Goal: Task Accomplishment & Management: Use online tool/utility

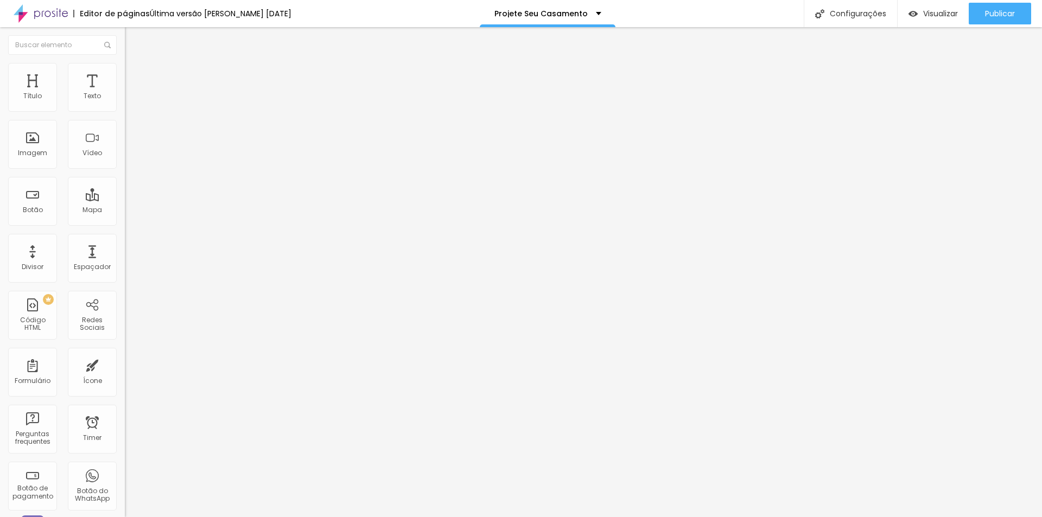
click at [125, 66] on img at bounding box center [130, 68] width 10 height 10
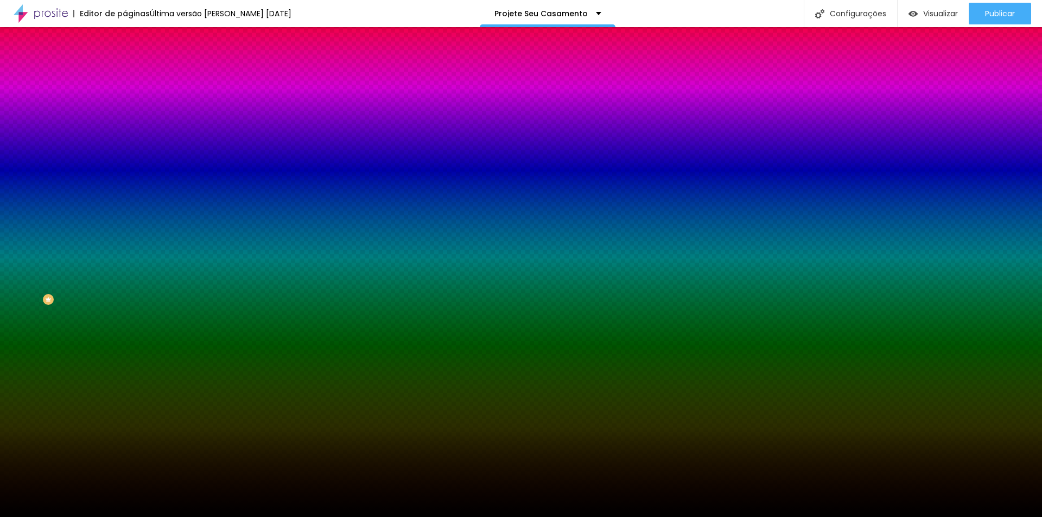
click at [125, 100] on span "Trocar imagem" at bounding box center [154, 95] width 59 height 9
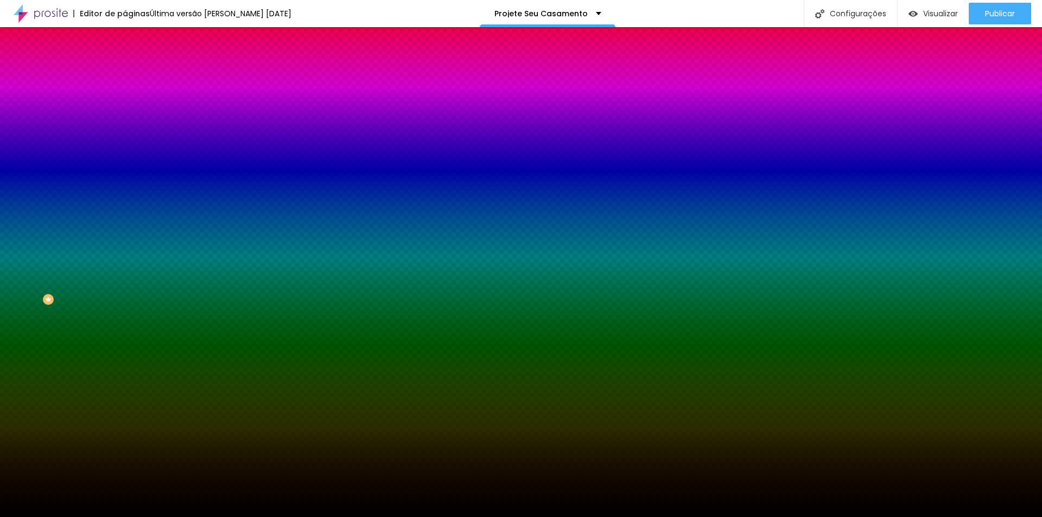
drag, startPoint x: 734, startPoint y: 362, endPoint x: 709, endPoint y: 378, distance: 29.5
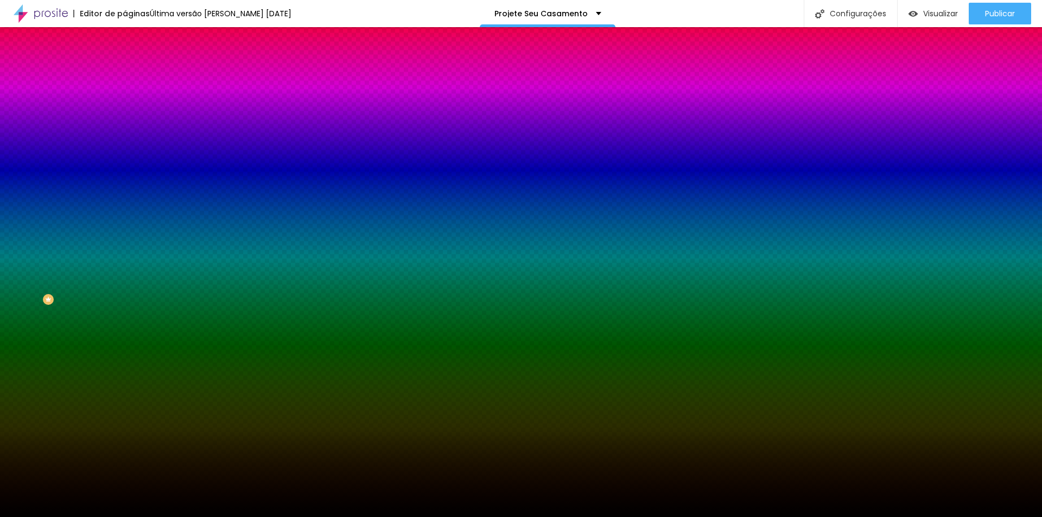
click at [184, 98] on img at bounding box center [187, 94] width 7 height 7
click at [125, 100] on span "Adicionar imagem" at bounding box center [160, 95] width 70 height 9
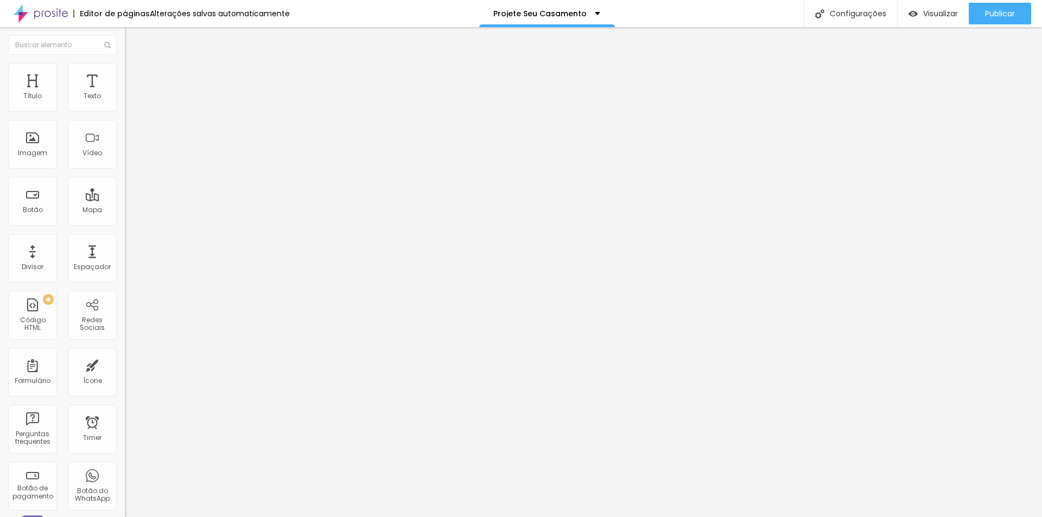
click at [135, 73] on span "Estilo" at bounding box center [143, 70] width 17 height 9
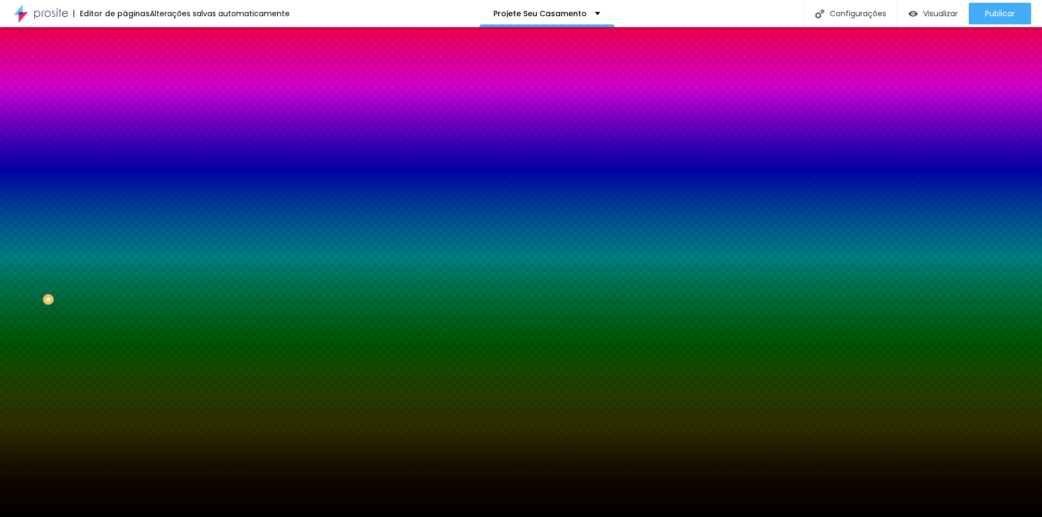
click at [125, 100] on span "Adicionar imagem" at bounding box center [160, 95] width 70 height 9
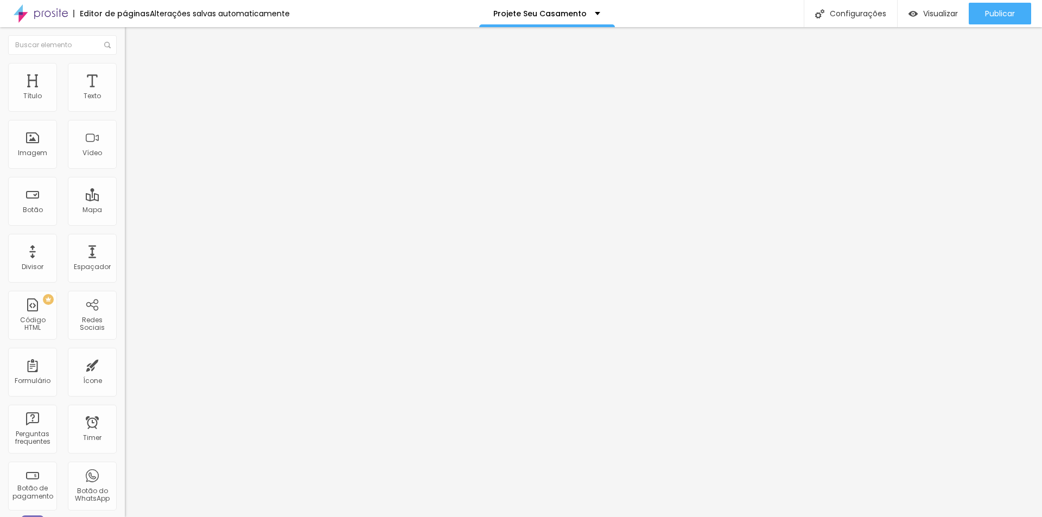
drag, startPoint x: 68, startPoint y: 69, endPoint x: 71, endPoint y: 78, distance: 9.3
click at [125, 69] on li "Estilo" at bounding box center [187, 68] width 125 height 11
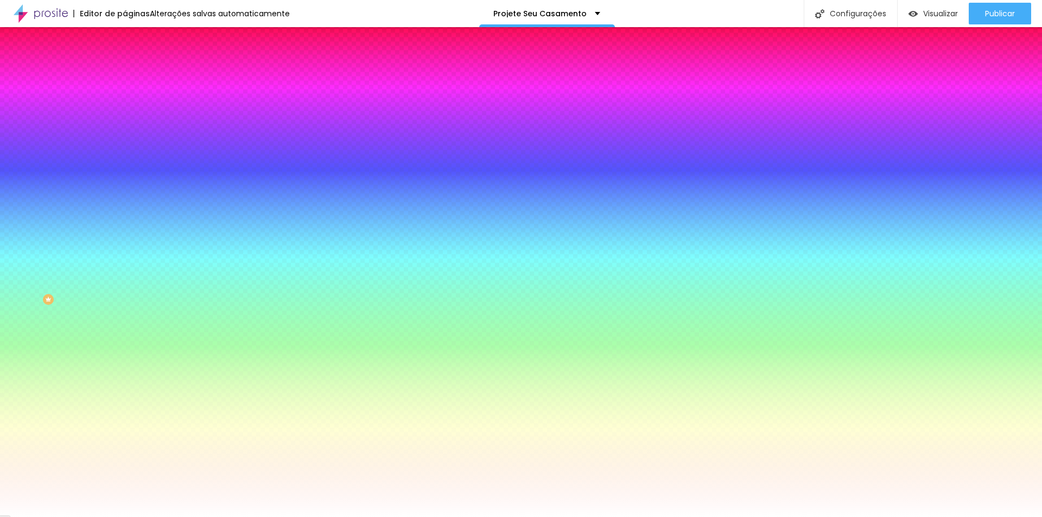
click at [125, 63] on li "Conteúdo" at bounding box center [187, 57] width 125 height 11
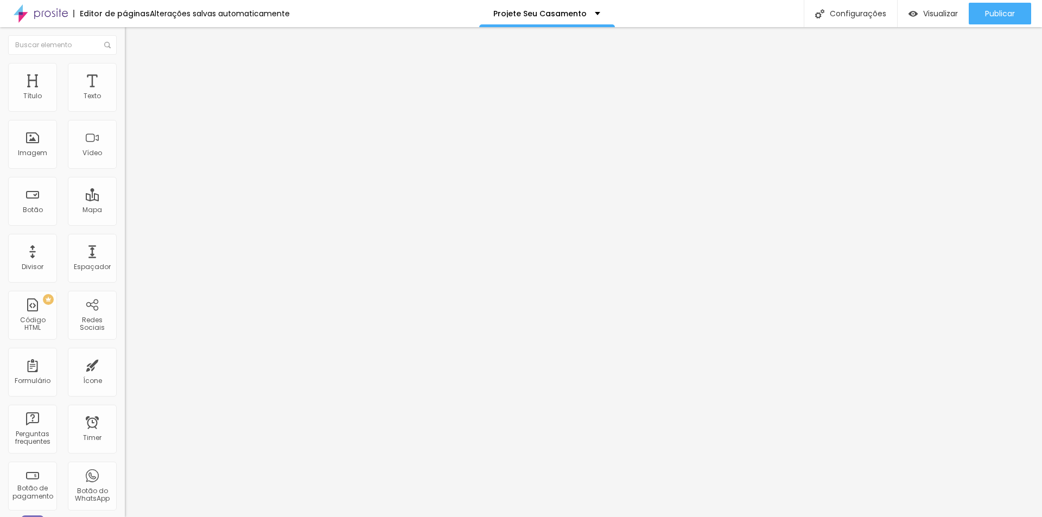
click at [135, 77] on span "Avançado" at bounding box center [153, 81] width 36 height 9
click at [992, 8] on div "Publicar" at bounding box center [1000, 14] width 30 height 22
click at [935, 15] on span "Visualizar" at bounding box center [940, 13] width 35 height 9
click at [133, 39] on div "Editar Seção" at bounding box center [165, 39] width 64 height 9
click at [133, 42] on img "button" at bounding box center [137, 39] width 9 height 9
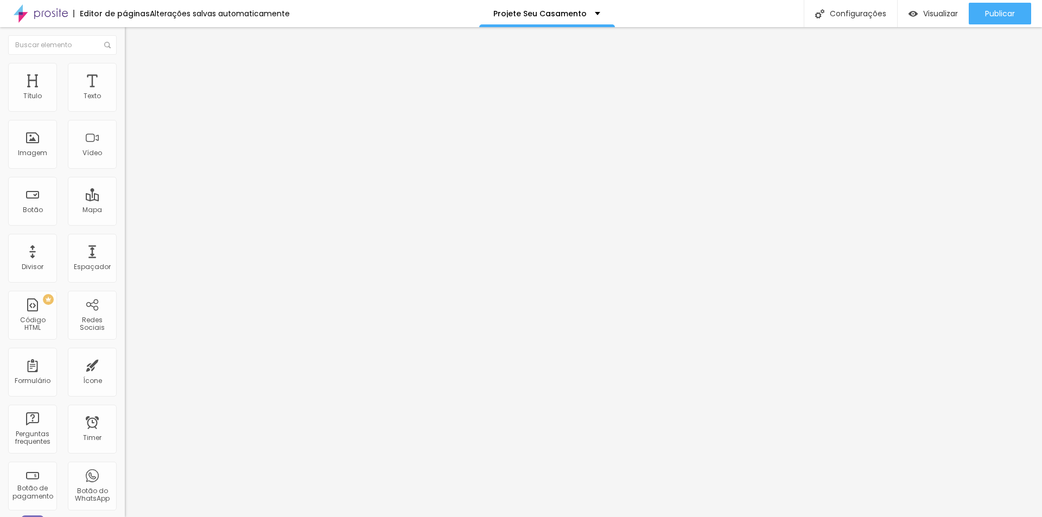
click at [125, 65] on img at bounding box center [130, 68] width 10 height 10
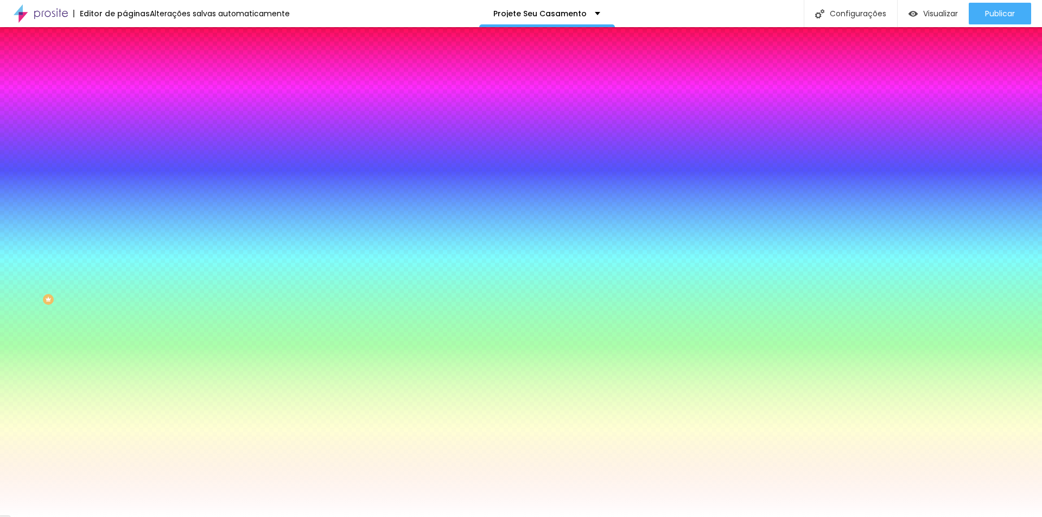
click at [125, 74] on li "Avançado" at bounding box center [187, 79] width 125 height 11
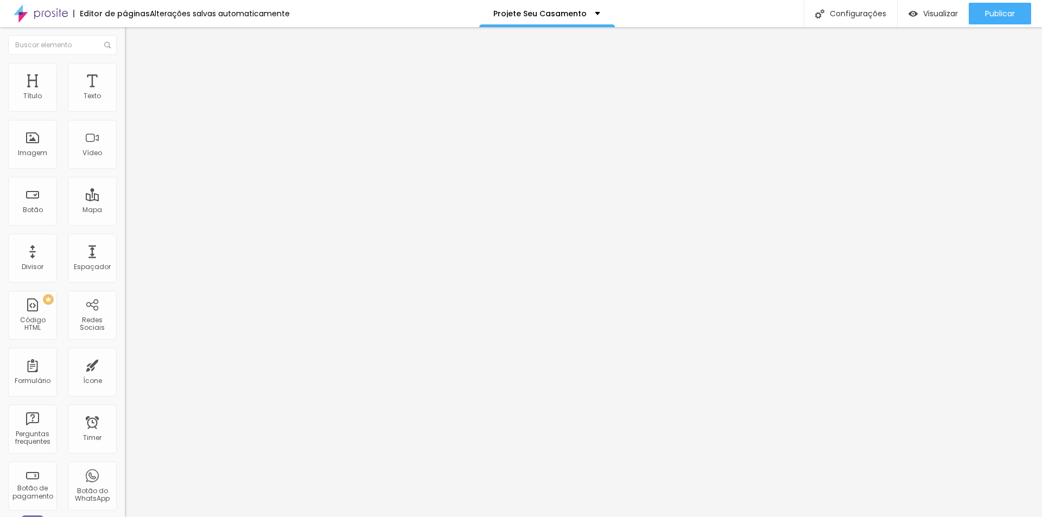
type input "5"
type input "10"
type input "15"
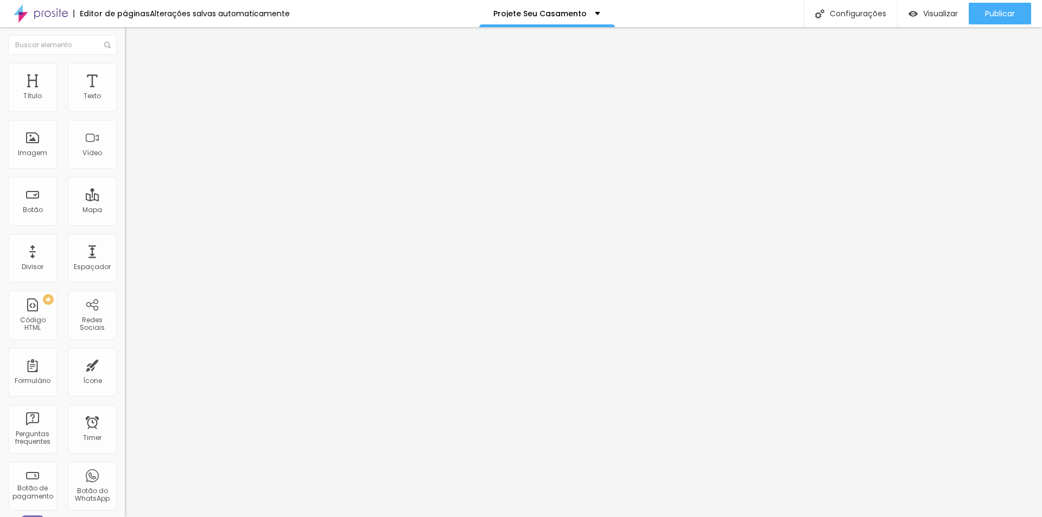
type input "15"
type input "20"
type input "15"
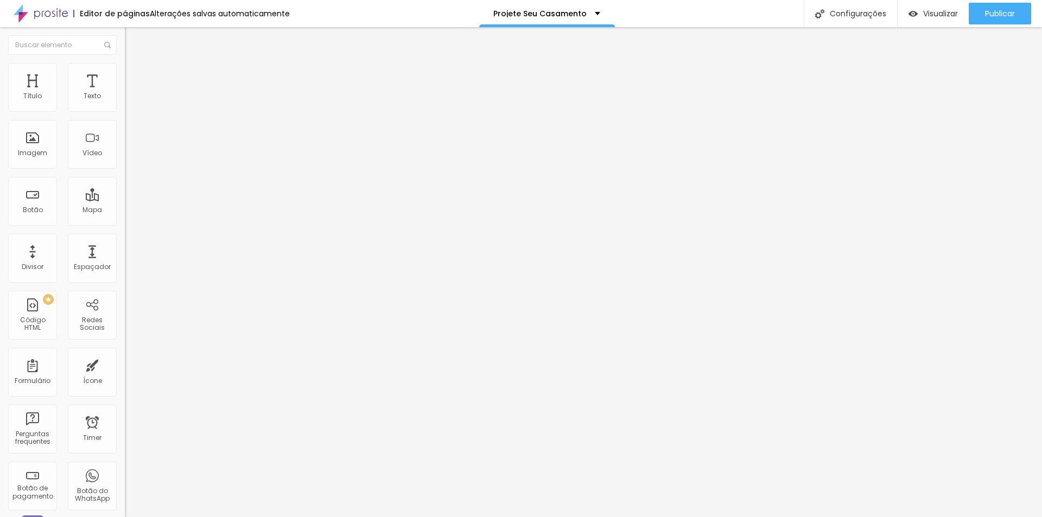
type input "0"
drag, startPoint x: 25, startPoint y: 106, endPoint x: 11, endPoint y: 136, distance: 32.8
click at [125, 211] on input "range" at bounding box center [160, 215] width 70 height 9
type input "81"
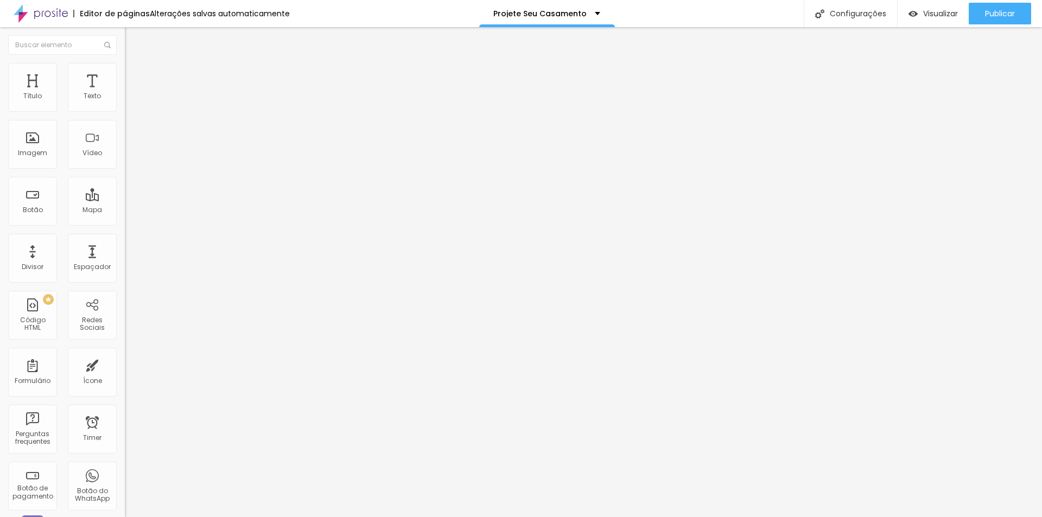
type input "81"
type input "297"
type input "329"
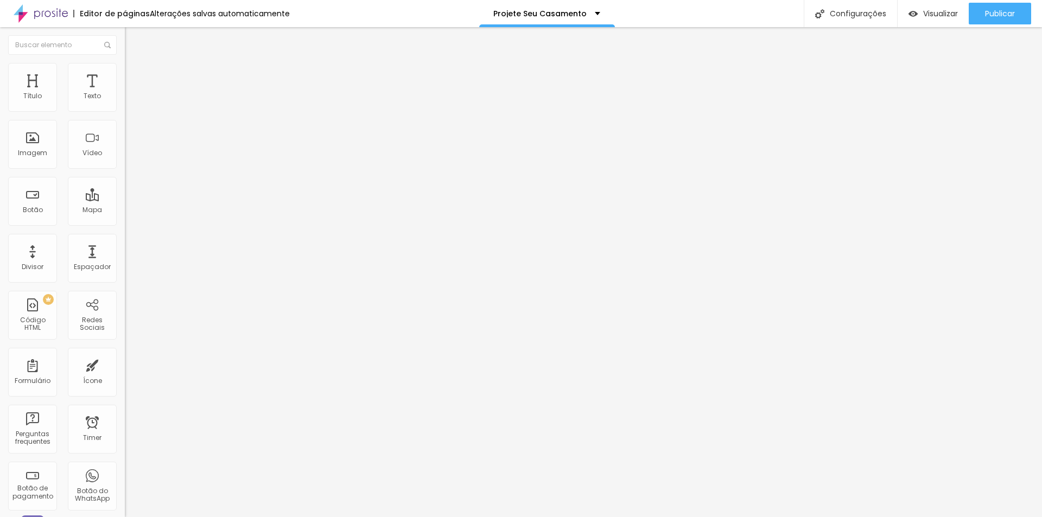
type input "350"
type input "371"
type input "382"
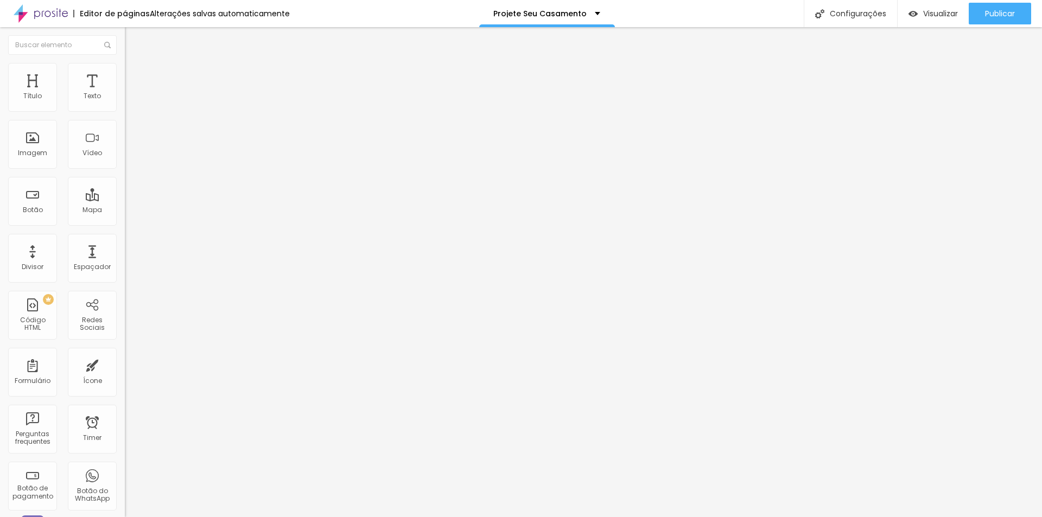
type input "382"
type input "387"
type input "382"
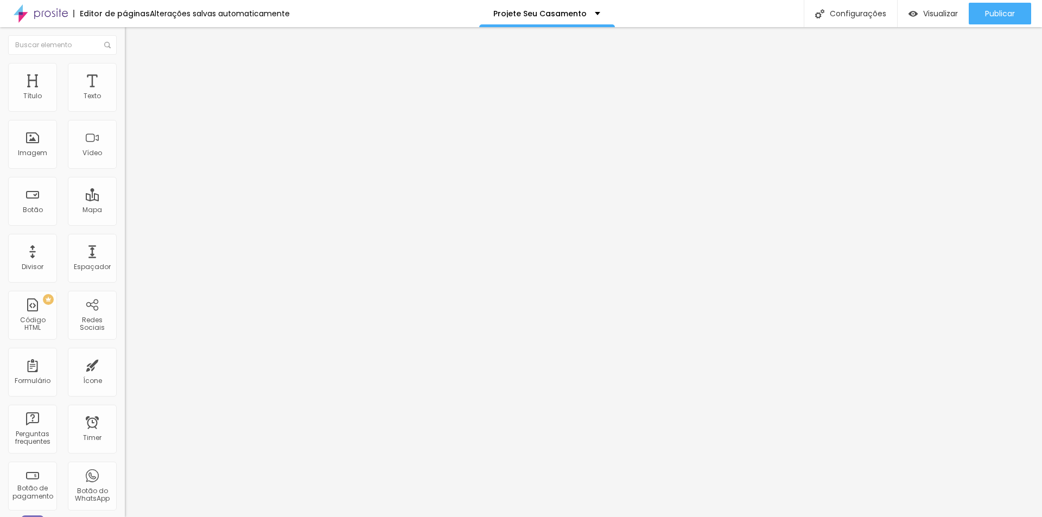
type input "376"
type input "366"
type input "345"
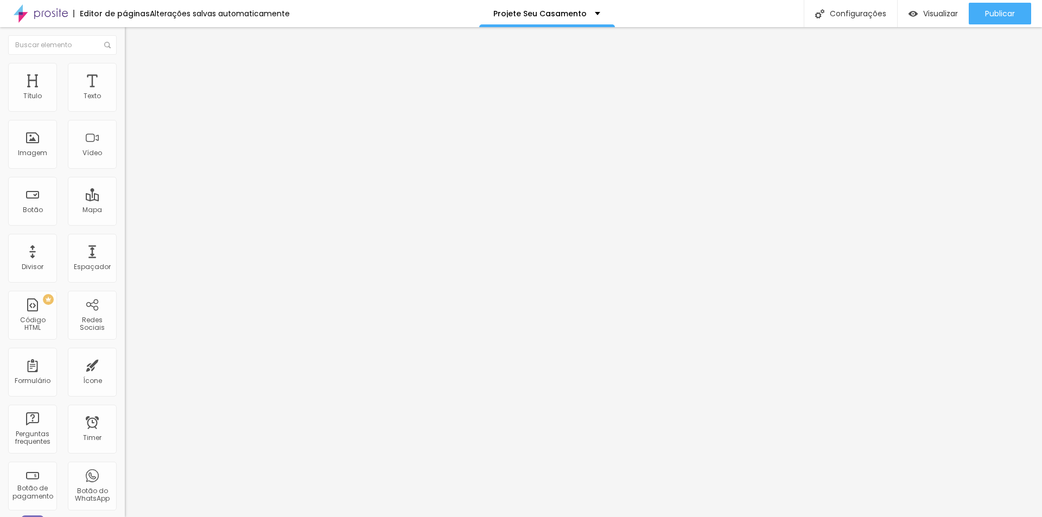
type input "345"
type input "313"
type input "266"
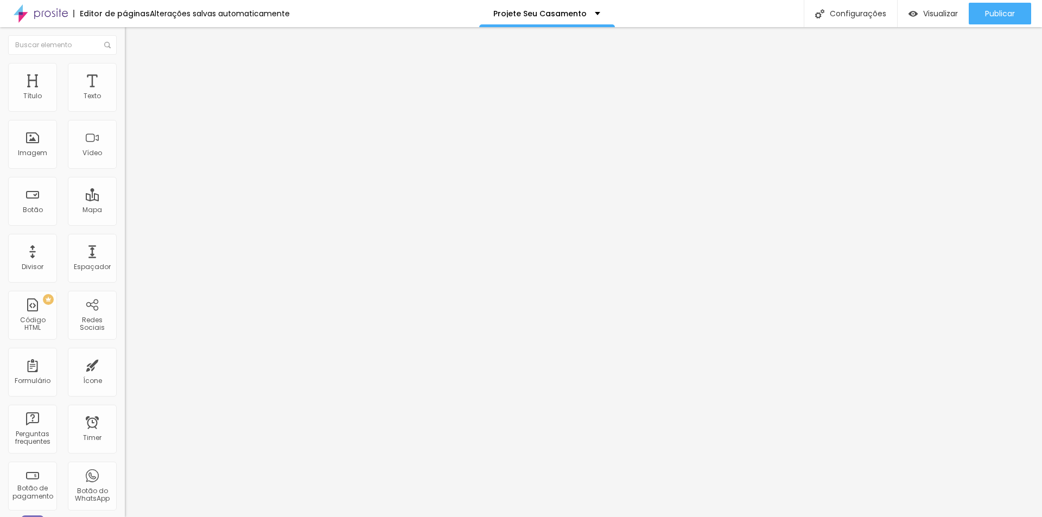
type input "213"
type input "139"
type input "71"
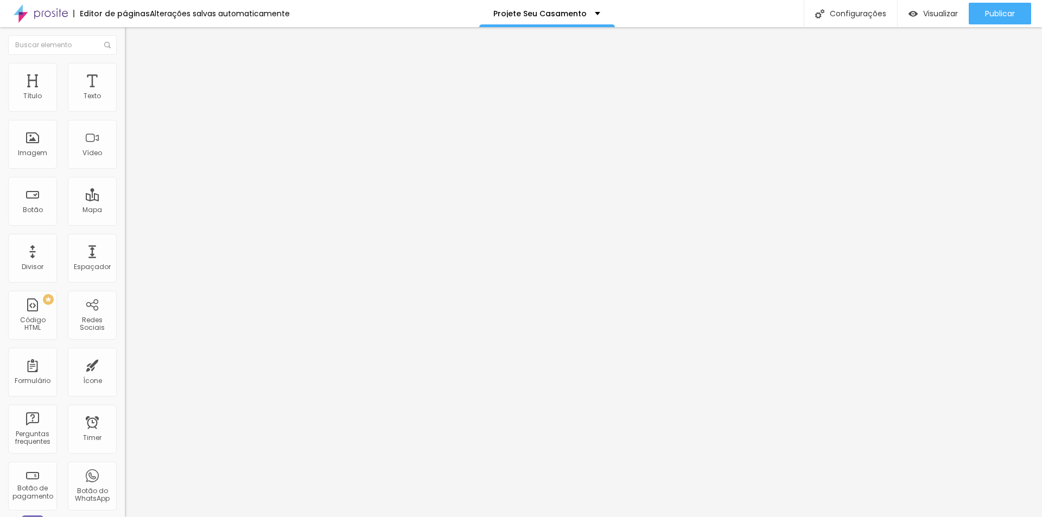
type input "71"
type input "0"
drag, startPoint x: 26, startPoint y: 129, endPoint x: -69, endPoint y: 138, distance: 94.9
click at [125, 364] on input "range" at bounding box center [160, 368] width 70 height 9
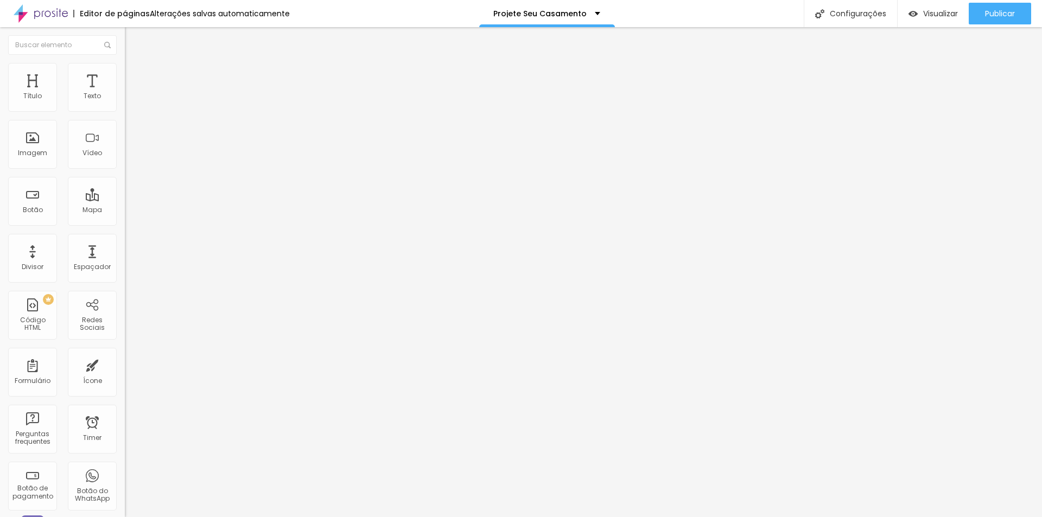
click at [125, 429] on input "text" at bounding box center [190, 434] width 130 height 11
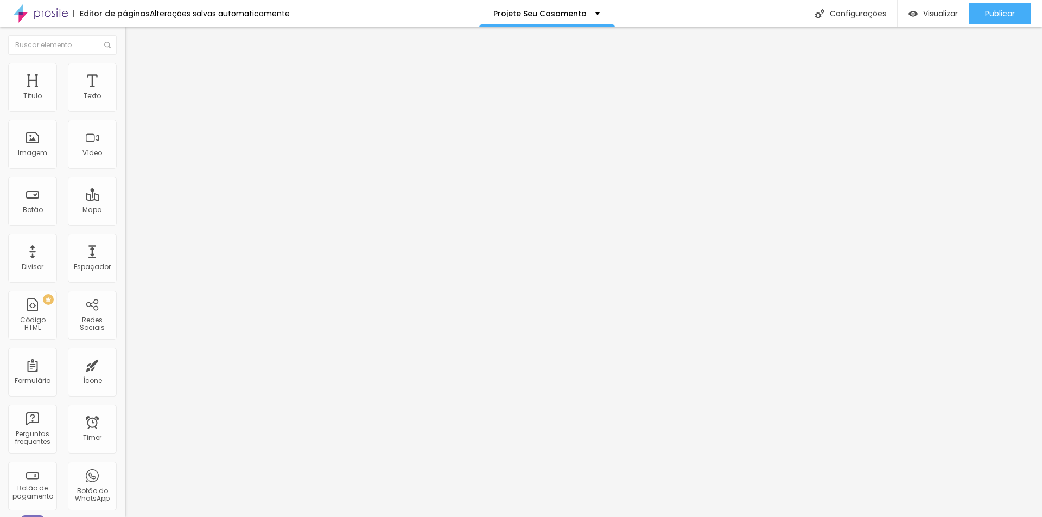
click at [133, 36] on img "button" at bounding box center [137, 39] width 9 height 9
click at [133, 40] on img "button" at bounding box center [137, 39] width 9 height 9
click at [125, 74] on img at bounding box center [130, 79] width 10 height 10
type input "5"
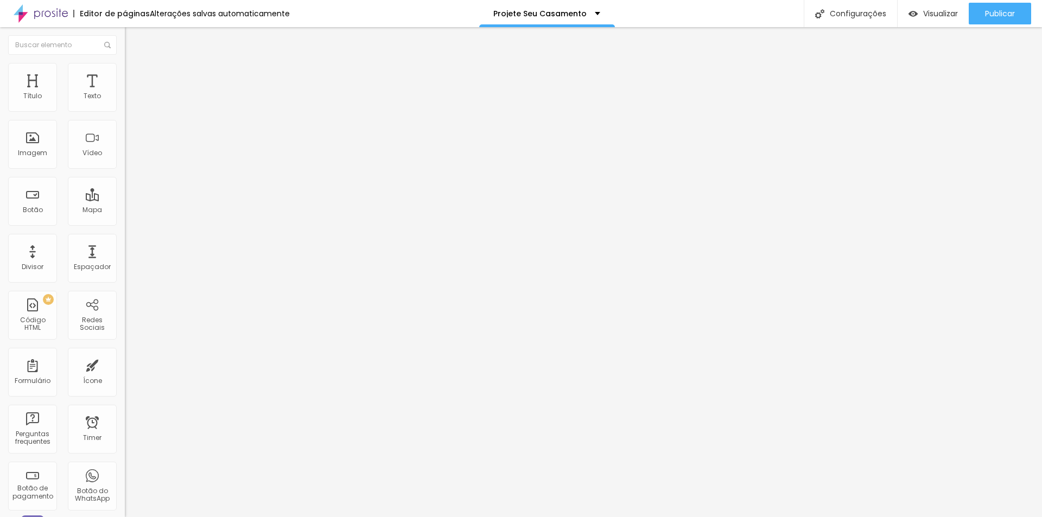
type input "10"
type input "5"
type input "0"
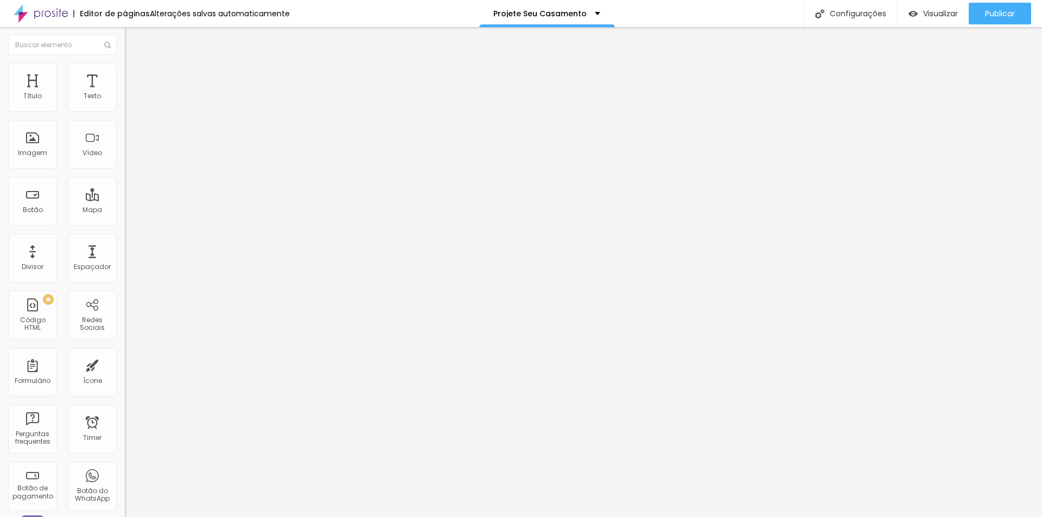
type input "0"
drag, startPoint x: 24, startPoint y: 109, endPoint x: 17, endPoint y: 117, distance: 11.1
click at [125, 211] on input "range" at bounding box center [160, 215] width 70 height 9
type input "10"
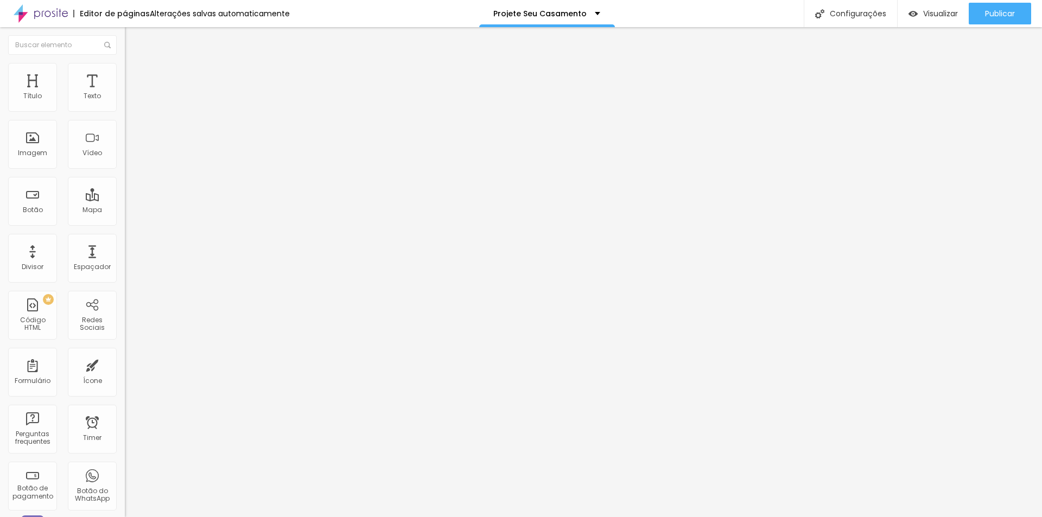
type input "15"
type input "20"
type input "25"
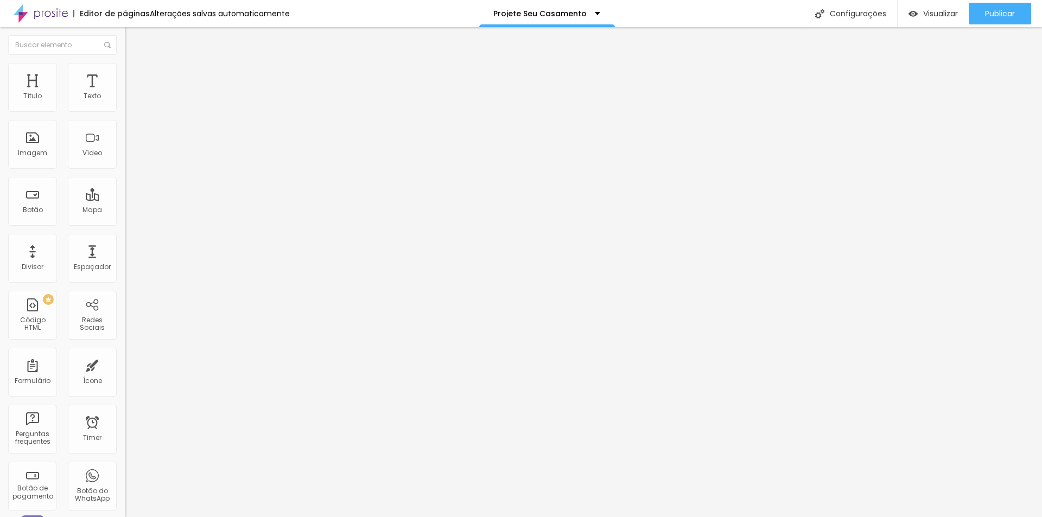
type input "25"
type input "0"
drag, startPoint x: 22, startPoint y: 106, endPoint x: 22, endPoint y: 147, distance: 41.3
click at [125, 211] on input "range" at bounding box center [160, 215] width 70 height 9
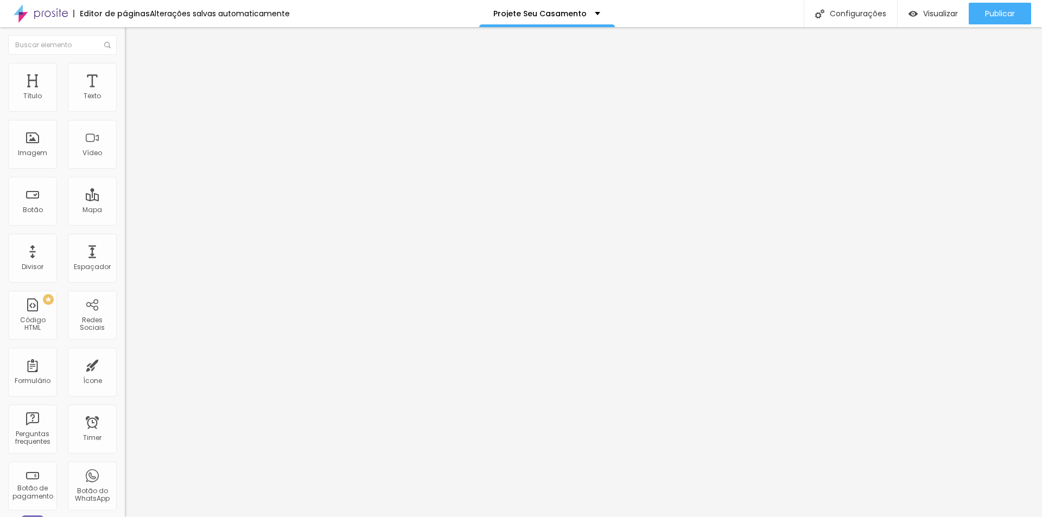
type input "334"
type input "160"
type input "97"
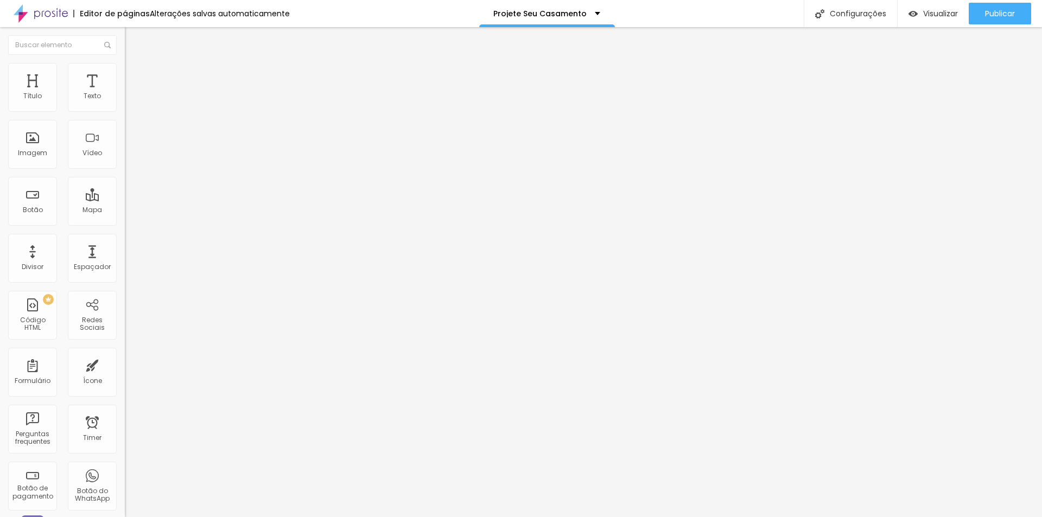
type input "97"
type input "23"
type input "0"
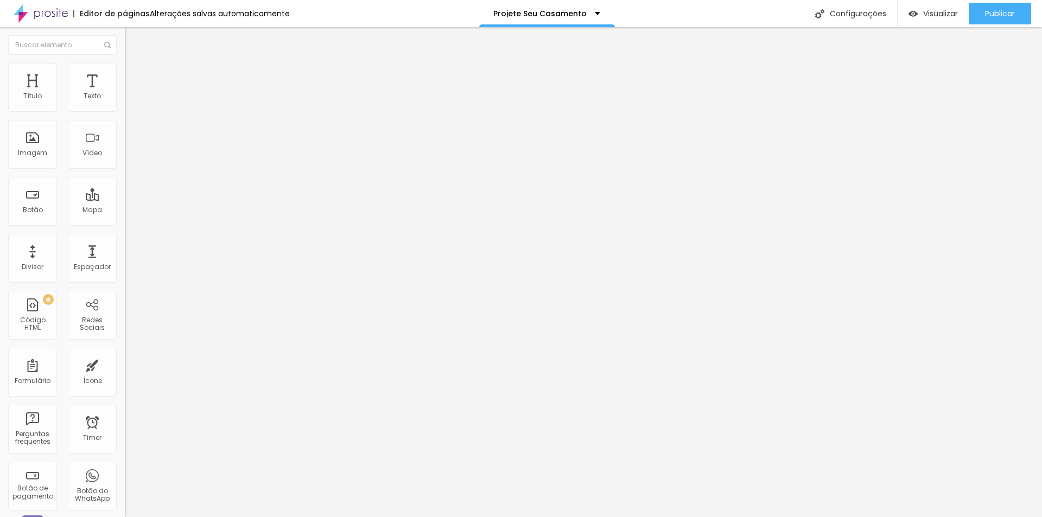
type input "7"
type input "287"
type input "339"
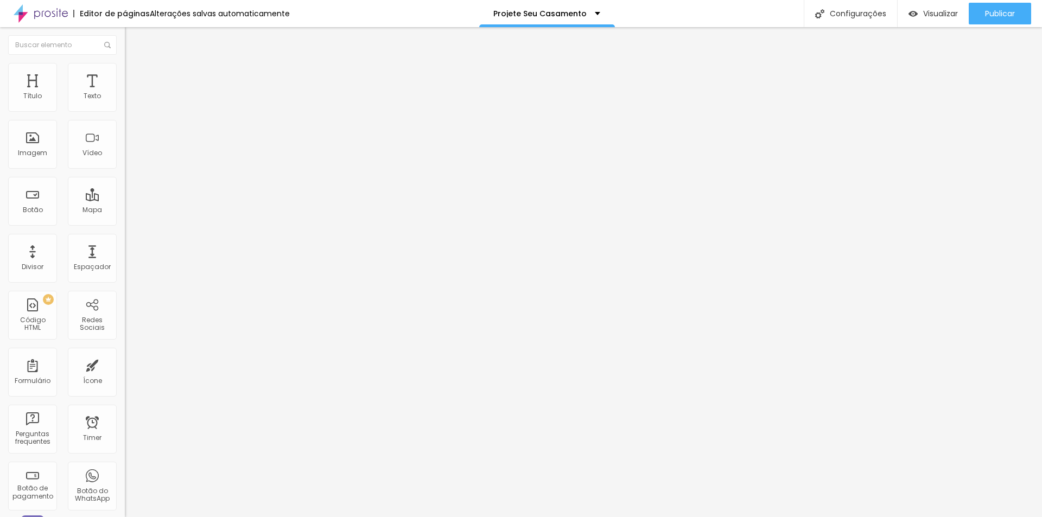
type input "339"
type input "382"
type input "418"
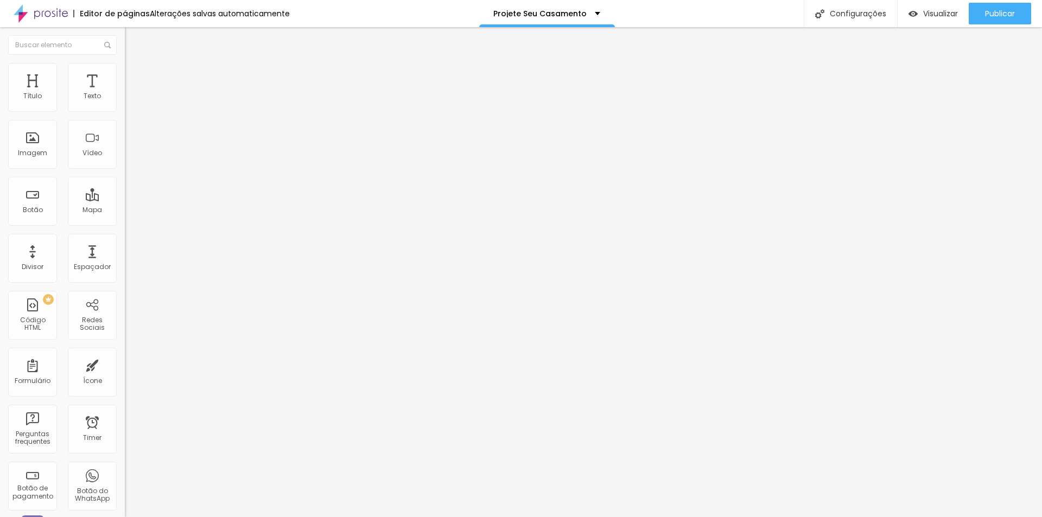
type input "455"
type input "497"
type input "500"
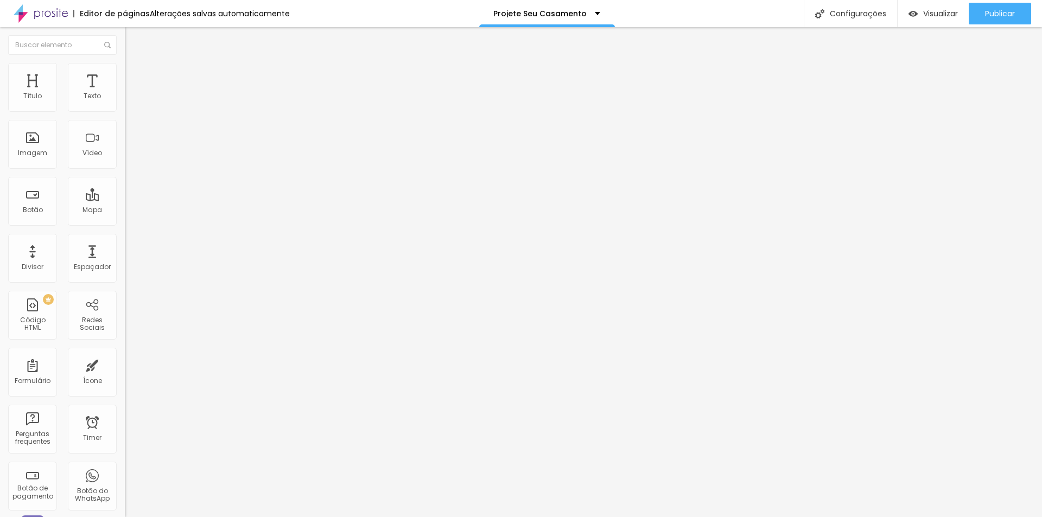
type input "500"
drag, startPoint x: 63, startPoint y: 128, endPoint x: 105, endPoint y: 130, distance: 41.9
type input "500"
click at [125, 364] on input "range" at bounding box center [160, 368] width 70 height 9
click at [125, 72] on ul "Conteúdo Estilo Avançado" at bounding box center [187, 68] width 125 height 33
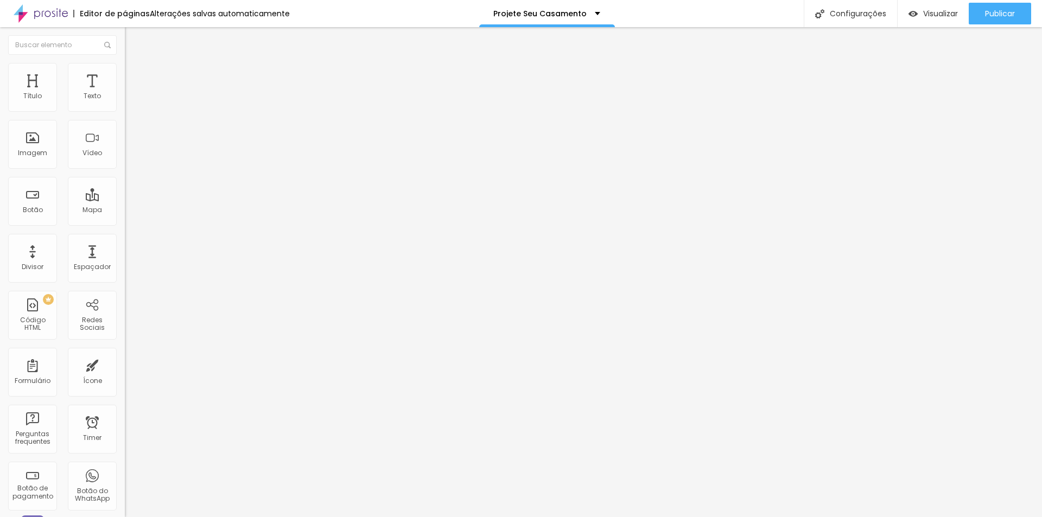
drag, startPoint x: 105, startPoint y: 72, endPoint x: 90, endPoint y: 81, distance: 18.5
click at [125, 74] on li "Avançado" at bounding box center [187, 79] width 125 height 11
type input "487"
type input "471"
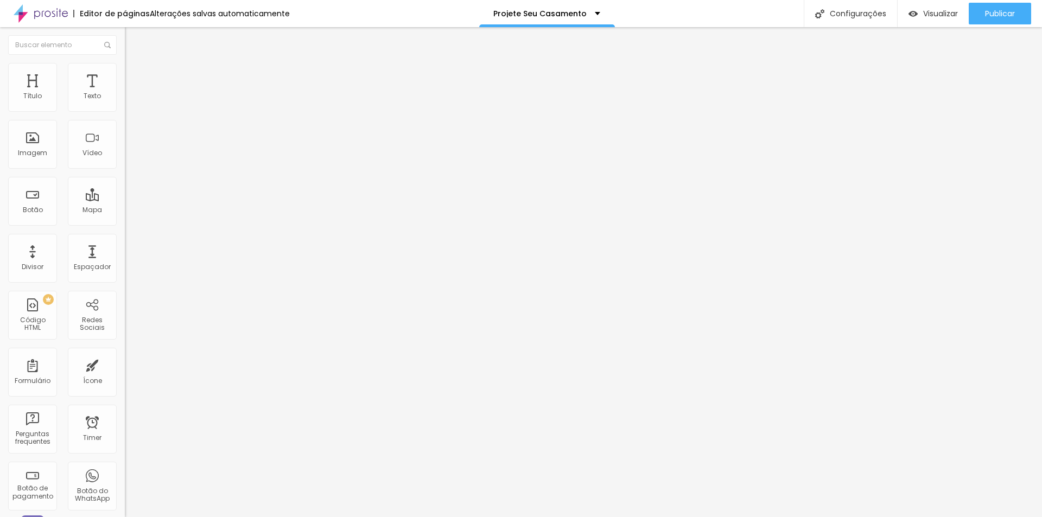
type input "471"
type input "466"
type input "450"
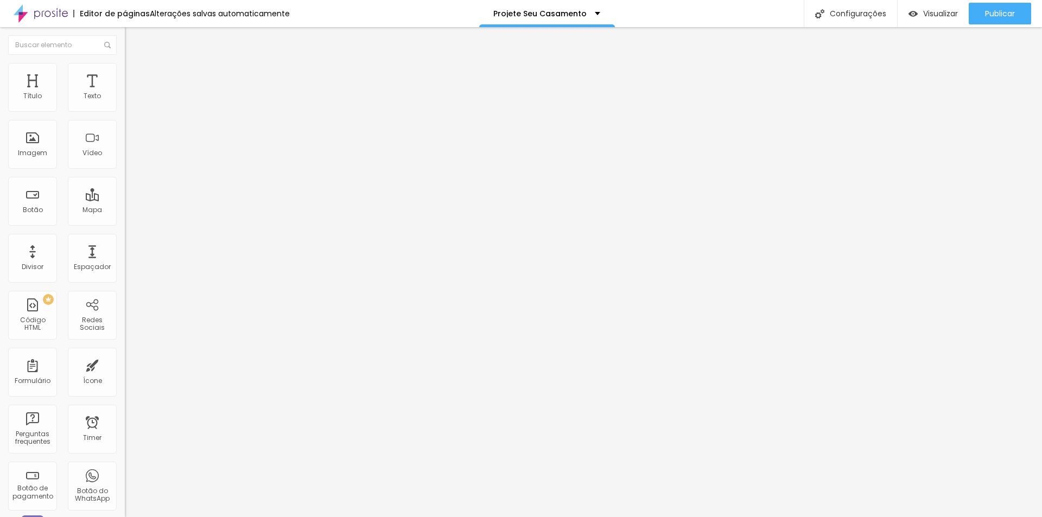
type input "445"
type input "434"
type input "429"
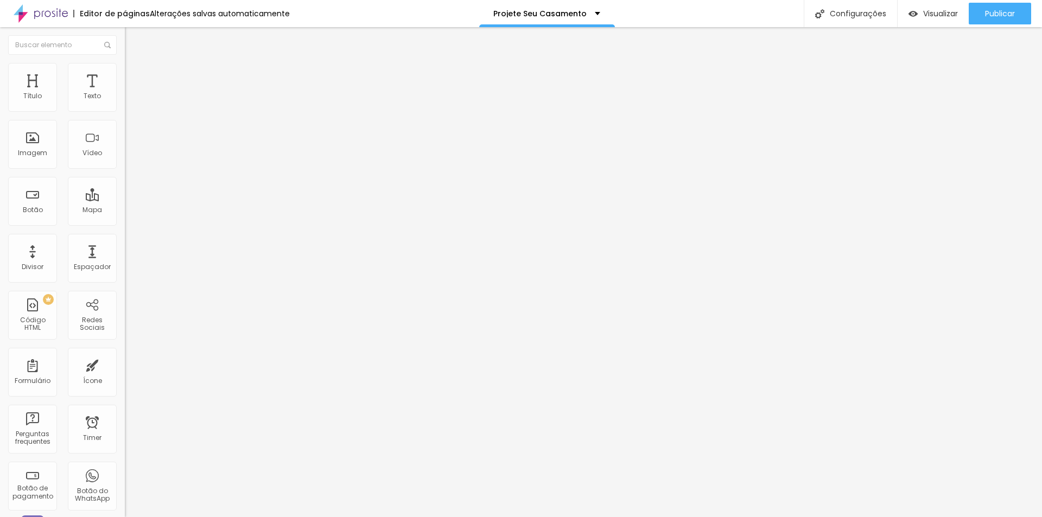
type input "429"
type input "424"
type input "413"
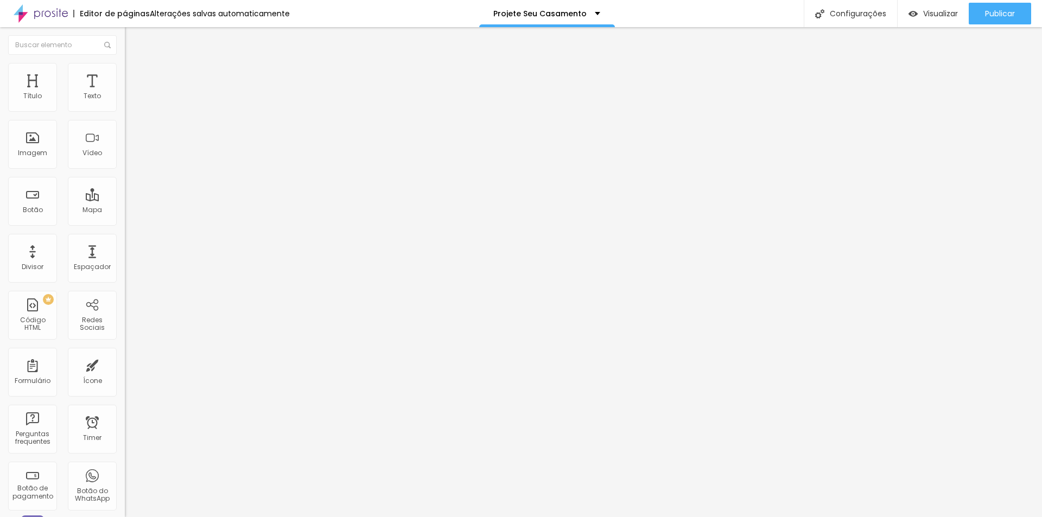
type input "408"
type input "403"
type input "397"
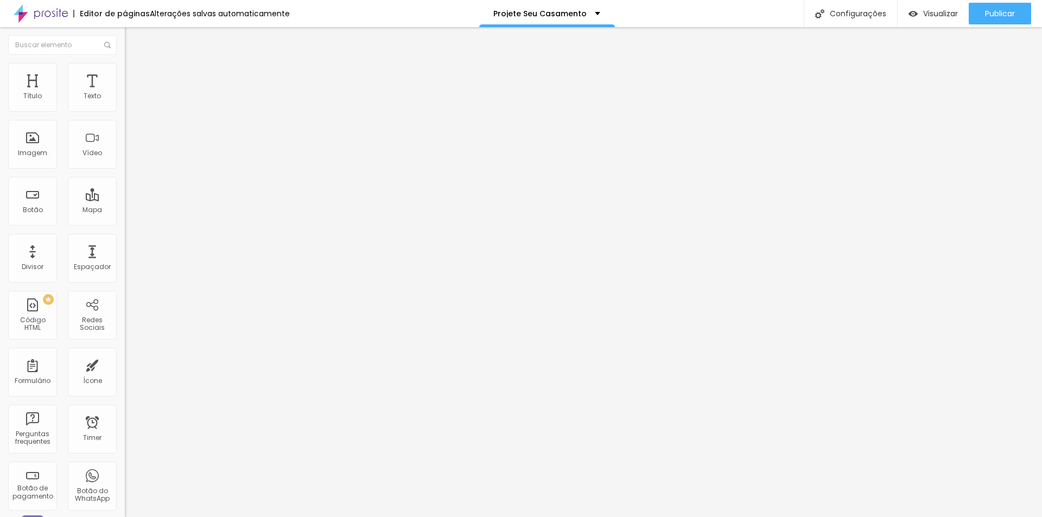
type input "397"
type input "387"
type input "382"
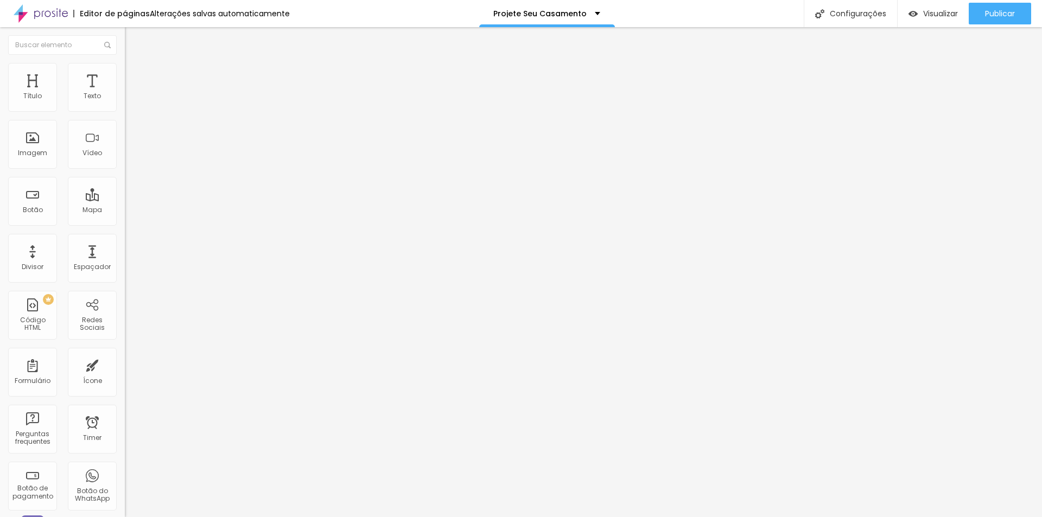
type input "376"
type input "371"
type input "276"
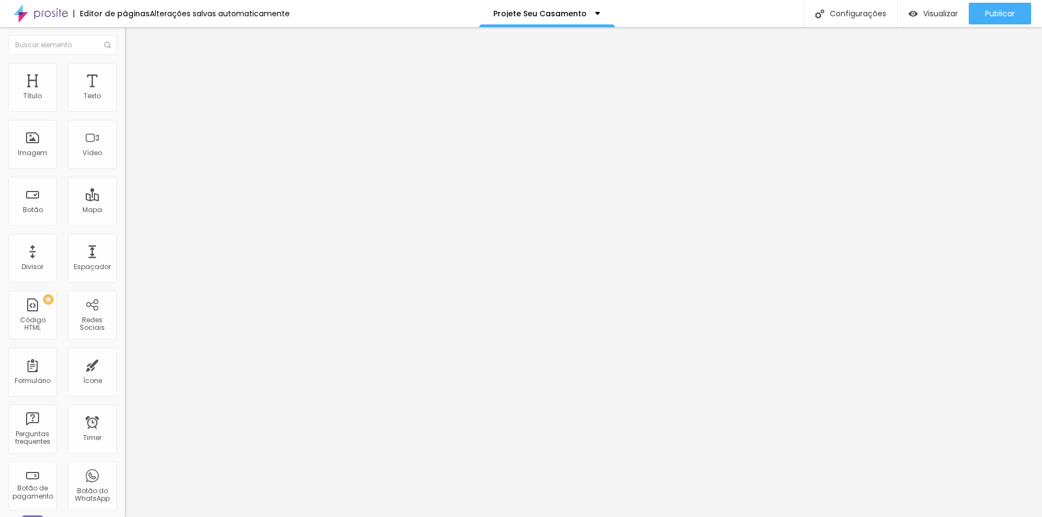
type input "276"
type input "223"
type input "229"
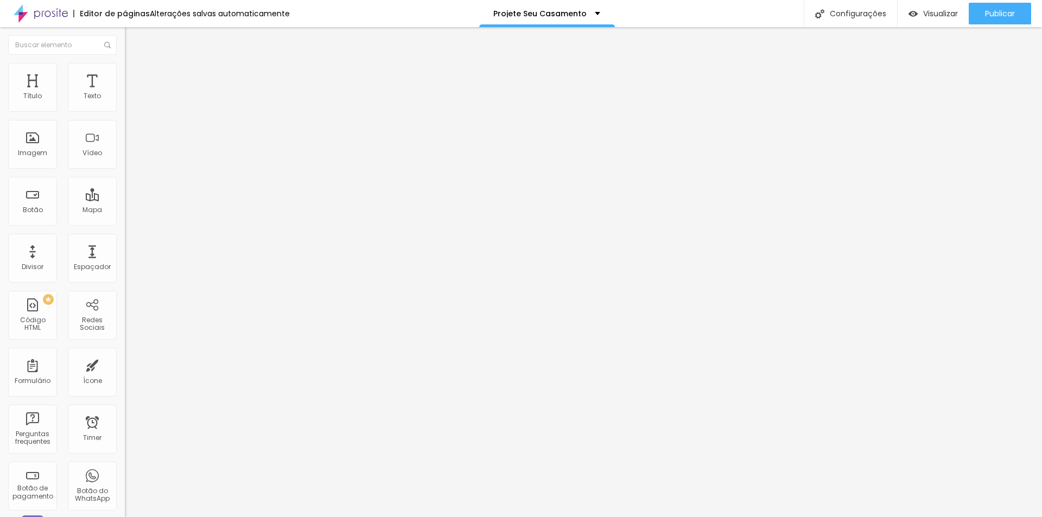
type input "234"
type input "245"
type input "255"
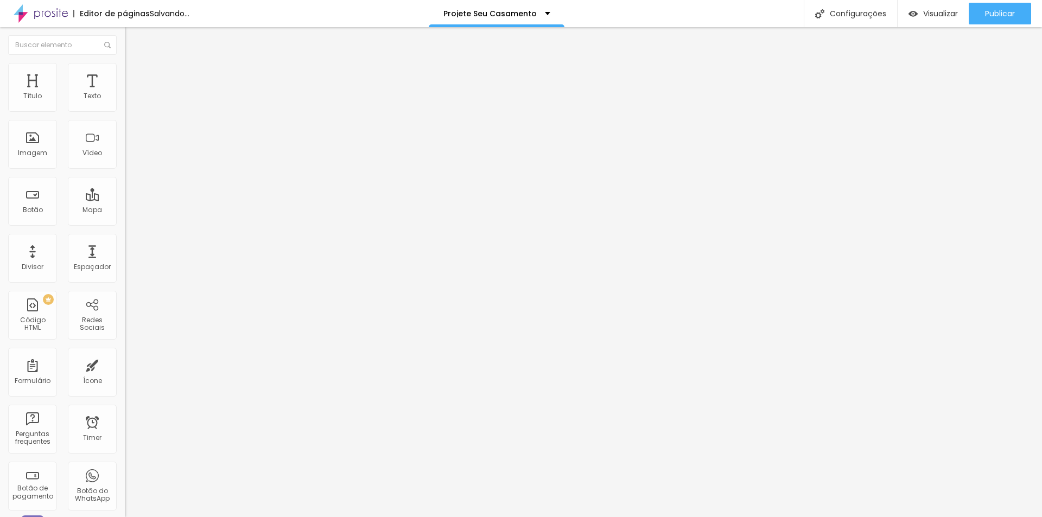
type input "255"
type input "260"
type input "266"
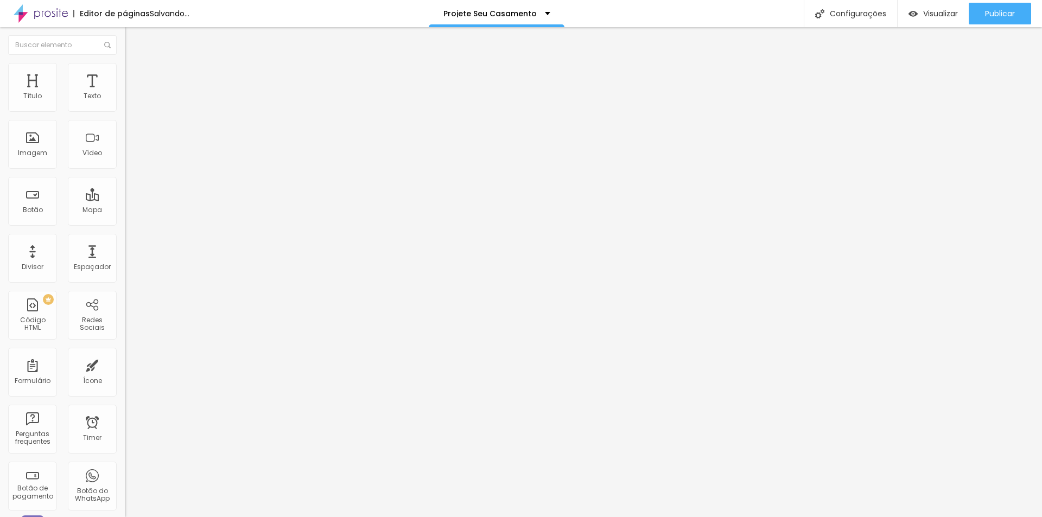
type input "276"
type input "281"
type input "287"
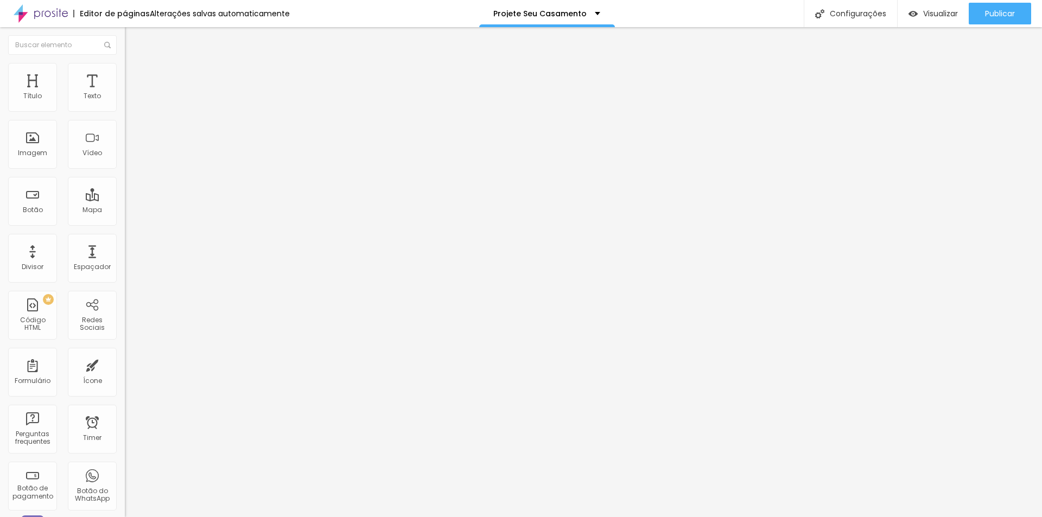
type input "287"
type input "292"
type input "297"
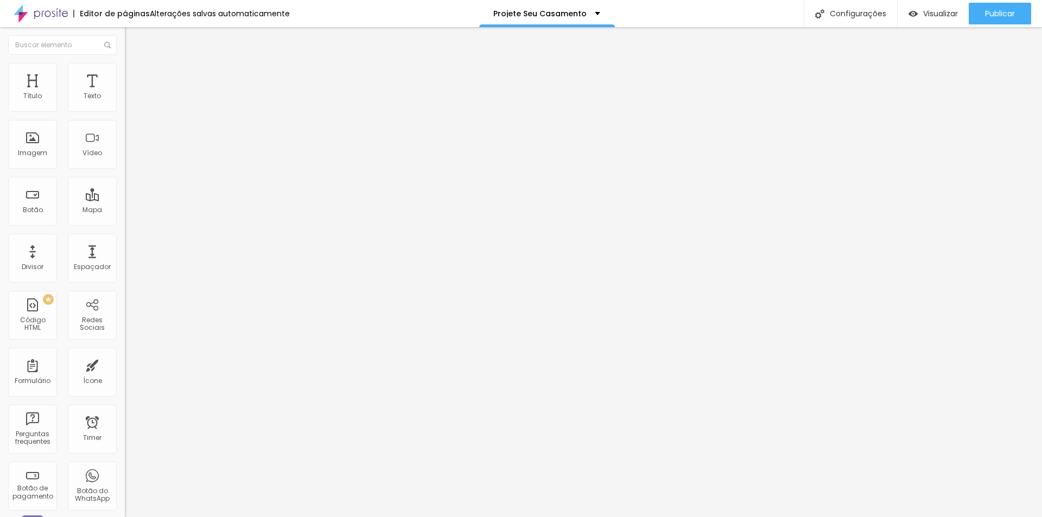
type input "302"
type input "308"
drag, startPoint x: 75, startPoint y: 126, endPoint x: 56, endPoint y: 133, distance: 20.1
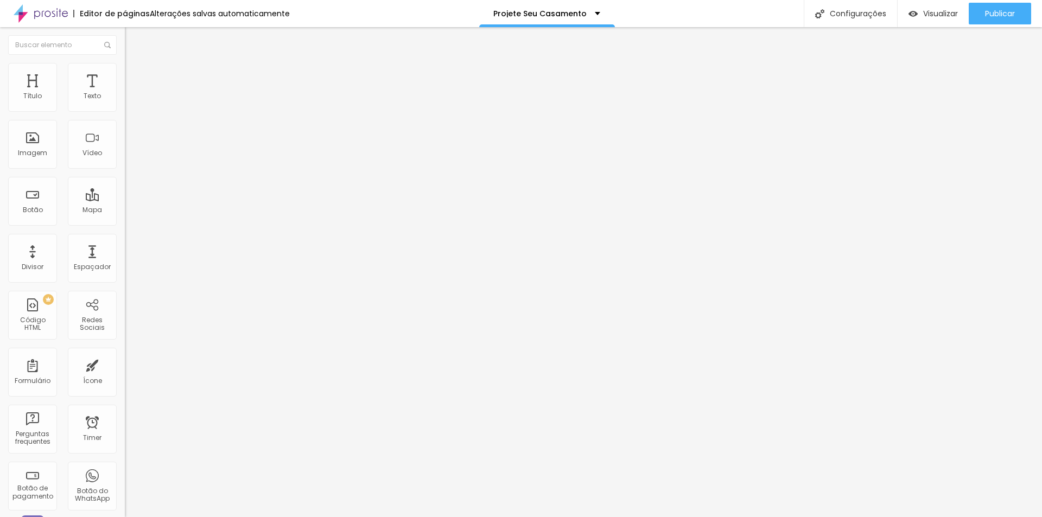
click at [125, 364] on input "range" at bounding box center [160, 368] width 70 height 9
click at [125, 374] on input "308" at bounding box center [148, 379] width 47 height 11
type input "4"
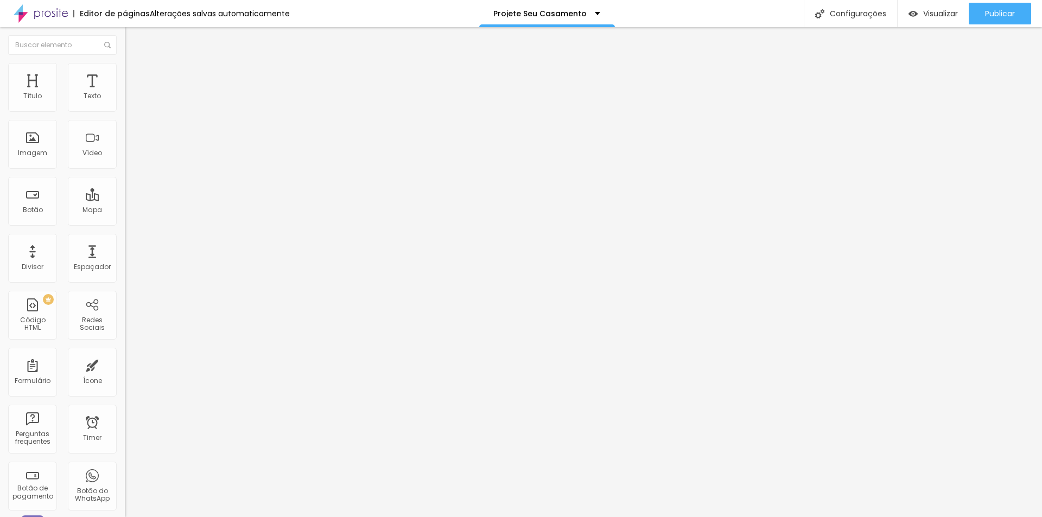
type input "4"
type input "40"
type input "400"
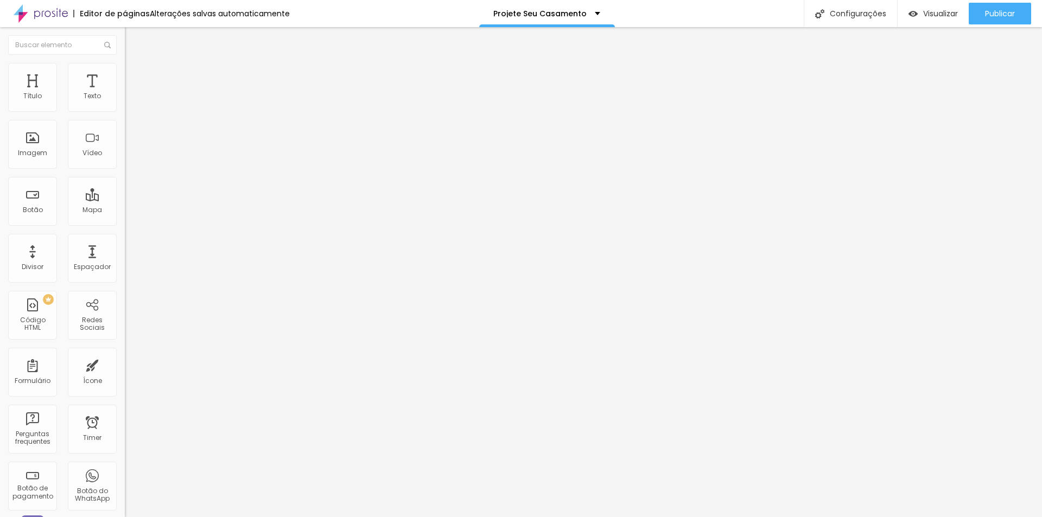
click at [125, 476] on div "Editar Seção Conteúdo Estilo Avançado 0 Espaçamento entre colunas 400 px Espaça…" at bounding box center [187, 272] width 125 height 490
click at [125, 65] on img at bounding box center [130, 68] width 10 height 10
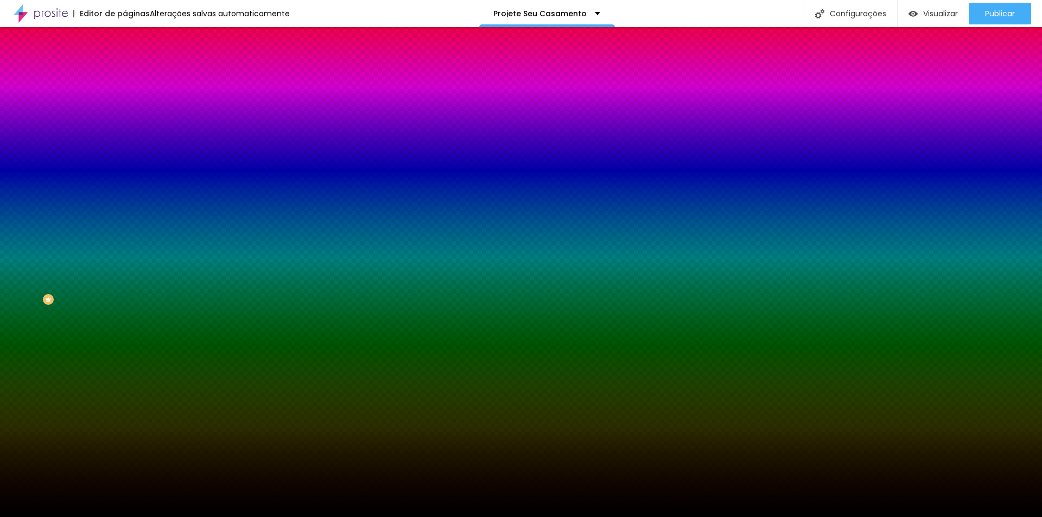
click at [125, 62] on img at bounding box center [130, 57] width 10 height 10
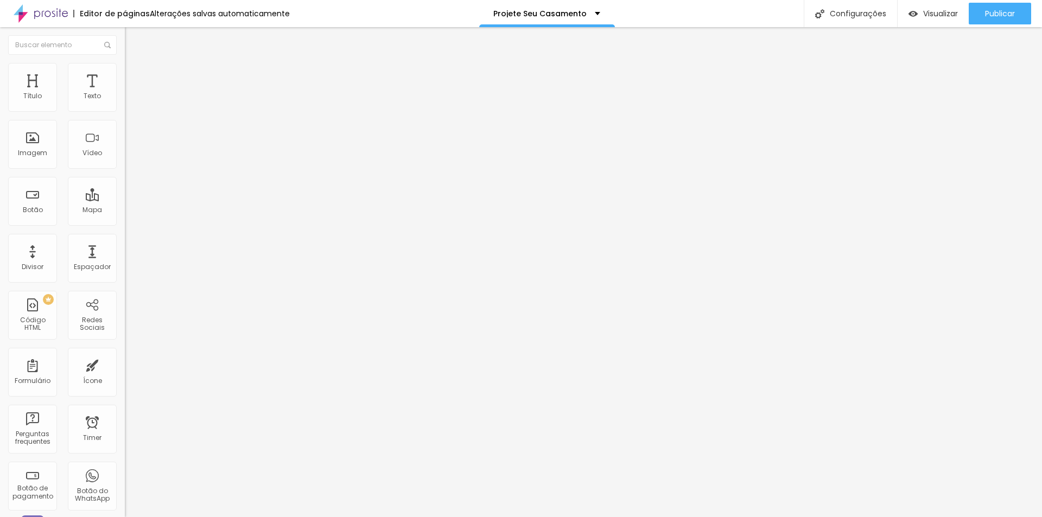
click at [133, 37] on img "button" at bounding box center [137, 39] width 9 height 9
click at [125, 99] on span "Encaixotado" at bounding box center [146, 94] width 42 height 9
click at [125, 116] on span "Completo" at bounding box center [141, 110] width 33 height 9
click at [125, 99] on span "Completo" at bounding box center [141, 94] width 33 height 9
click at [135, 77] on span "Avançado" at bounding box center [153, 81] width 36 height 9
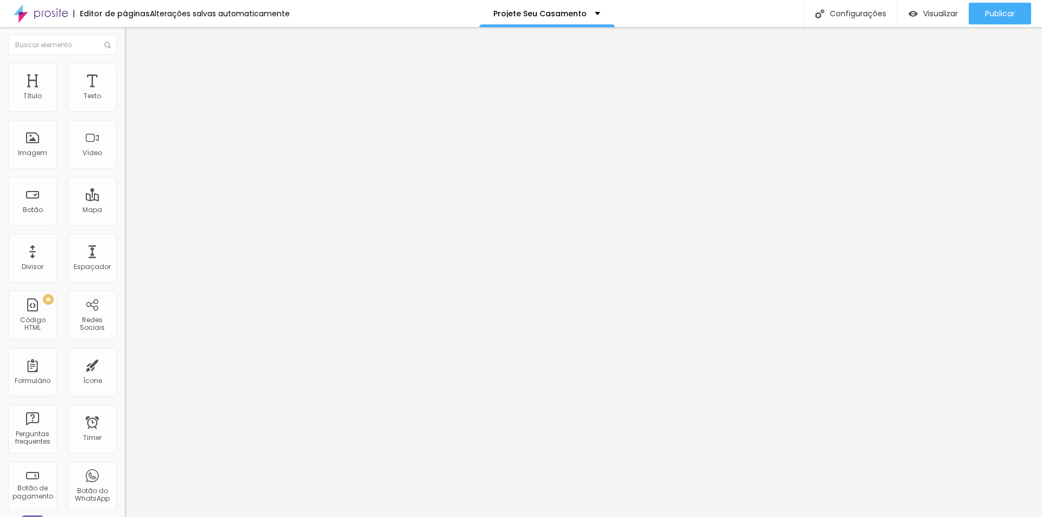
type input "5"
type input "10"
type input "15"
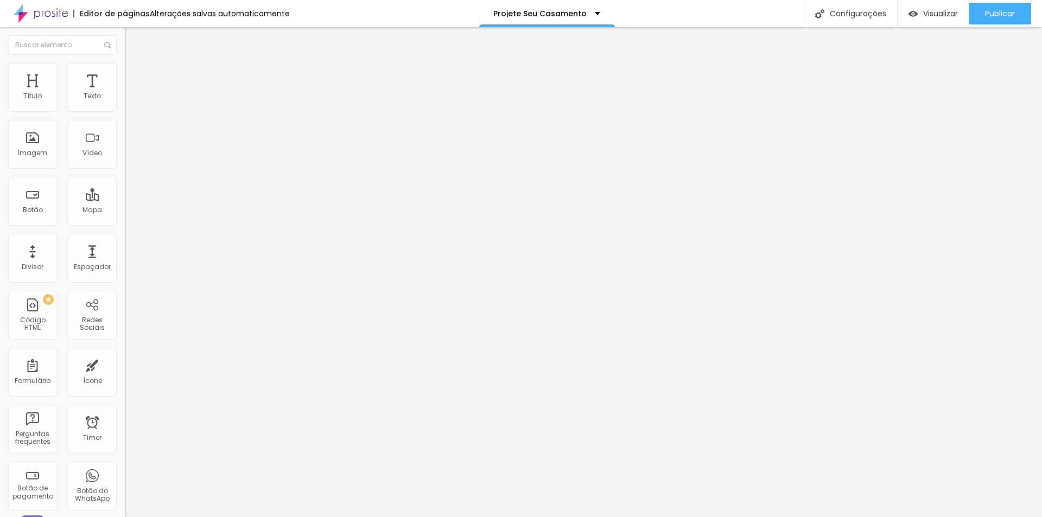
type input "15"
type input "20"
type input "25"
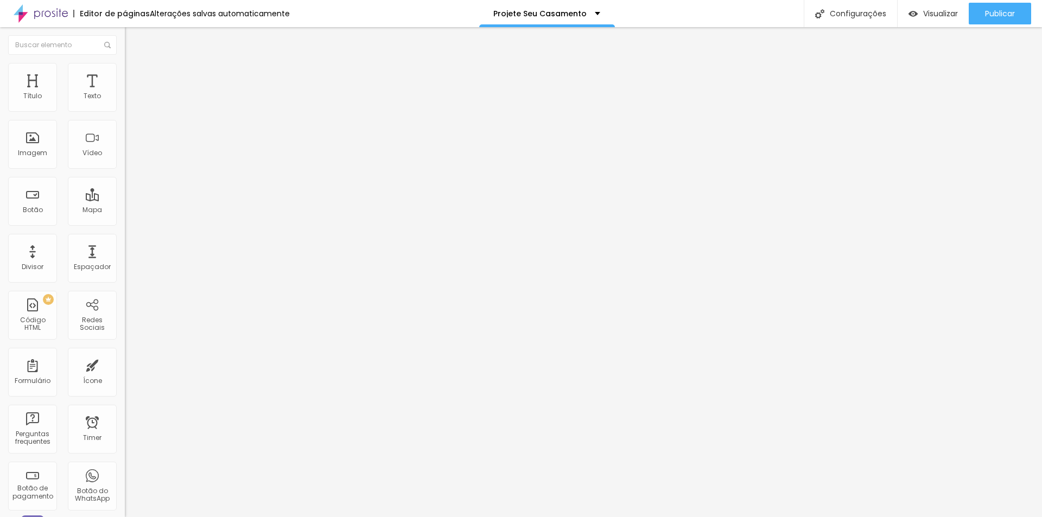
type input "30"
type input "0"
drag, startPoint x: 27, startPoint y: 105, endPoint x: -120, endPoint y: 115, distance: 146.9
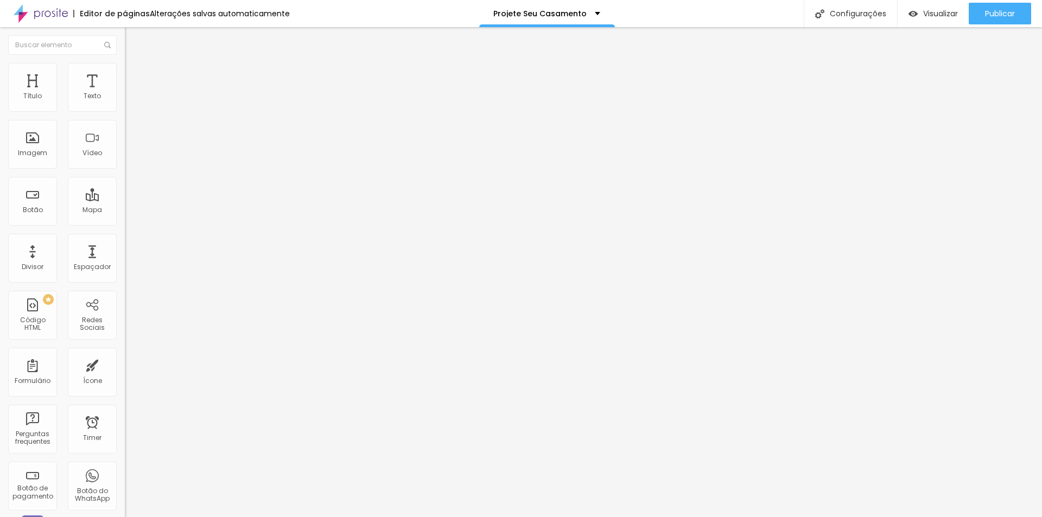
click at [125, 211] on input "range" at bounding box center [160, 215] width 70 height 9
type input "86"
type input "287"
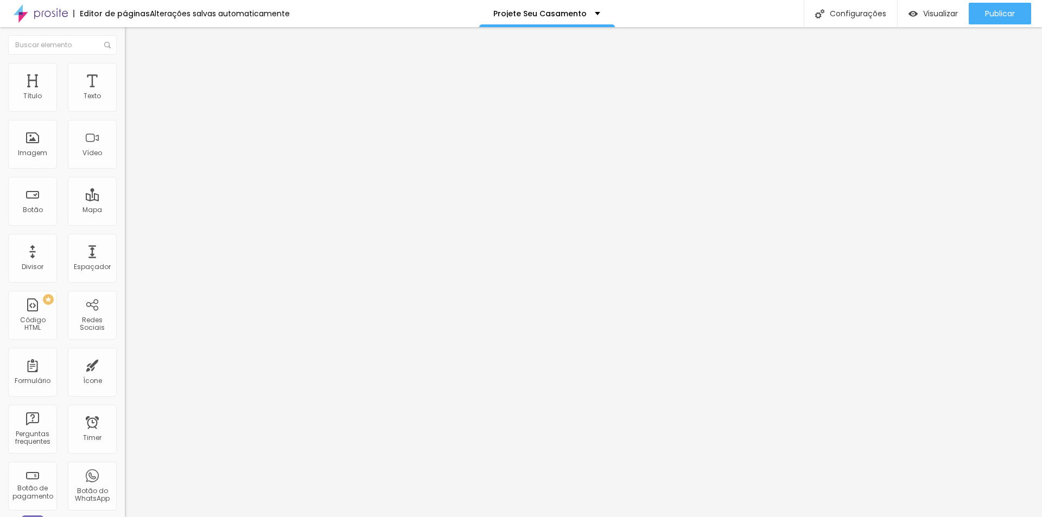
type input "487"
type input "500"
type input "439"
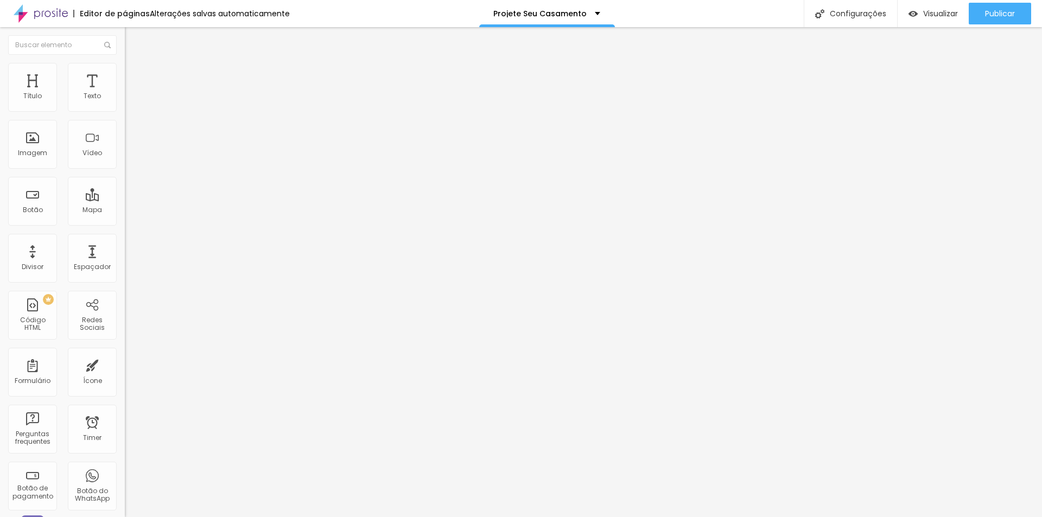
type input "439"
type input "113"
type input "0"
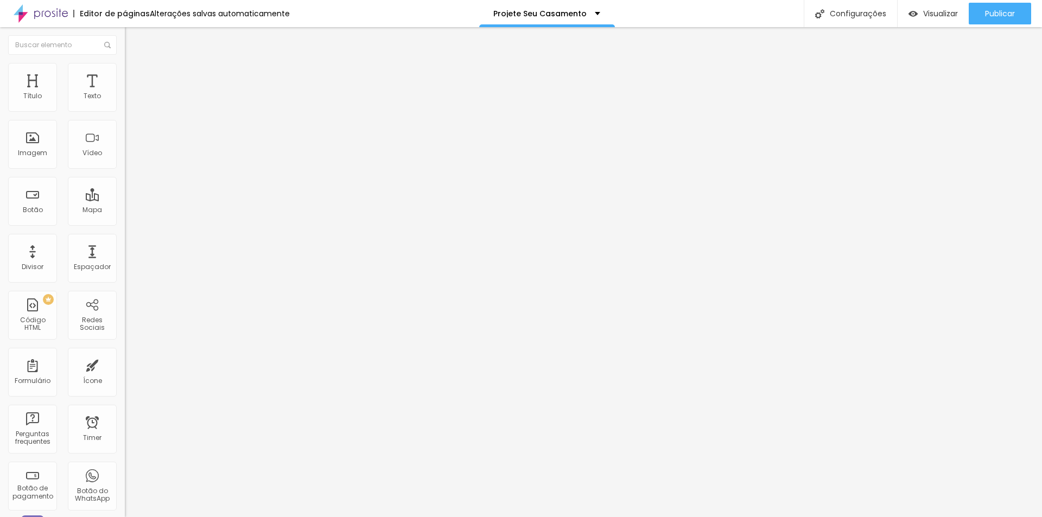
drag, startPoint x: 22, startPoint y: 128, endPoint x: 21, endPoint y: 134, distance: 6.2
click at [125, 364] on input "range" at bounding box center [160, 368] width 70 height 9
click at [125, 238] on div "0 px Espaçamento vertical" at bounding box center [187, 315] width 125 height 154
click at [125, 374] on input "0" at bounding box center [148, 379] width 47 height 11
type input "0"
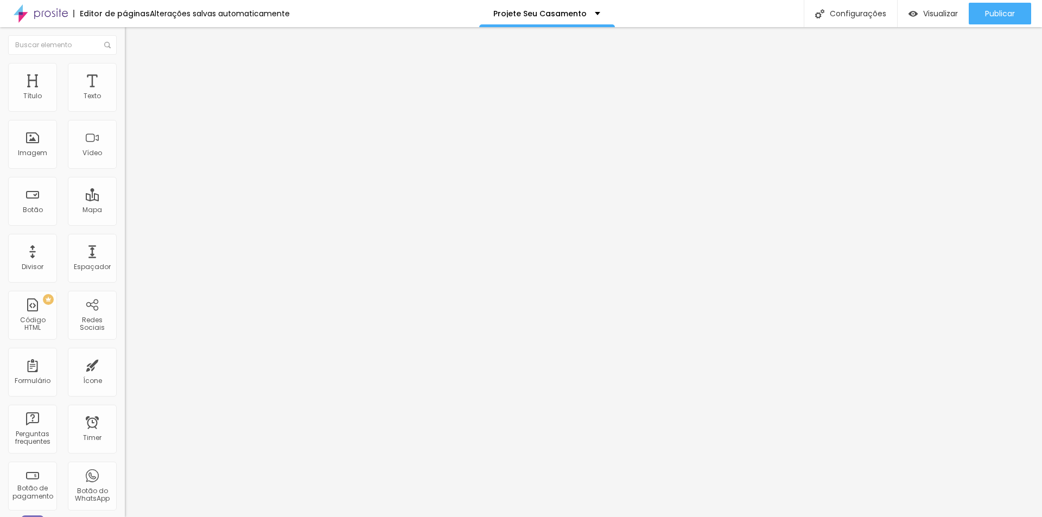
type input "-0"
type input "0"
type input "-10"
type input "0"
type input "-10"
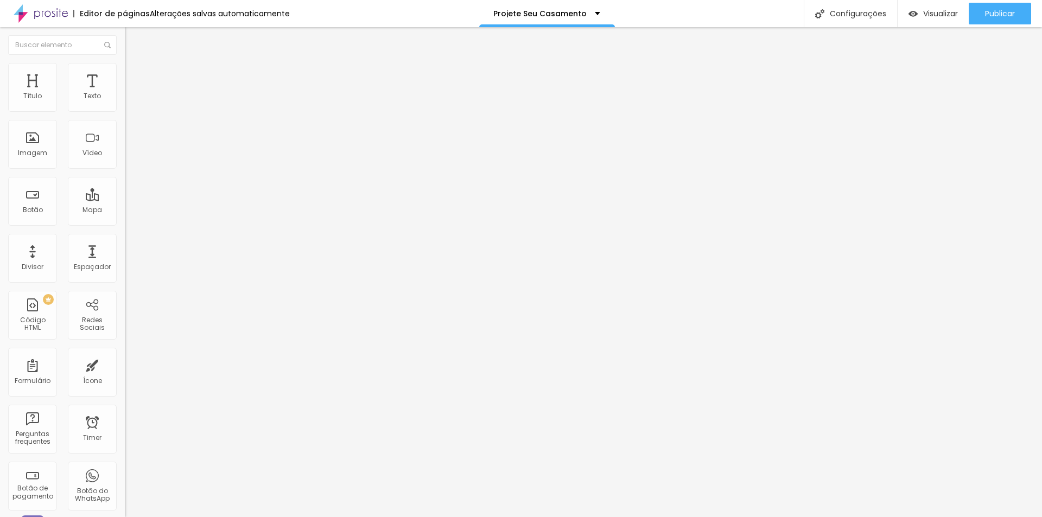
type input "0"
click at [125, 449] on div "Editar Seção Conteúdo Estilo Avançado 0 Espaçamento entre colunas -10 px Espaça…" at bounding box center [187, 272] width 125 height 490
click at [135, 75] on span "Estilo" at bounding box center [143, 70] width 17 height 9
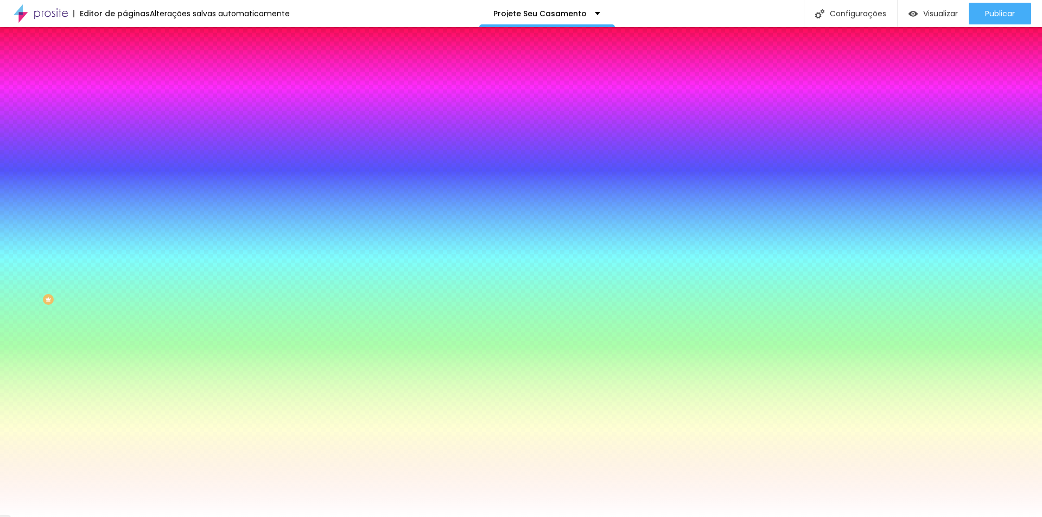
click at [125, 109] on input "#FFFFFF" at bounding box center [190, 109] width 130 height 11
click at [125, 104] on div at bounding box center [187, 104] width 125 height 0
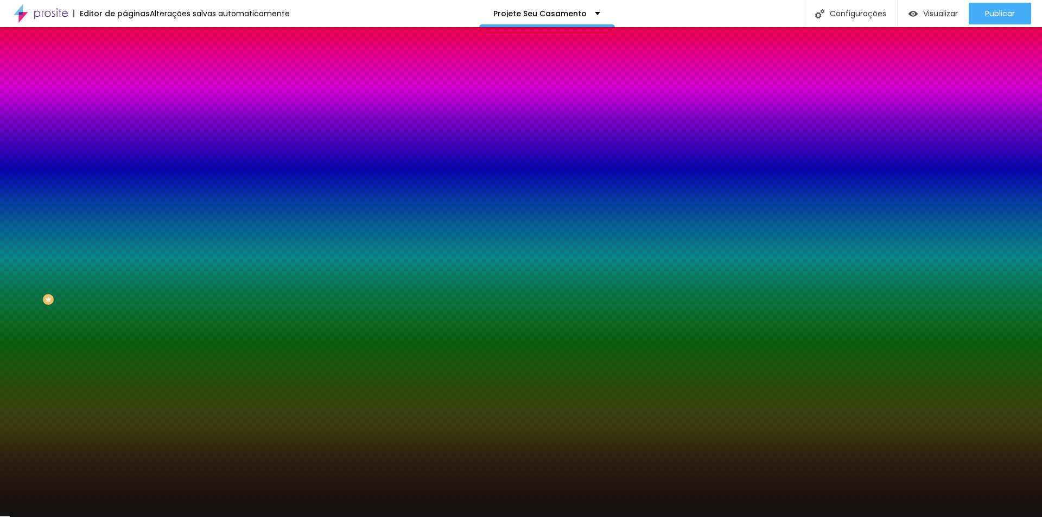
type input "#000000"
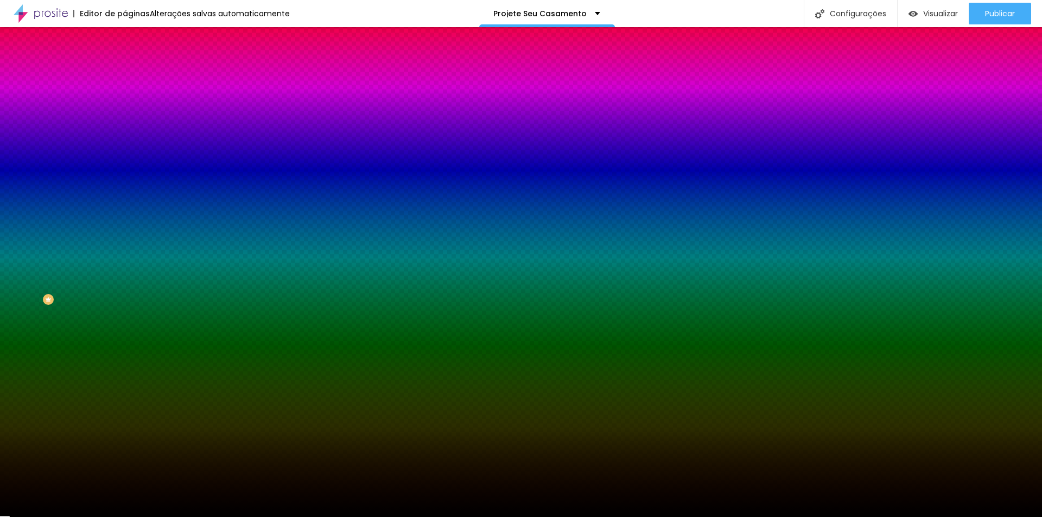
drag, startPoint x: 56, startPoint y: 159, endPoint x: 5, endPoint y: 212, distance: 73.3
click at [125, 213] on div "Editar Coluna Conteúdo Estilo Avançado Cor de fundo Voltar ao padrão #000000 0 …" at bounding box center [187, 272] width 125 height 490
click at [125, 165] on div "Editar Coluna Conteúdo Estilo Avançado Cor de fundo Voltar ao padrão #000000 0 …" at bounding box center [187, 272] width 125 height 490
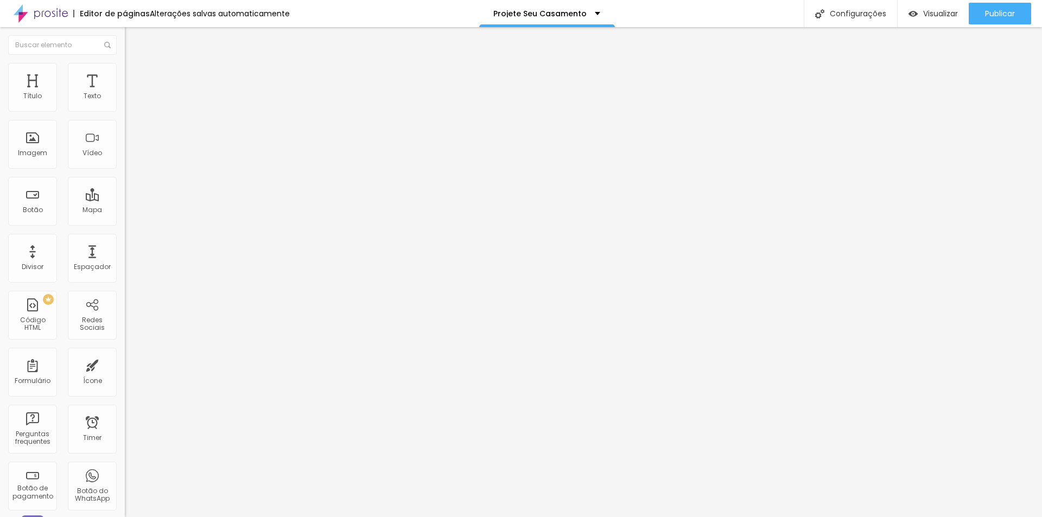
click at [125, 74] on img at bounding box center [130, 79] width 10 height 10
click at [125, 71] on li "Estilo" at bounding box center [187, 68] width 125 height 11
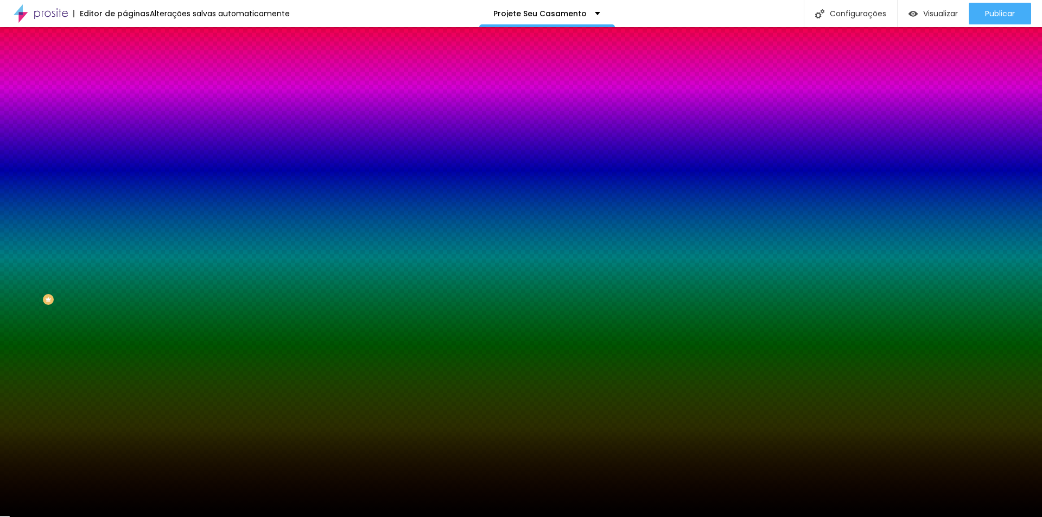
click at [125, 110] on input "#000000" at bounding box center [190, 109] width 130 height 11
type input "25"
type input "30"
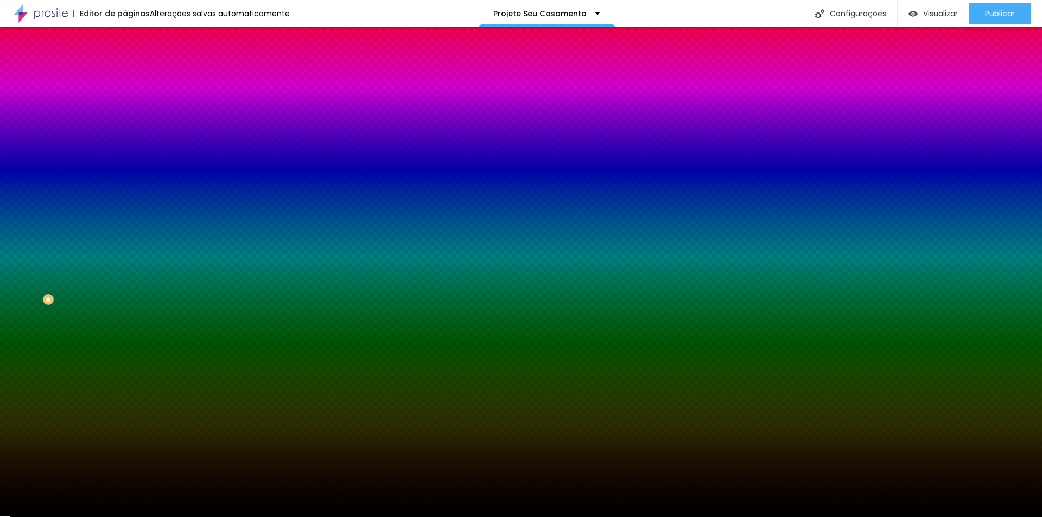
type input "36"
drag, startPoint x: 25, startPoint y: 132, endPoint x: -28, endPoint y: 136, distance: 53.3
click at [125, 240] on input "range" at bounding box center [160, 244] width 70 height 9
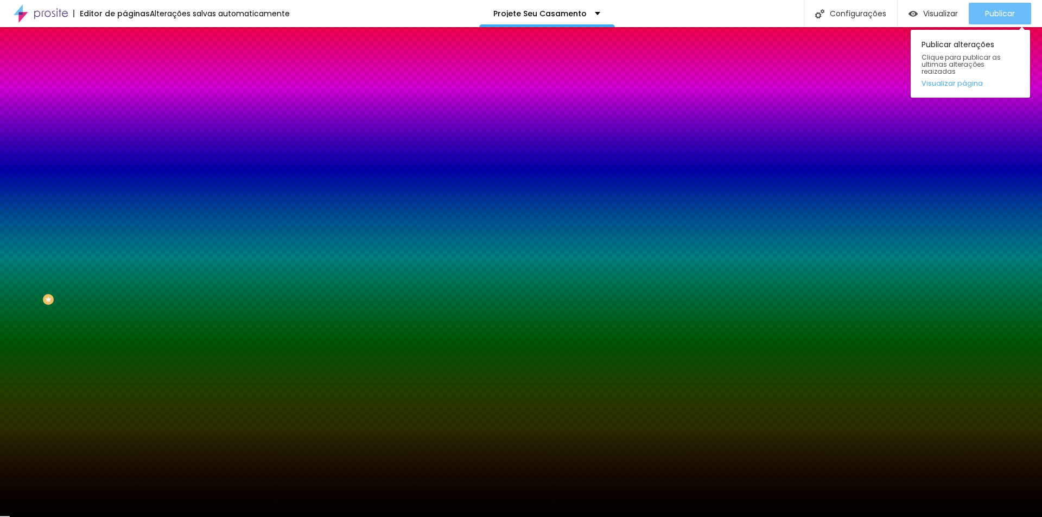
click at [998, 11] on span "Publicar" at bounding box center [1000, 13] width 30 height 9
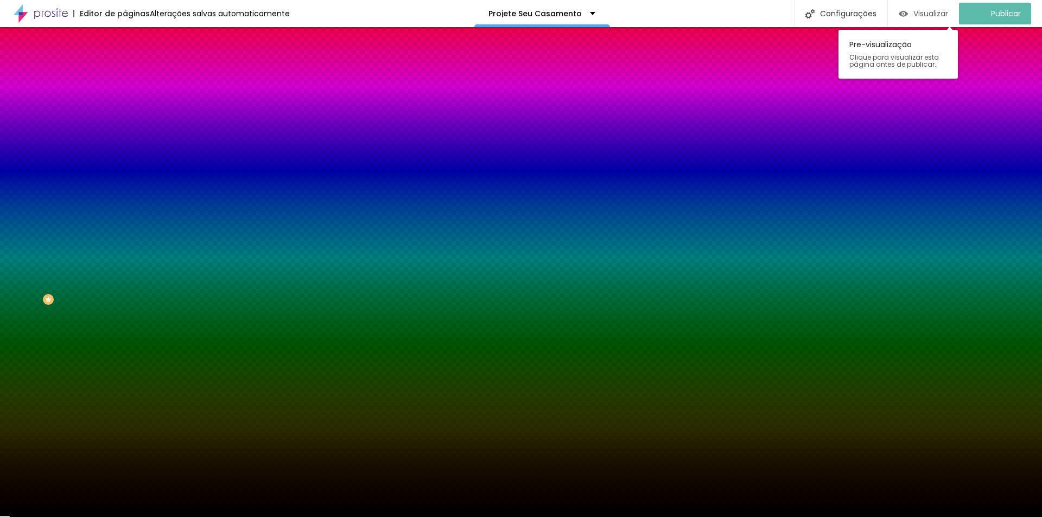
click at [929, 11] on span "Visualizar" at bounding box center [931, 13] width 35 height 9
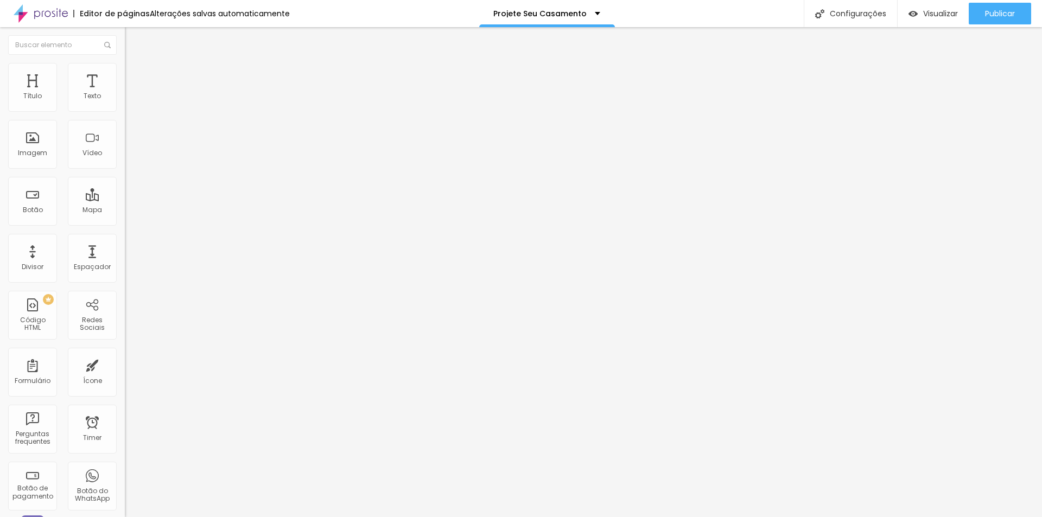
click at [125, 70] on img at bounding box center [130, 68] width 10 height 10
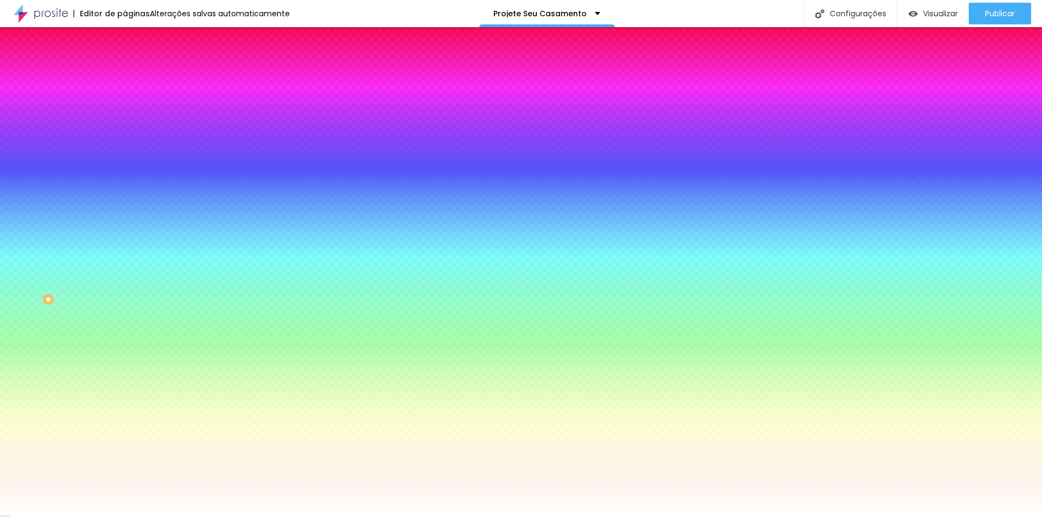
click at [125, 159] on input "#FFFFFF" at bounding box center [190, 153] width 130 height 11
click at [125, 148] on div at bounding box center [187, 148] width 125 height 0
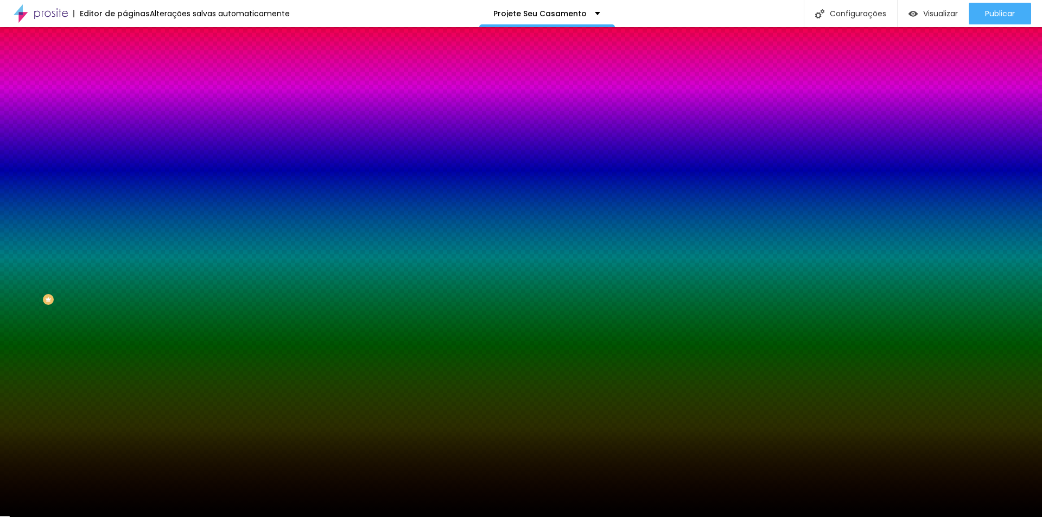
drag, startPoint x: 66, startPoint y: 236, endPoint x: -24, endPoint y: 312, distance: 117.1
click at [0, 312] on html "Editor de páginas Alterações salvas automaticamente Projete Seu Casamento Confi…" at bounding box center [521, 258] width 1042 height 517
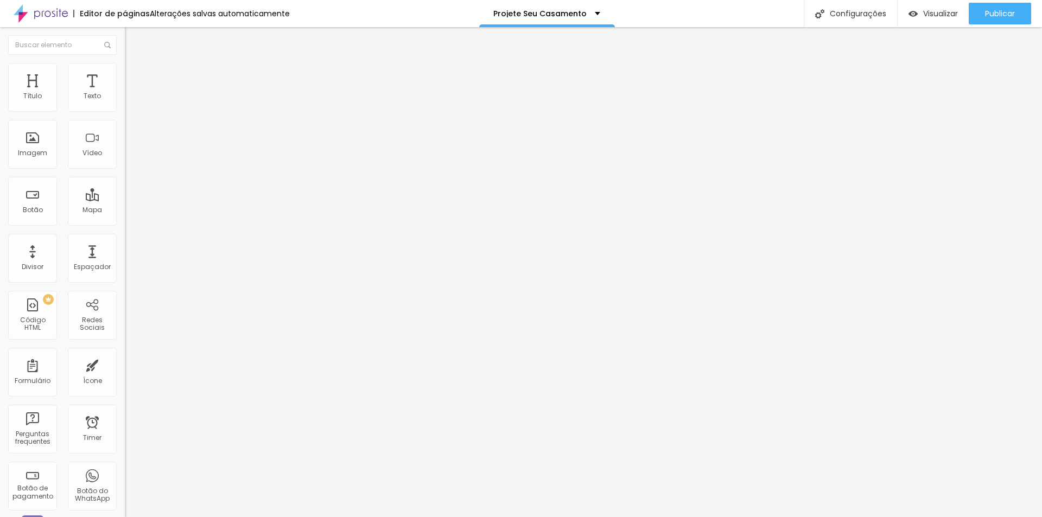
click at [125, 93] on span "Trocar imagem" at bounding box center [154, 88] width 59 height 9
click at [125, 69] on img at bounding box center [130, 68] width 10 height 10
click at [135, 80] on span "Avançado" at bounding box center [153, 81] width 36 height 9
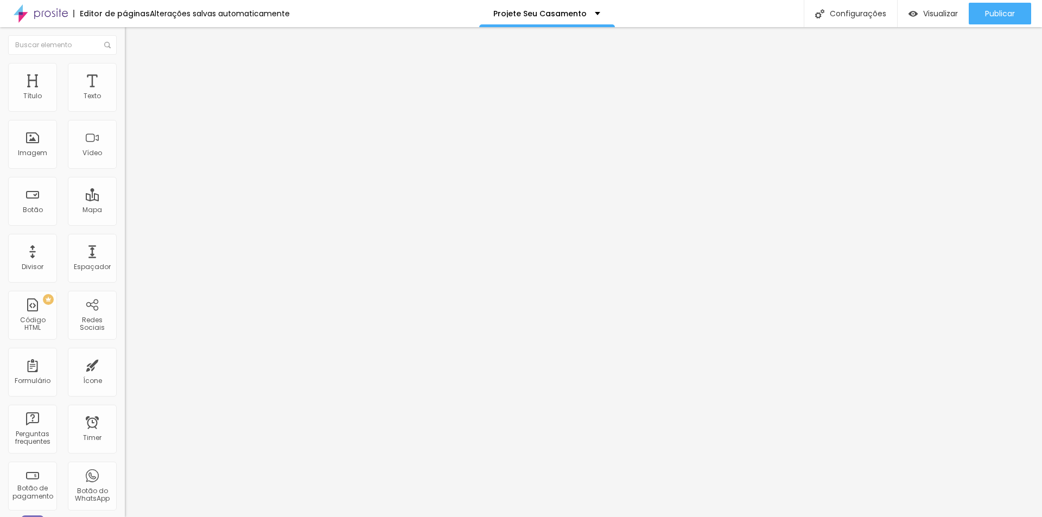
drag, startPoint x: 30, startPoint y: 129, endPoint x: 160, endPoint y: 141, distance: 130.2
click at [160, 364] on input "range" at bounding box center [160, 368] width 70 height 9
drag, startPoint x: 13, startPoint y: 108, endPoint x: -12, endPoint y: 107, distance: 25.0
click at [125, 211] on input "range" at bounding box center [160, 215] width 70 height 9
click at [135, 75] on span "Estilo" at bounding box center [143, 70] width 17 height 9
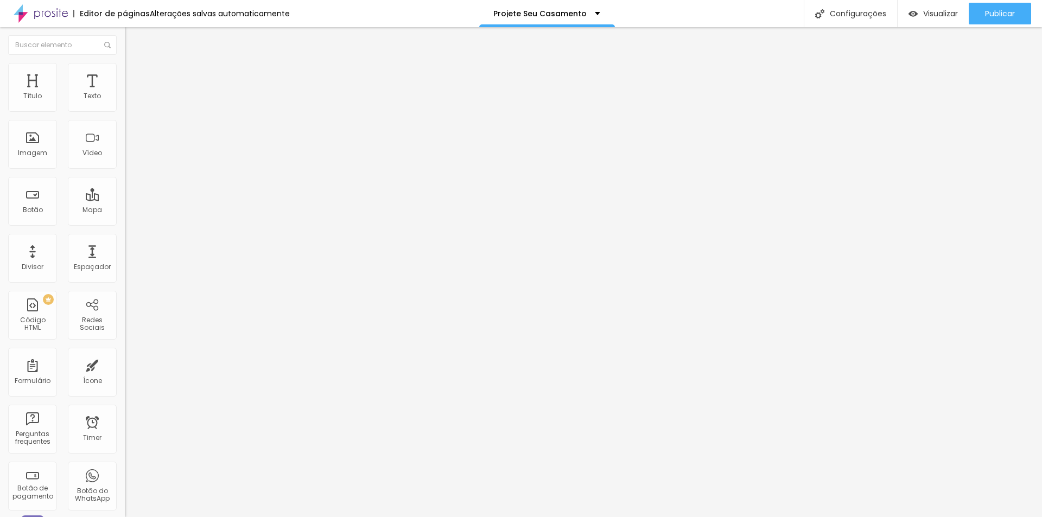
drag, startPoint x: 27, startPoint y: 135, endPoint x: -85, endPoint y: 129, distance: 112.0
click at [125, 238] on input "range" at bounding box center [160, 242] width 70 height 9
drag, startPoint x: 22, startPoint y: 71, endPoint x: 26, endPoint y: 77, distance: 7.4
click at [125, 63] on li "Conteúdo" at bounding box center [187, 57] width 125 height 11
click at [125, 146] on img at bounding box center [129, 142] width 8 height 8
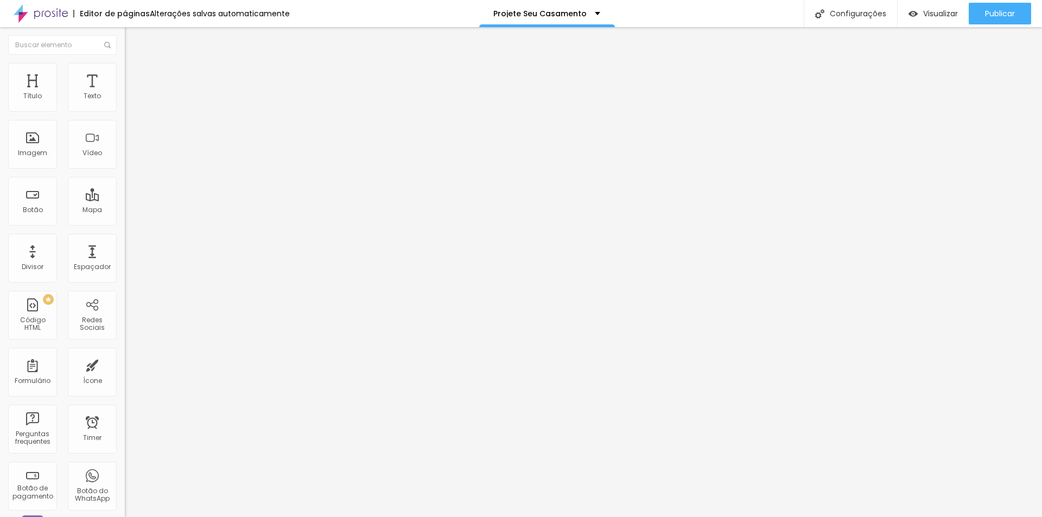
click at [184, 91] on img at bounding box center [187, 88] width 7 height 7
click at [125, 92] on div "Adicionar imagem" at bounding box center [187, 89] width 125 height 8
click at [125, 93] on span "Adicionar imagem" at bounding box center [160, 88] width 70 height 9
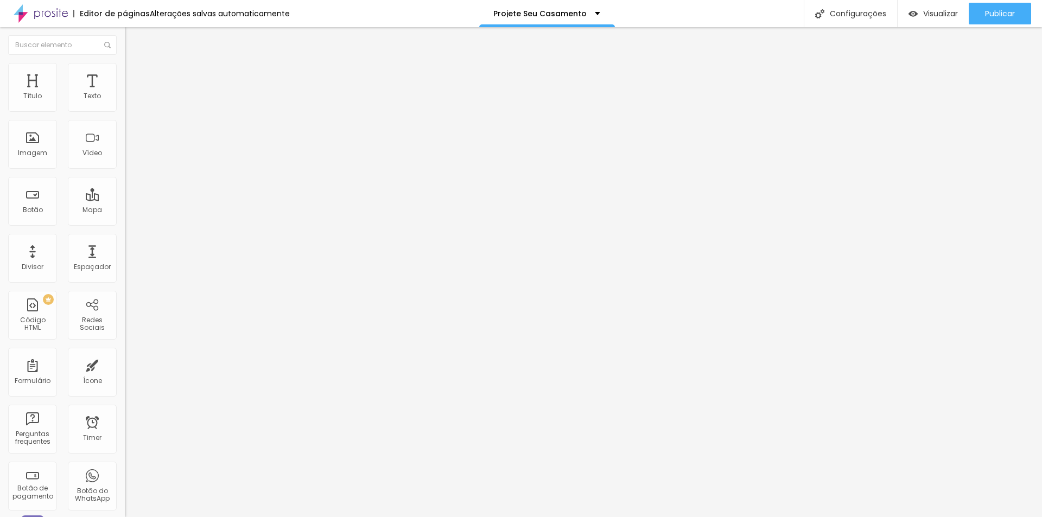
click at [125, 68] on li "Estilo" at bounding box center [187, 68] width 125 height 11
drag, startPoint x: 111, startPoint y: 116, endPoint x: 178, endPoint y: 129, distance: 67.9
click at [178, 111] on input "range" at bounding box center [160, 107] width 70 height 9
drag, startPoint x: 27, startPoint y: 137, endPoint x: -66, endPoint y: 133, distance: 92.9
click at [125, 238] on input "range" at bounding box center [160, 242] width 70 height 9
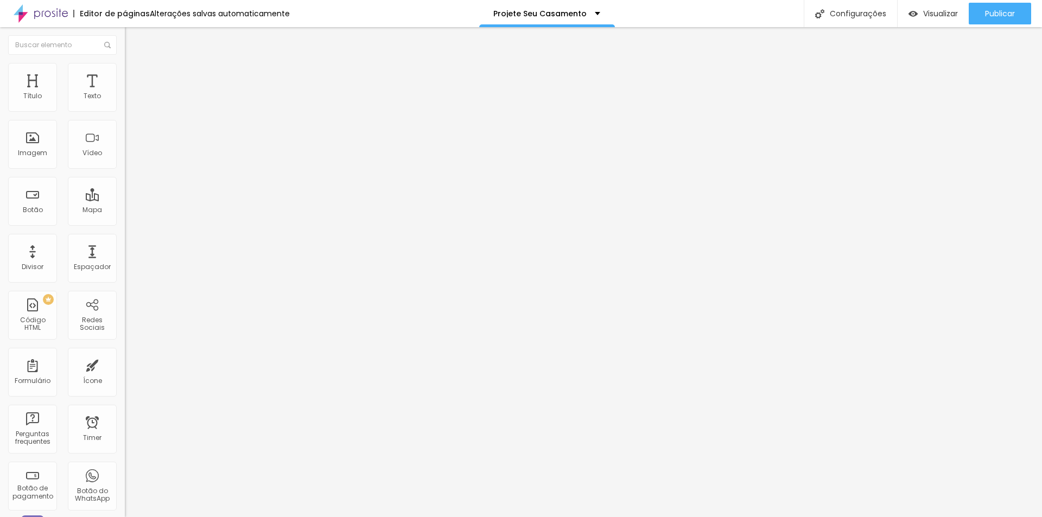
click at [125, 74] on li "Avançado" at bounding box center [187, 79] width 125 height 11
drag, startPoint x: 90, startPoint y: 128, endPoint x: -37, endPoint y: 130, distance: 127.1
click at [125, 364] on input "range" at bounding box center [160, 368] width 70 height 9
click at [135, 74] on span "Estilo" at bounding box center [143, 70] width 17 height 9
click at [125, 62] on img at bounding box center [130, 57] width 10 height 10
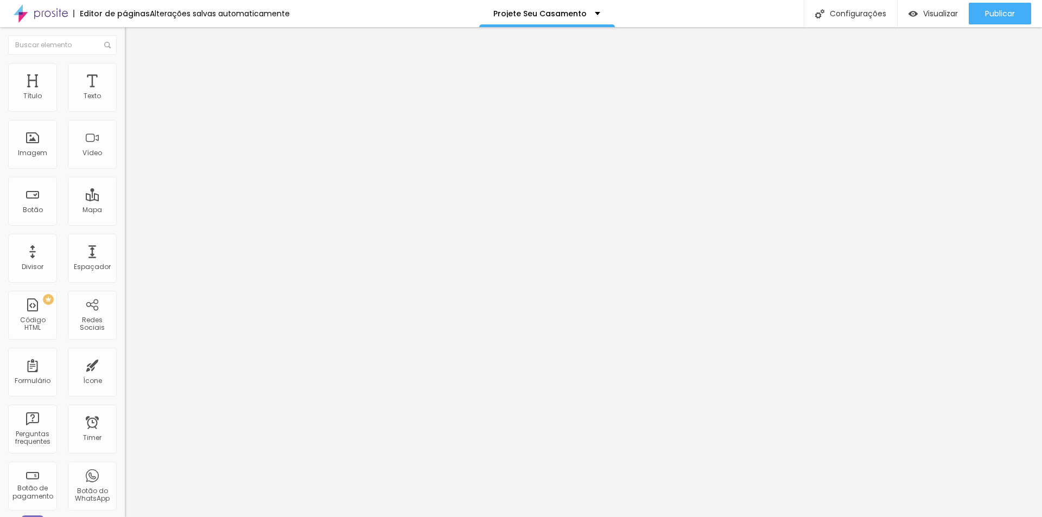
click at [125, 170] on span "Original" at bounding box center [138, 165] width 26 height 9
click at [135, 77] on span "Avançado" at bounding box center [153, 81] width 36 height 9
click at [125, 68] on img at bounding box center [130, 68] width 10 height 10
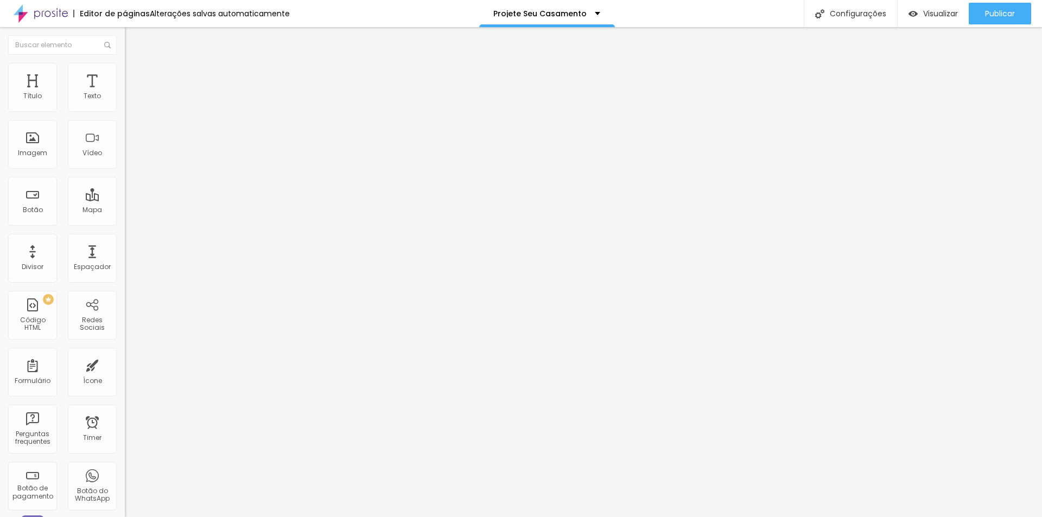
click at [129, 293] on icon "button" at bounding box center [132, 296] width 7 height 7
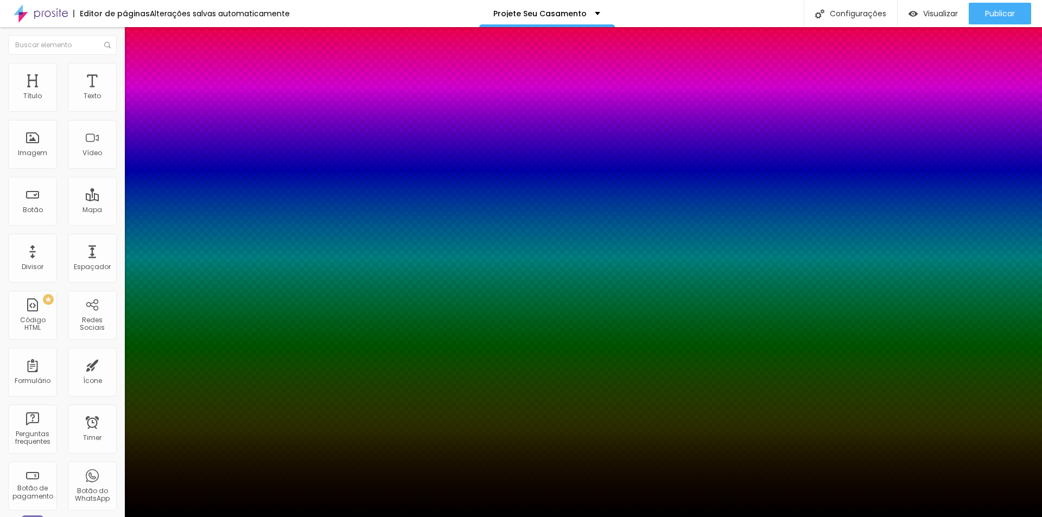
click at [50, 517] on div at bounding box center [521, 517] width 1042 height 0
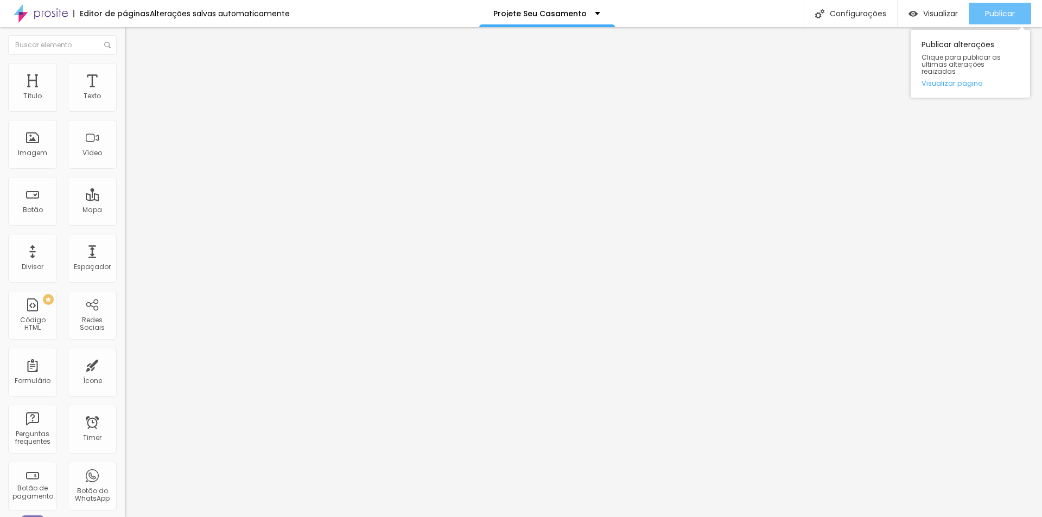
click at [992, 17] on span "Publicar" at bounding box center [1000, 13] width 30 height 9
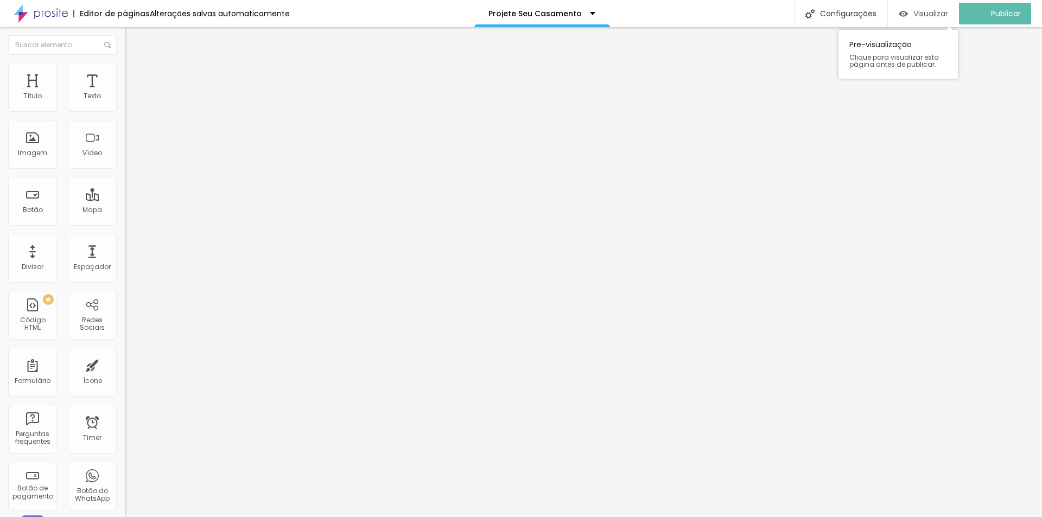
click at [931, 12] on span "Visualizar" at bounding box center [931, 13] width 35 height 9
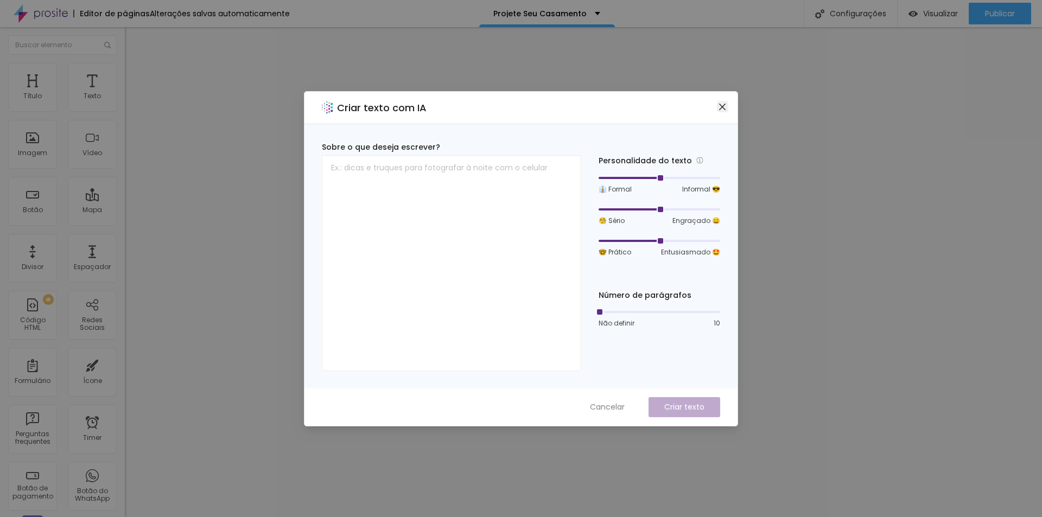
click at [718, 106] on icon "close" at bounding box center [722, 107] width 9 height 9
click at [416, 163] on textarea at bounding box center [451, 263] width 259 height 216
paste textarea "CONHEÇA NOSSA EQUIPE DE PROFICIONAIS"
click at [670, 412] on p "Criar texto" at bounding box center [684, 407] width 40 height 11
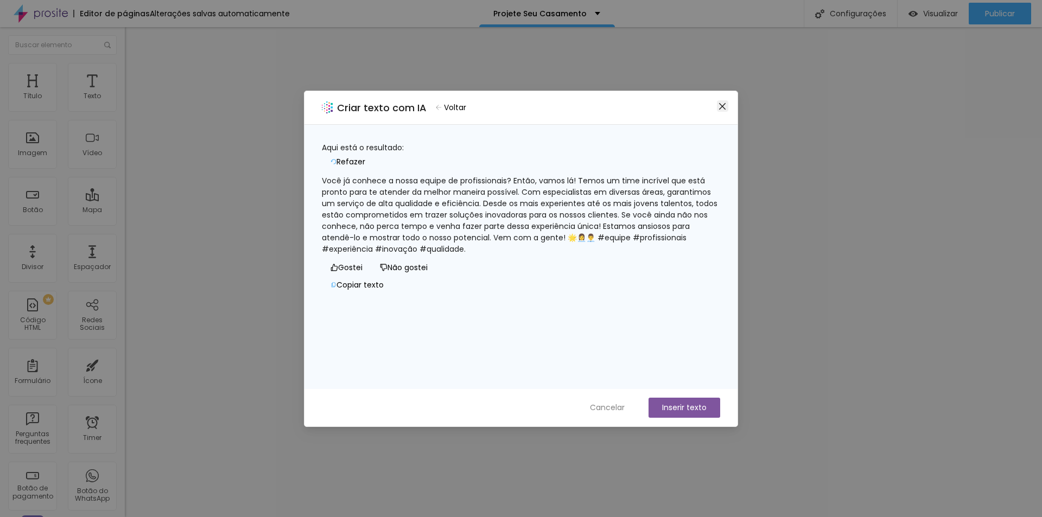
click at [724, 105] on icon "close" at bounding box center [722, 106] width 7 height 7
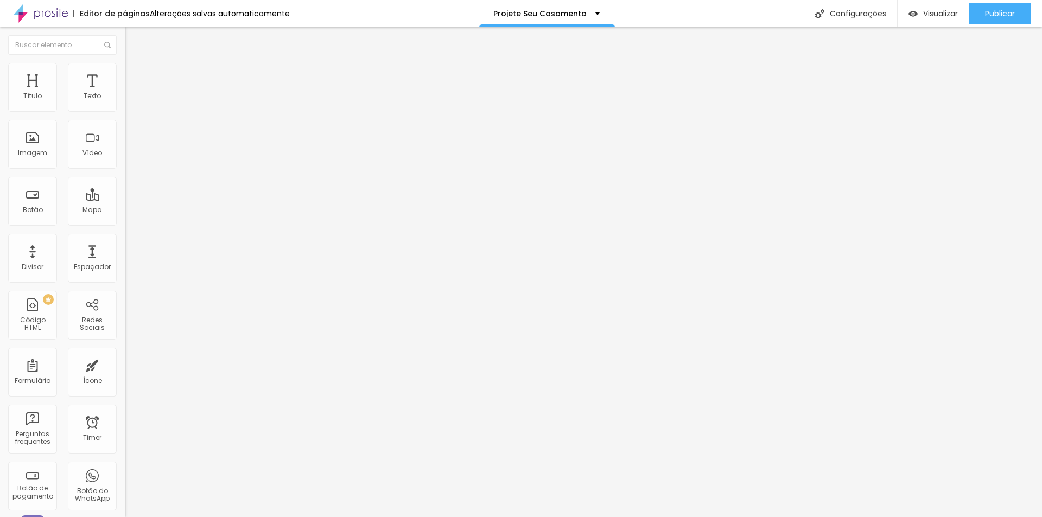
click at [133, 36] on img "button" at bounding box center [137, 39] width 9 height 9
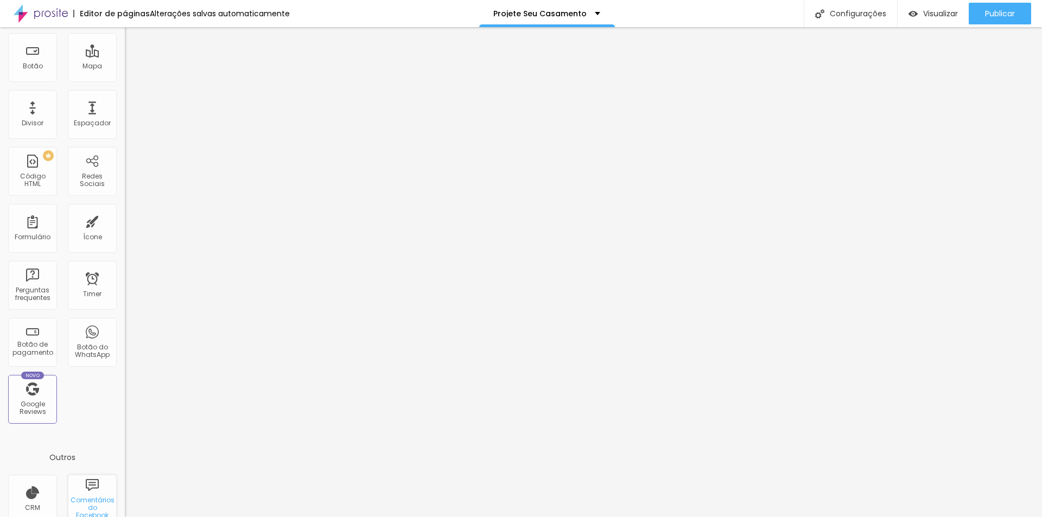
scroll to position [163, 0]
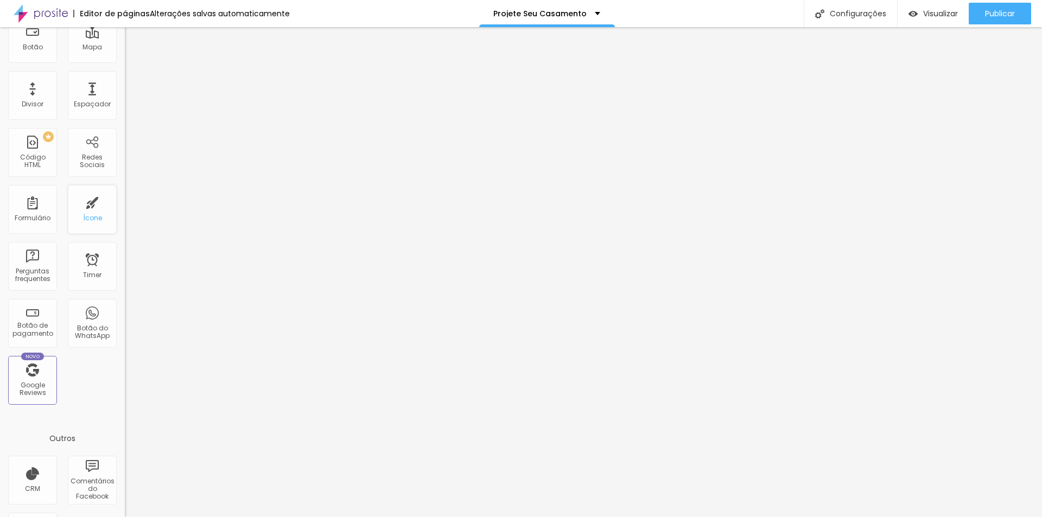
click at [82, 211] on div "Ícone" at bounding box center [92, 209] width 49 height 49
click at [84, 207] on div "Ícone" at bounding box center [92, 209] width 49 height 49
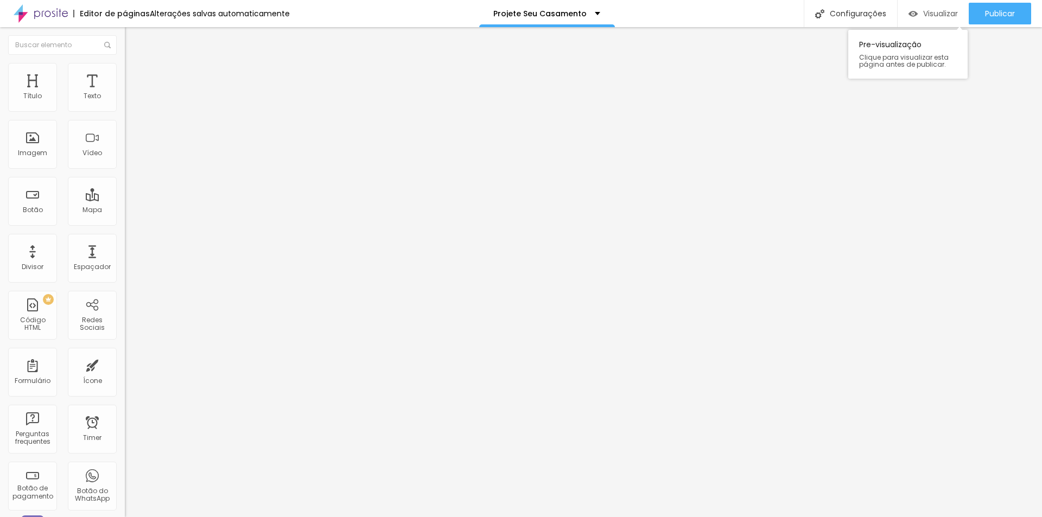
click at [940, 11] on span "Visualizar" at bounding box center [940, 13] width 35 height 9
click at [135, 73] on span "Estilo" at bounding box center [143, 70] width 17 height 9
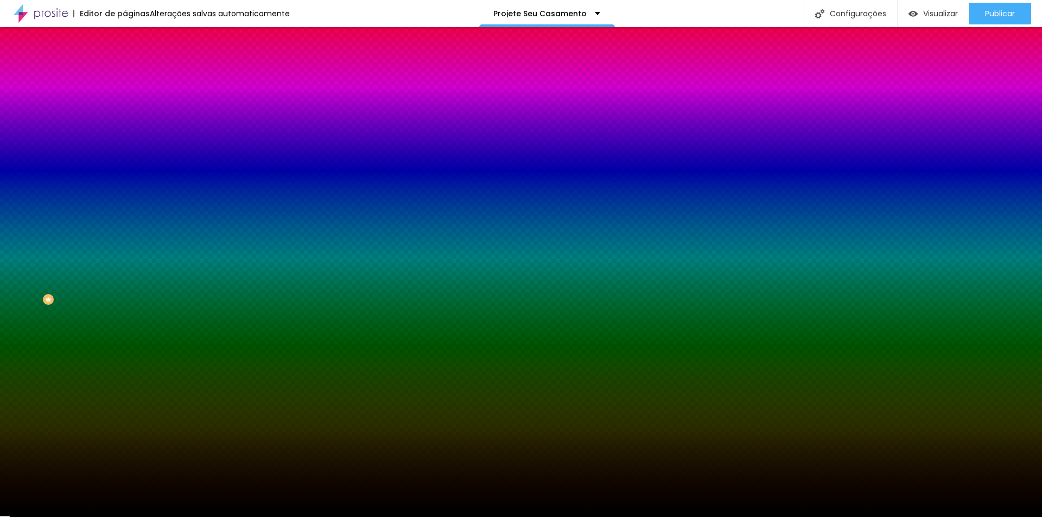
click at [125, 63] on li "Conteúdo" at bounding box center [187, 57] width 125 height 11
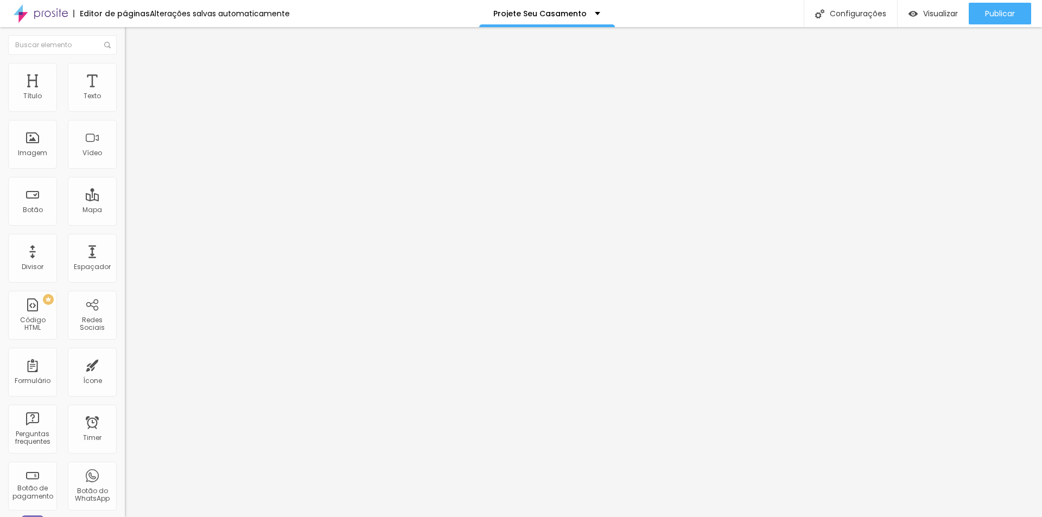
click at [133, 37] on div "Editar Coluna" at bounding box center [166, 39] width 67 height 9
click at [1003, 10] on span "Publicar" at bounding box center [1000, 13] width 30 height 9
click at [938, 10] on span "Visualizar" at bounding box center [931, 13] width 35 height 9
click at [125, 72] on li "Avançado" at bounding box center [187, 68] width 125 height 11
drag, startPoint x: 28, startPoint y: 107, endPoint x: -15, endPoint y: 109, distance: 42.9
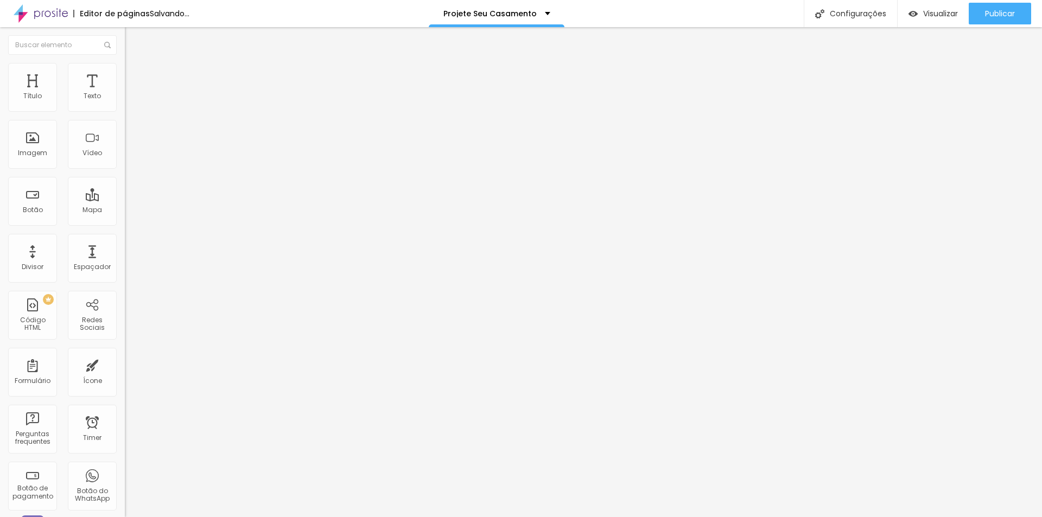
click at [125, 200] on input "range" at bounding box center [160, 204] width 70 height 9
drag, startPoint x: 33, startPoint y: 128, endPoint x: -7, endPoint y: 125, distance: 40.3
click at [125, 353] on input "range" at bounding box center [160, 357] width 70 height 9
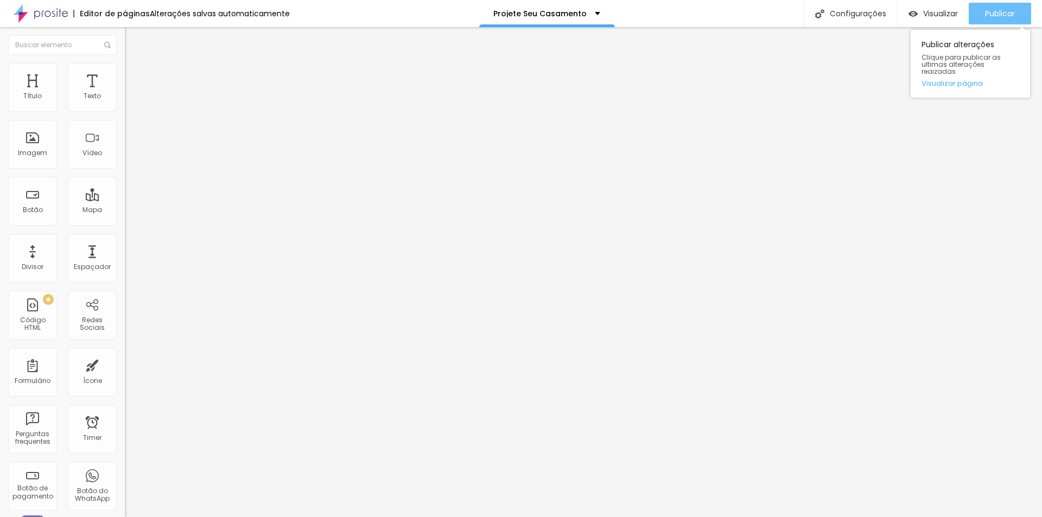
click at [991, 13] on span "Publicar" at bounding box center [1000, 13] width 30 height 9
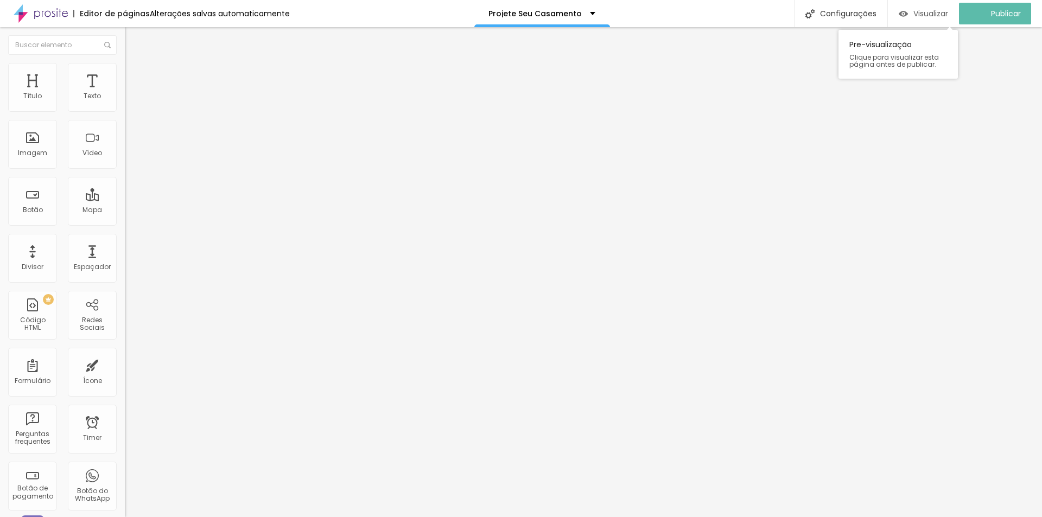
click at [933, 11] on span "Visualizar" at bounding box center [931, 13] width 35 height 9
click at [125, 469] on div "CSS Customizado Espaco para usuários avançados poderem personalizar elementos c…" at bounding box center [187, 500] width 125 height 62
drag, startPoint x: 40, startPoint y: 431, endPoint x: 80, endPoint y: 210, distance: 224.5
click at [125, 427] on div "Editar Texto Estilo Avançado 0 Espaço de cima 0 Espaço de baixo ID Html Classes…" at bounding box center [187, 272] width 125 height 490
click at [125, 37] on button "Editar Texto" at bounding box center [187, 39] width 125 height 25
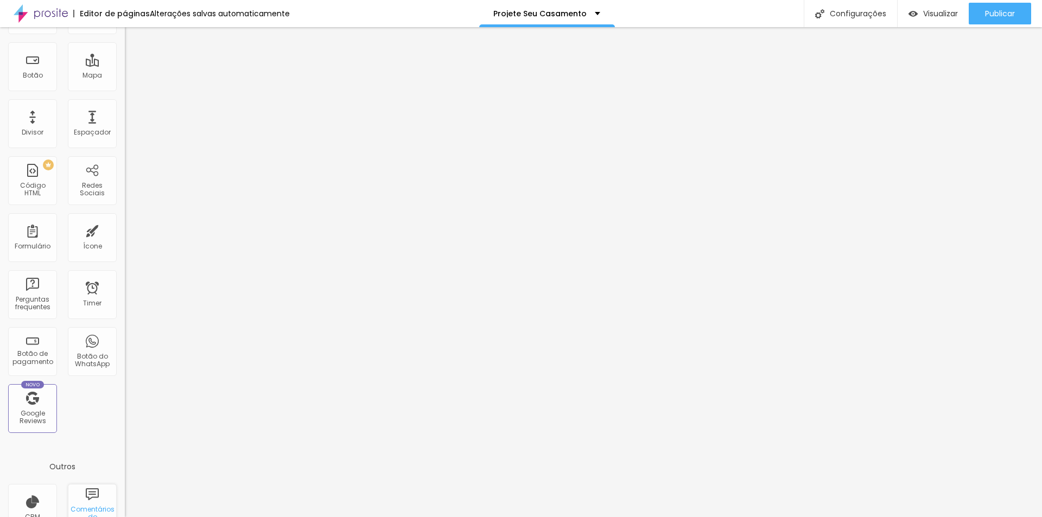
scroll to position [216, 0]
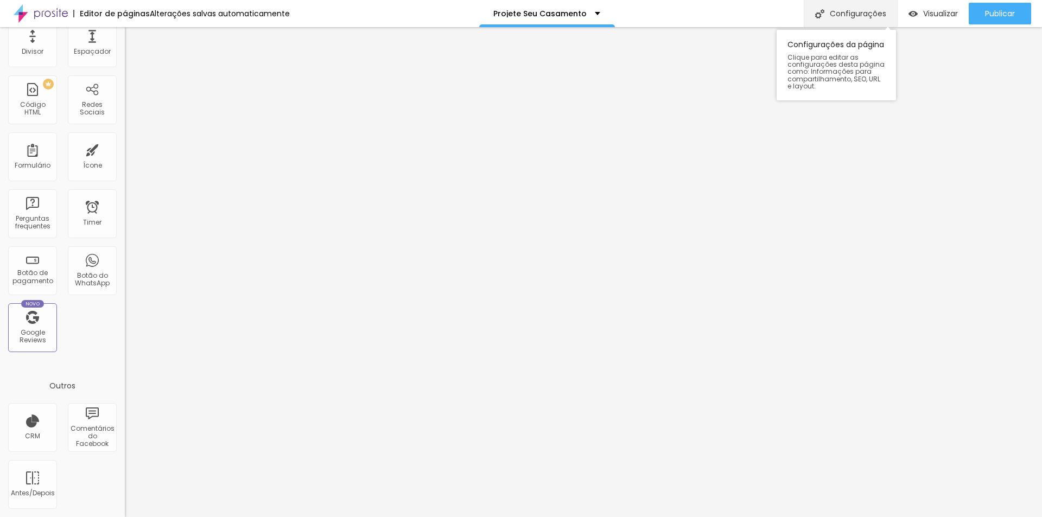
click at [858, 13] on div "Configurações" at bounding box center [850, 13] width 93 height 27
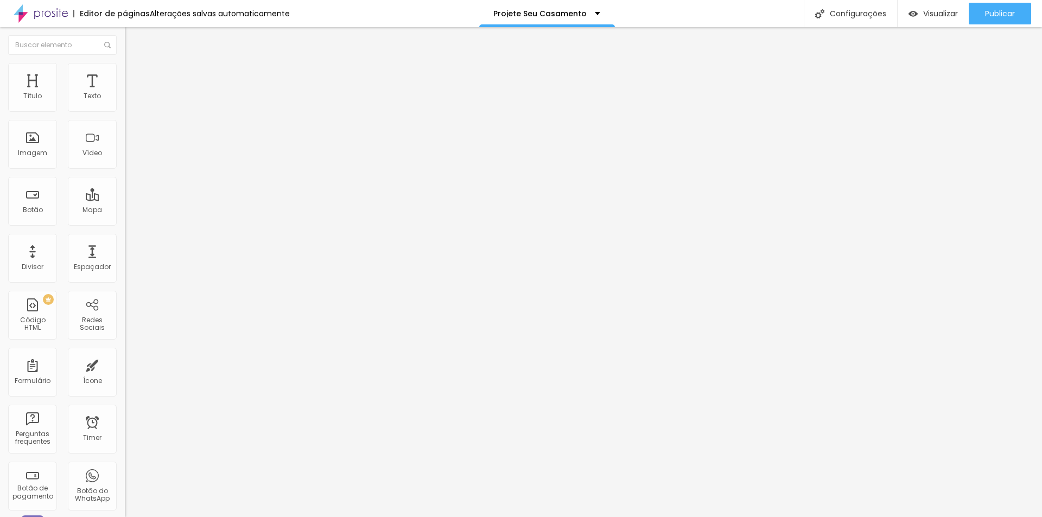
click at [125, 269] on div "Editar Seção Conteúdo Estilo Avançado Modo Encaixotado Encaixotado Completo" at bounding box center [187, 272] width 125 height 490
click at [135, 74] on span "Estilo" at bounding box center [143, 70] width 17 height 9
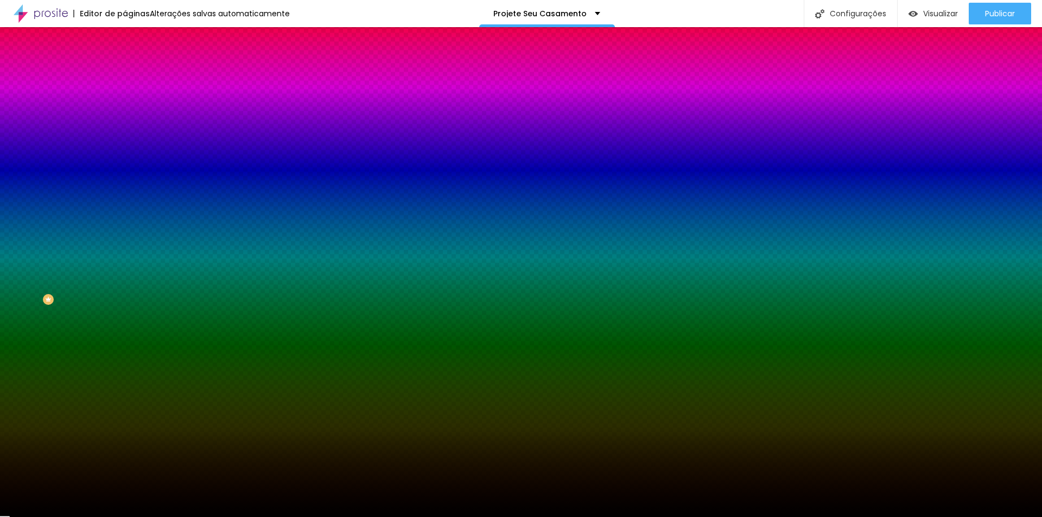
click at [125, 74] on li "Avançado" at bounding box center [187, 79] width 125 height 11
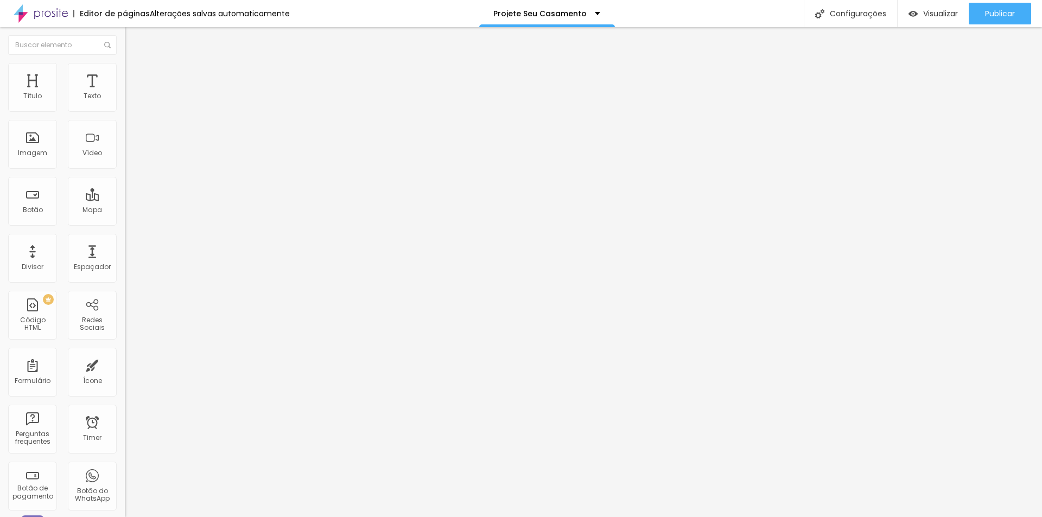
drag, startPoint x: 68, startPoint y: 107, endPoint x: 11, endPoint y: 131, distance: 61.3
click at [125, 211] on input "range" at bounding box center [160, 215] width 70 height 9
click at [125, 70] on li "Avançado" at bounding box center [187, 68] width 125 height 11
drag, startPoint x: 26, startPoint y: 106, endPoint x: 87, endPoint y: 113, distance: 61.7
click at [125, 200] on input "range" at bounding box center [160, 204] width 70 height 9
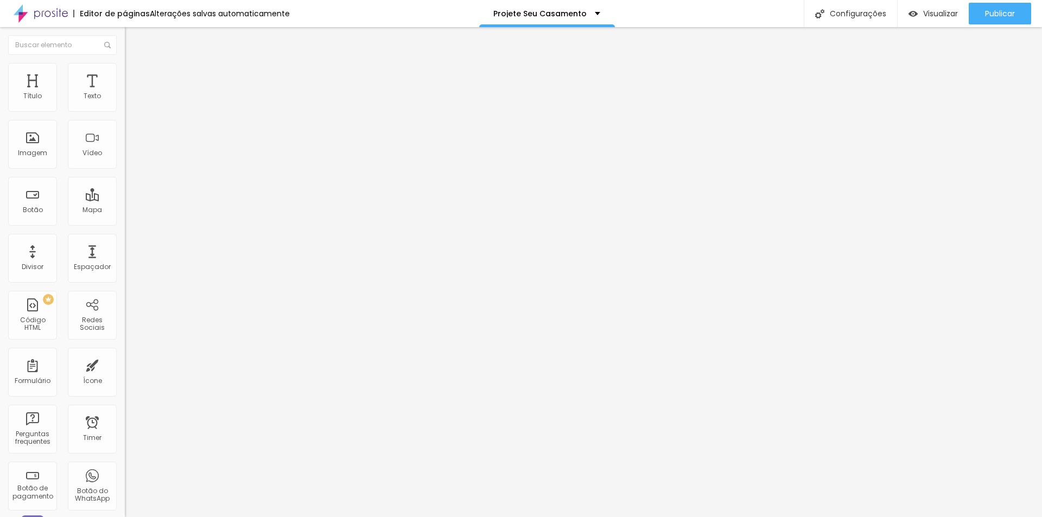
click at [125, 63] on li "Avançado" at bounding box center [187, 68] width 125 height 11
drag, startPoint x: 88, startPoint y: 106, endPoint x: -41, endPoint y: 105, distance: 129.2
click at [125, 200] on input "range" at bounding box center [160, 204] width 70 height 9
click at [1007, 18] on span "Publicar" at bounding box center [1000, 13] width 30 height 9
click at [926, 11] on span "Visualizar" at bounding box center [931, 13] width 35 height 9
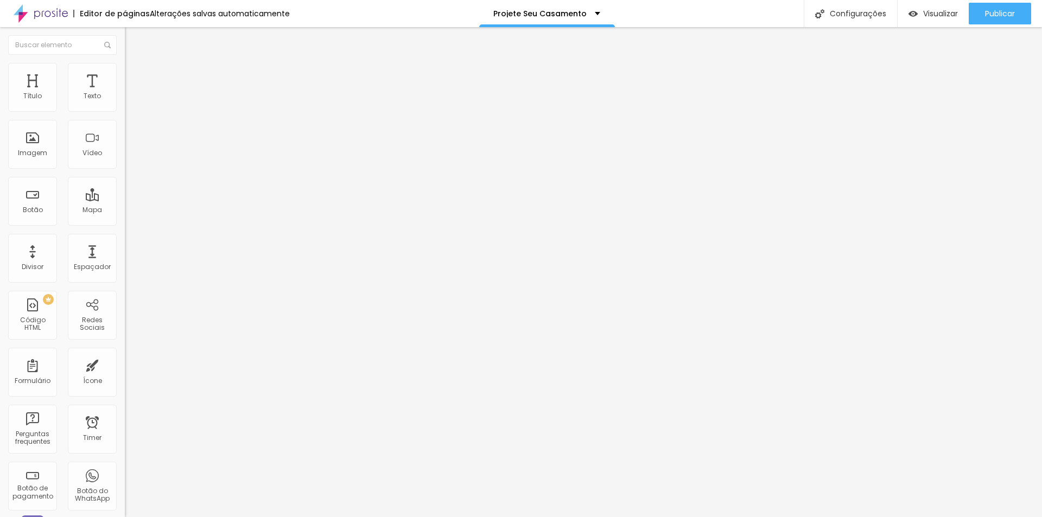
click at [131, 100] on span "Trocar icone" at bounding box center [155, 95] width 48 height 9
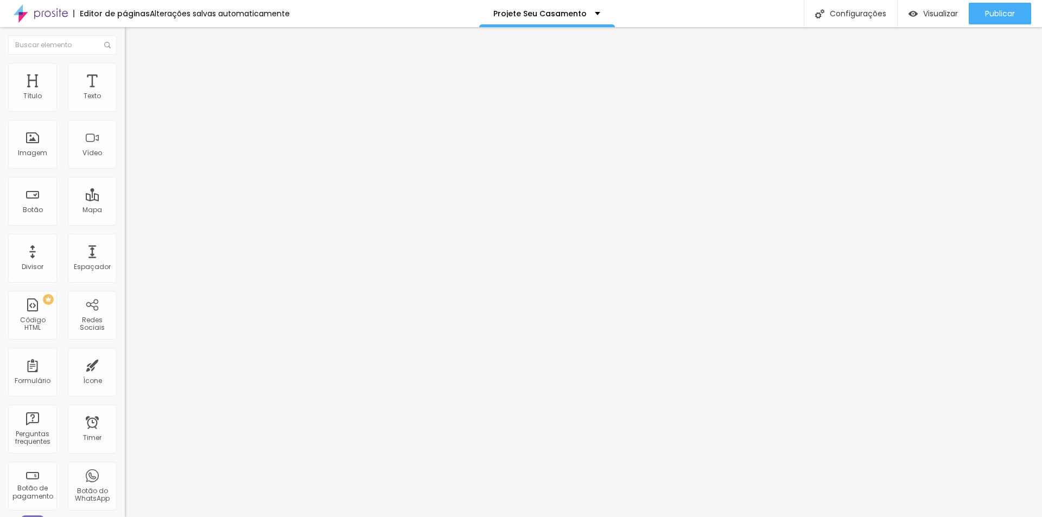
click at [125, 72] on ul "Conteúdo Estilo Avançado" at bounding box center [187, 68] width 125 height 33
click at [135, 79] on span "Avançado" at bounding box center [153, 81] width 36 height 9
click at [135, 75] on span "Estilo" at bounding box center [143, 70] width 17 height 9
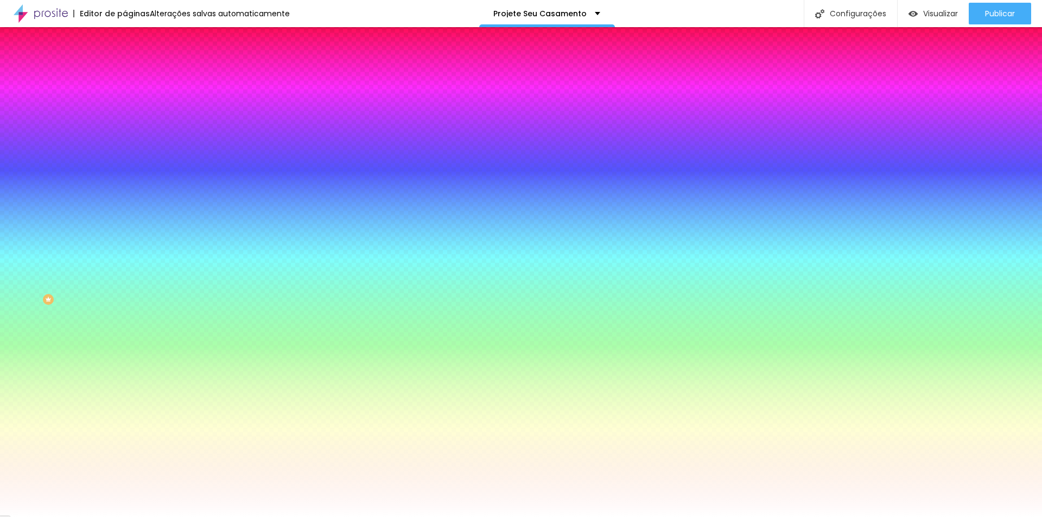
click at [125, 159] on input "#FFFFFF" at bounding box center [190, 153] width 130 height 11
drag, startPoint x: 111, startPoint y: 196, endPoint x: 52, endPoint y: 200, distance: 59.3
click at [125, 159] on div "Cor de fundo Voltar ao padrão #FFFFFF" at bounding box center [187, 144] width 125 height 30
click at [125, 159] on input "#FFFFFF" at bounding box center [190, 153] width 130 height 11
drag, startPoint x: 95, startPoint y: 196, endPoint x: 77, endPoint y: 201, distance: 19.1
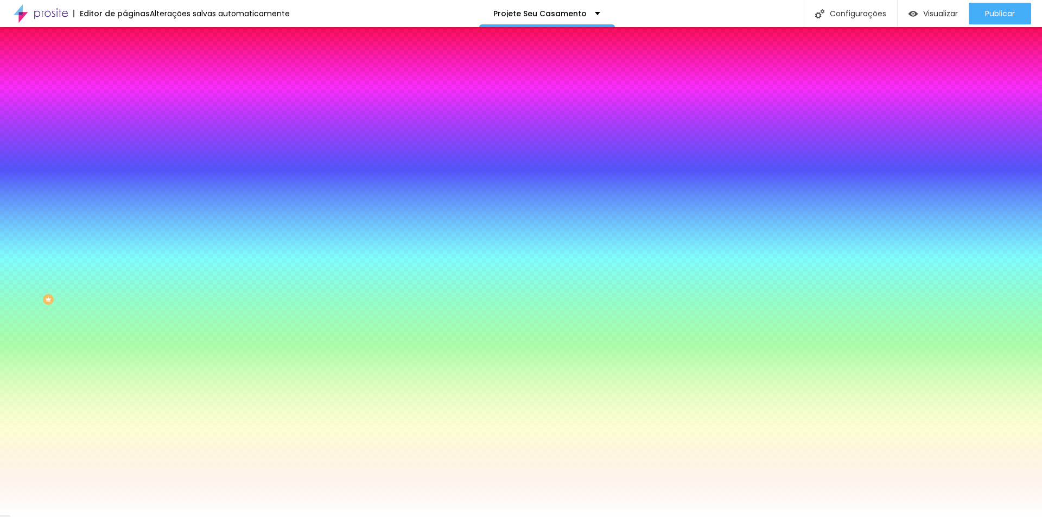
click at [125, 159] on input "#FFFFFF" at bounding box center [190, 153] width 130 height 11
click at [125, 148] on div at bounding box center [187, 148] width 125 height 0
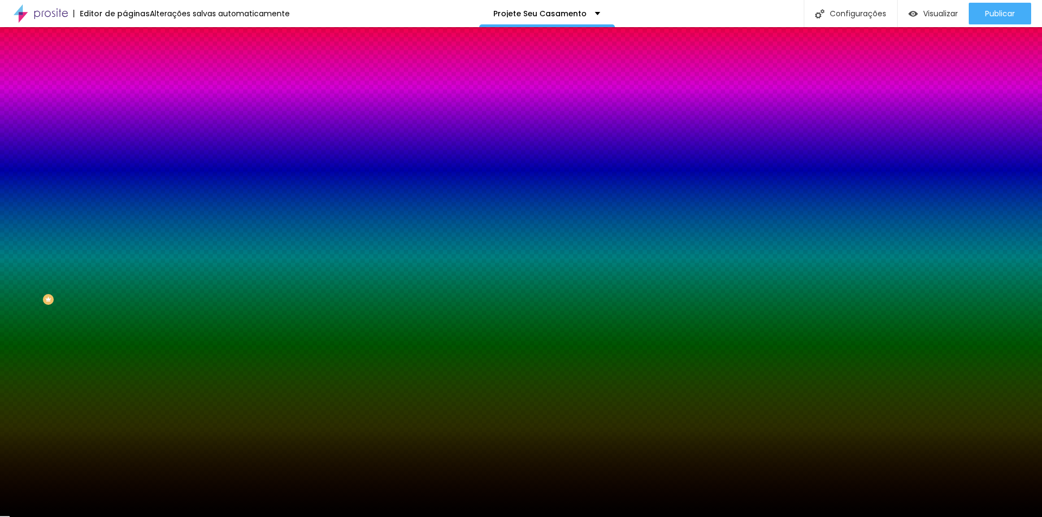
drag, startPoint x: 46, startPoint y: 270, endPoint x: -2, endPoint y: 308, distance: 60.6
click at [0, 308] on html "Editor de páginas Alterações salvas automaticamente Projete Seu Casamento Confi…" at bounding box center [521, 258] width 1042 height 517
click at [125, 377] on div "Editar Seção Conteúdo Estilo Avançado Imagem de fundo Adicionar imagem Efeito d…" at bounding box center [187, 272] width 125 height 490
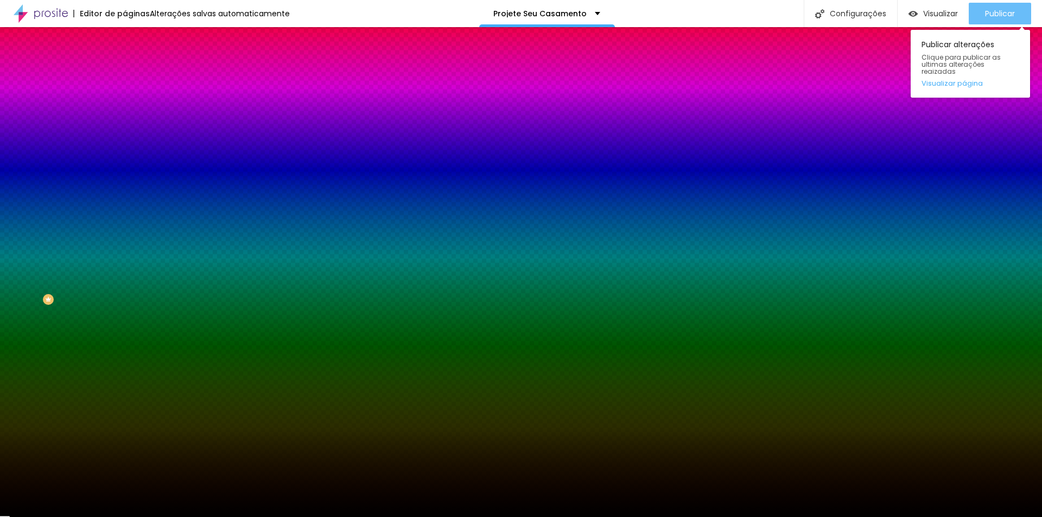
click at [998, 12] on span "Publicar" at bounding box center [1000, 13] width 30 height 9
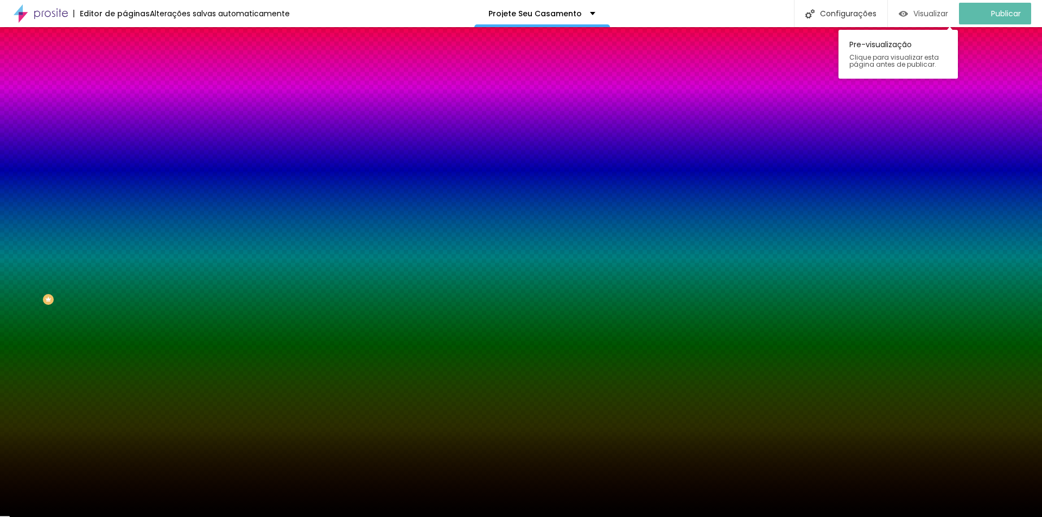
click at [932, 11] on span "Visualizar" at bounding box center [931, 13] width 35 height 9
click at [933, 12] on span "Visualizar" at bounding box center [940, 13] width 35 height 9
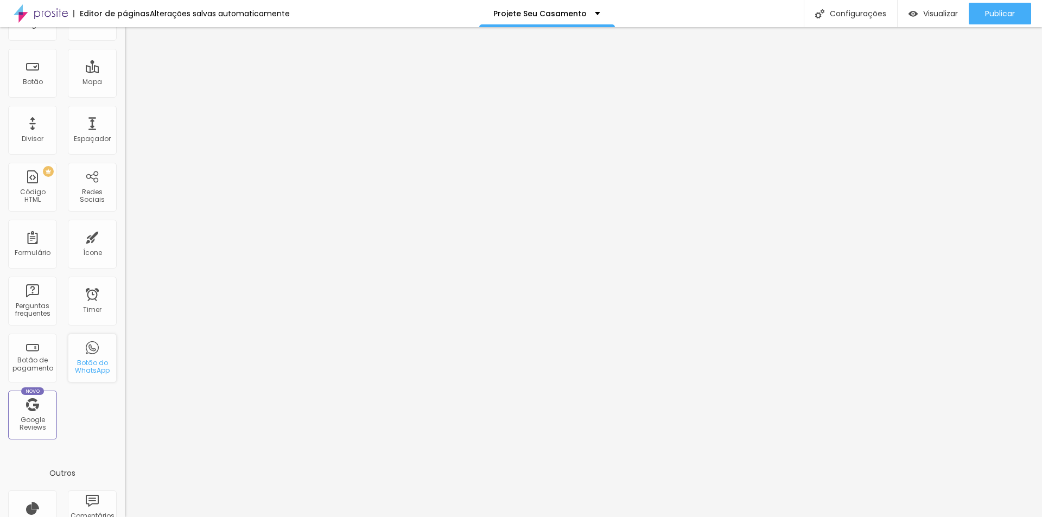
scroll to position [109, 0]
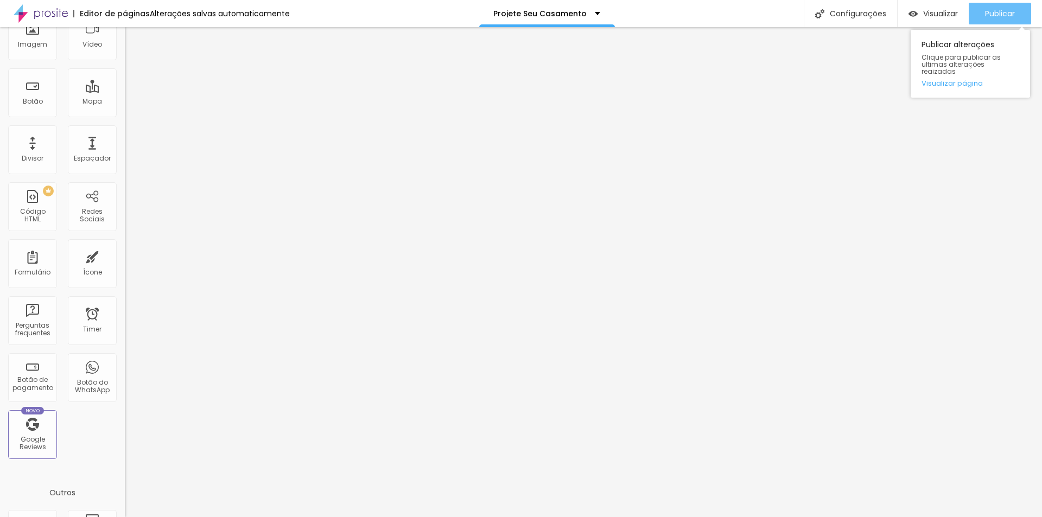
click at [1010, 10] on span "Publicar" at bounding box center [1000, 13] width 30 height 9
click at [955, 16] on div "Visualizar Pre-visualização Clique para visualizar esta página antes de publica…" at bounding box center [969, 13] width 145 height 27
click at [944, 11] on span "Visualizar" at bounding box center [940, 13] width 35 height 9
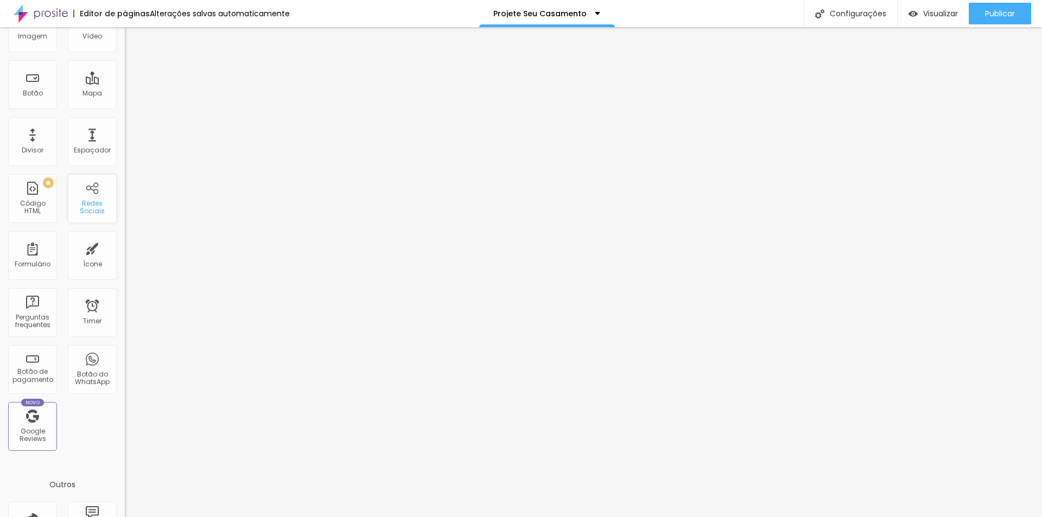
scroll to position [54, 0]
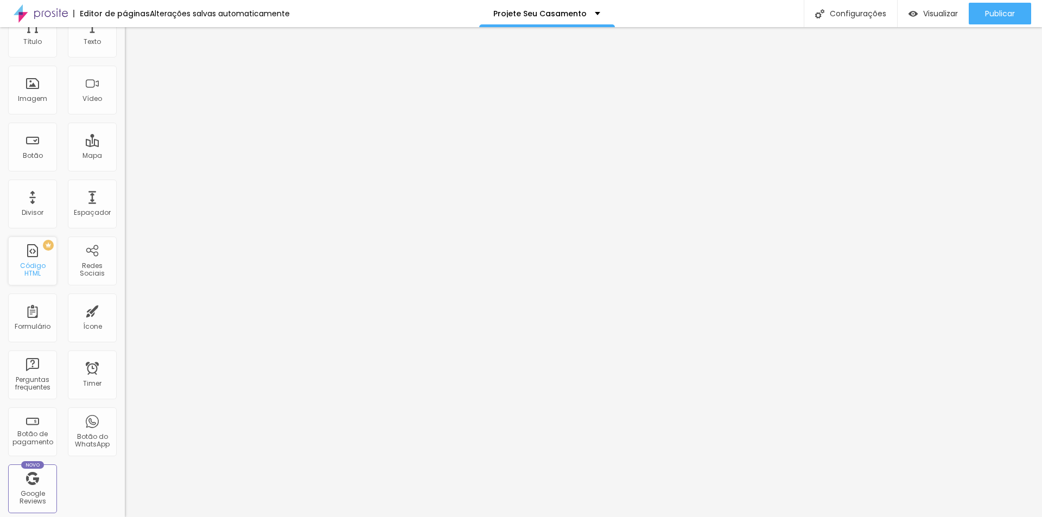
click at [34, 251] on div "PREMIUM Código HTML" at bounding box center [32, 261] width 49 height 49
drag, startPoint x: 79, startPoint y: 128, endPoint x: 78, endPoint y: 102, distance: 26.1
click at [125, 100] on div "TikTok Rede social TikTok Endereço URL Abrir em uma nova aba Instagram Rede soc…" at bounding box center [187, 462] width 125 height 755
click at [125, 102] on div "TikTok" at bounding box center [187, 102] width 125 height 34
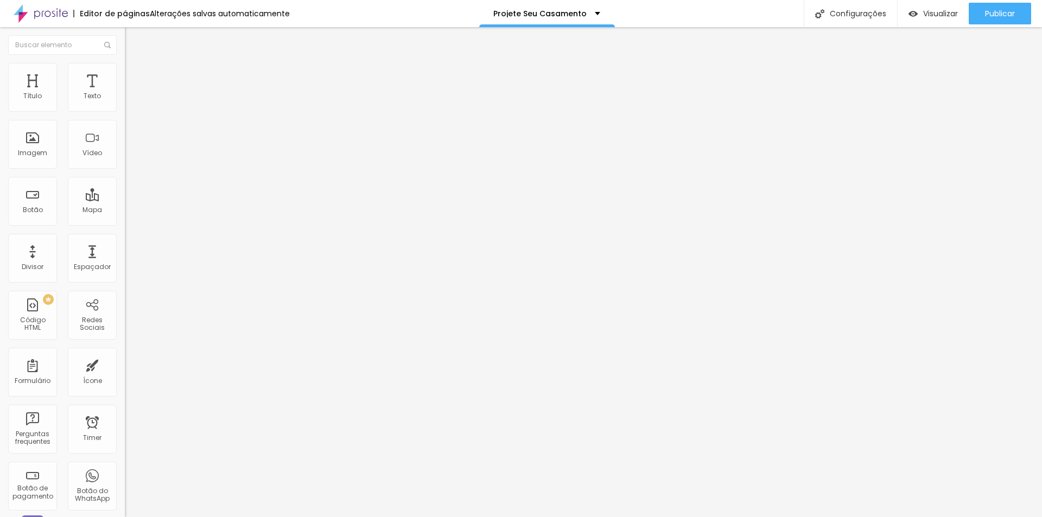
click at [131, 131] on div "TikTok" at bounding box center [187, 126] width 113 height 10
click at [131, 237] on div "Instagram" at bounding box center [187, 297] width 113 height 121
click at [60, 517] on div "TikTok" at bounding box center [48, 522] width 97 height 10
click at [125, 313] on img at bounding box center [129, 317] width 8 height 8
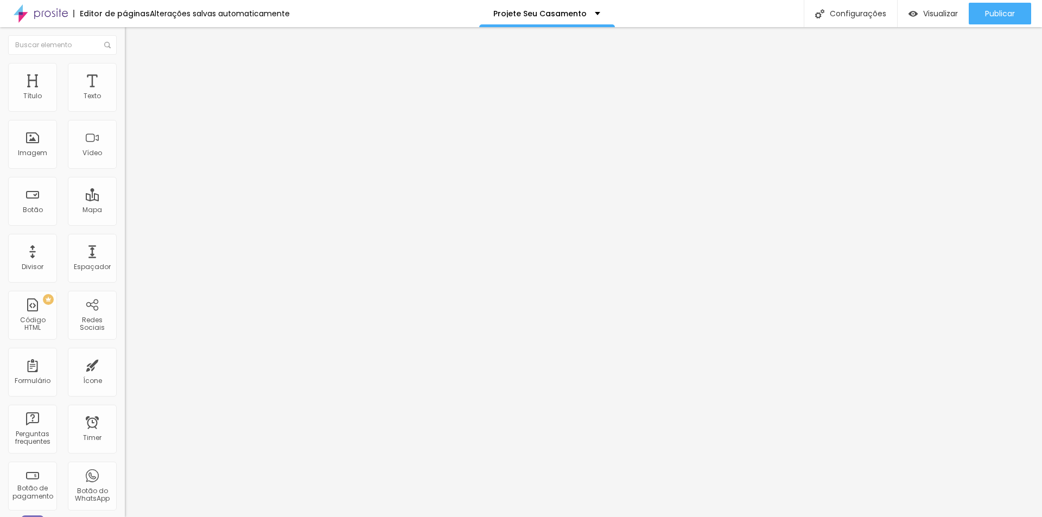
click at [125, 245] on div "Editar Redes Sociais Conteúdo Estilo Avançado TikTok Rede social TikTok Endereç…" at bounding box center [187, 272] width 125 height 490
click at [125, 315] on div "Twitter" at bounding box center [187, 318] width 125 height 7
click at [131, 333] on div "Twitter" at bounding box center [187, 393] width 113 height 121
click at [125, 367] on div "Editar Redes Sociais Conteúdo Estilo Avançado TikTok Rede social TikTok Endereç…" at bounding box center [187, 272] width 125 height 490
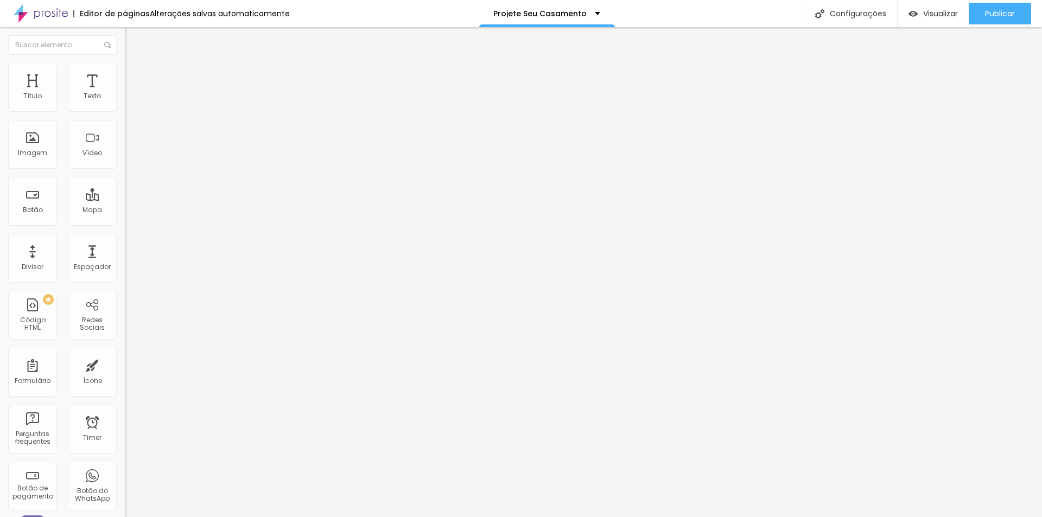
click at [125, 502] on button "+ Adicionar Icone" at bounding box center [159, 507] width 68 height 11
click at [125, 322] on img at bounding box center [129, 326] width 8 height 8
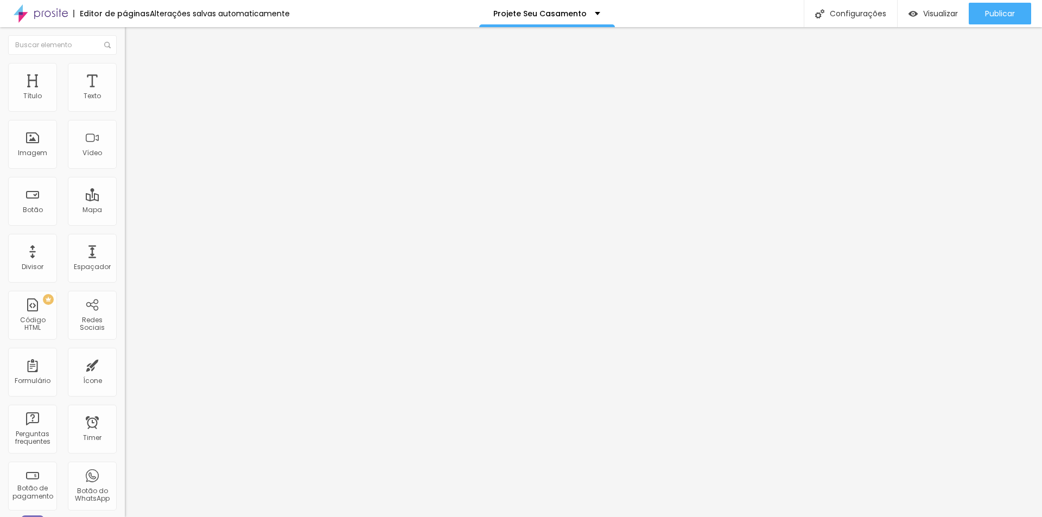
click at [125, 322] on img at bounding box center [129, 326] width 8 height 8
click at [125, 110] on img at bounding box center [129, 114] width 8 height 8
click at [125, 317] on div "Editar Redes Sociais Conteúdo Estilo Avançado + Adicionar Icone Alinhamento" at bounding box center [187, 272] width 125 height 490
click at [125, 110] on img at bounding box center [129, 114] width 8 height 8
click at [125, 226] on img at bounding box center [129, 230] width 8 height 8
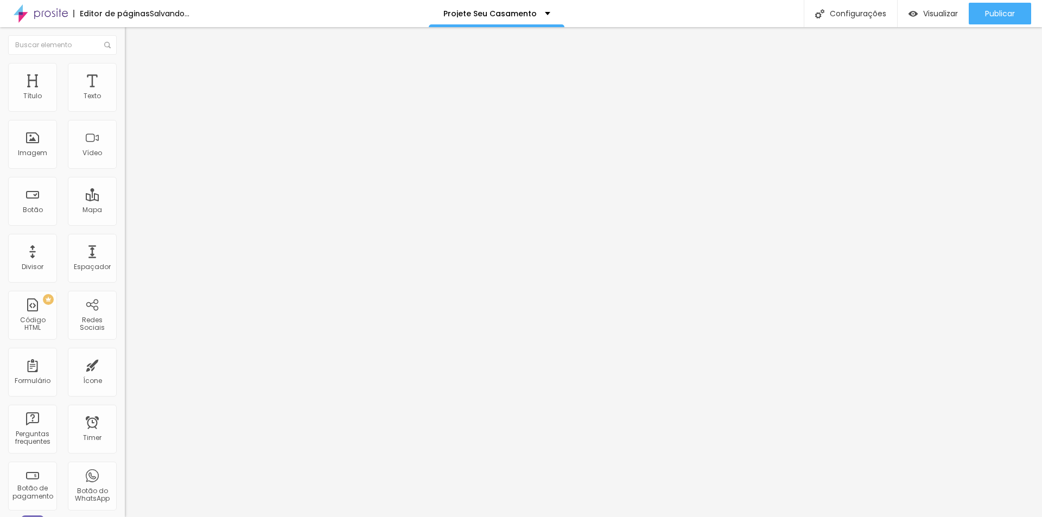
click at [125, 226] on img at bounding box center [129, 230] width 8 height 8
click at [125, 110] on img at bounding box center [129, 114] width 8 height 8
click at [125, 226] on img at bounding box center [129, 230] width 8 height 8
click at [125, 286] on div "Editar Redes Sociais Conteúdo Estilo Avançado + Adicionar Icone Alinhamento" at bounding box center [187, 272] width 125 height 490
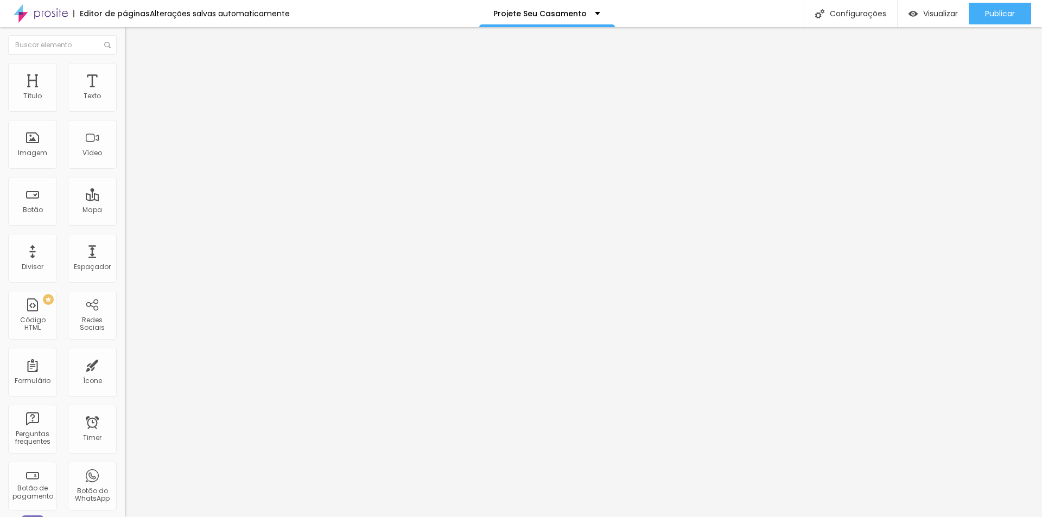
drag, startPoint x: 9, startPoint y: 39, endPoint x: 11, endPoint y: 66, distance: 26.7
click at [133, 40] on img "button" at bounding box center [137, 39] width 9 height 9
click at [125, 65] on img at bounding box center [130, 68] width 10 height 10
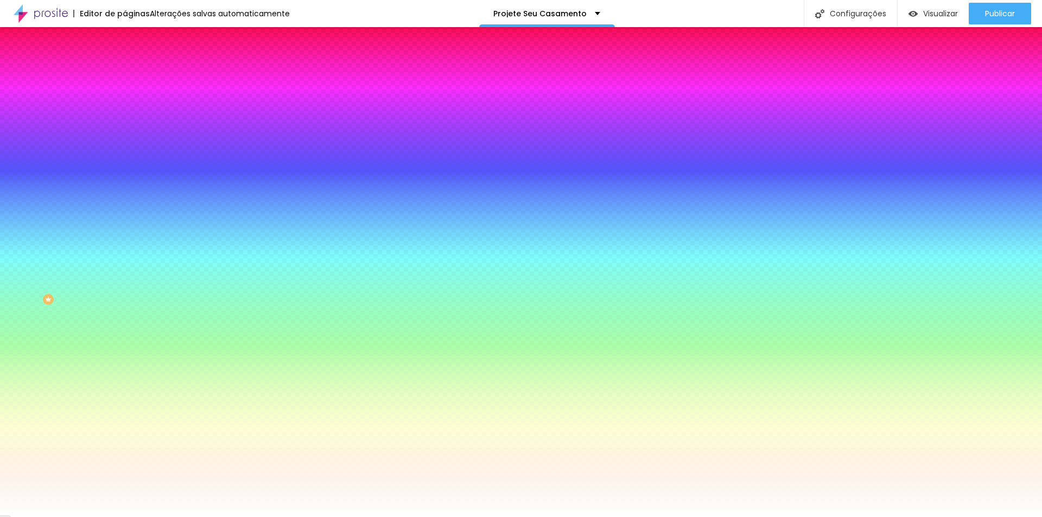
click at [125, 148] on div at bounding box center [187, 148] width 125 height 0
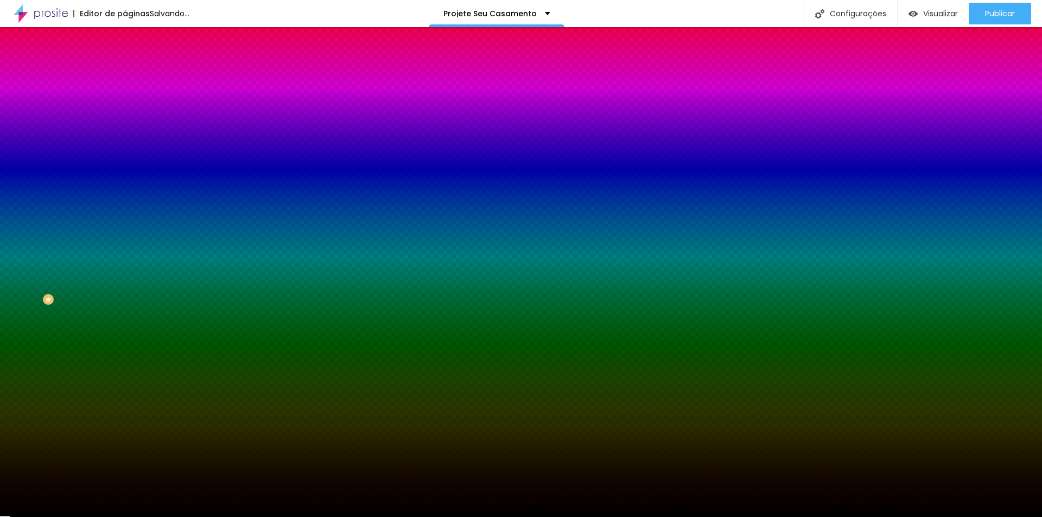
drag, startPoint x: 59, startPoint y: 245, endPoint x: -5, endPoint y: 309, distance: 91.0
click at [0, 309] on html "Editor de páginas Salvando... Projete Seu Casamento Configurações Configurações…" at bounding box center [521, 258] width 1042 height 517
click at [125, 404] on div "Editar Seção Conteúdo Estilo Avançado Imagem de fundo Adicionar imagem Efeito d…" at bounding box center [187, 272] width 125 height 490
click at [125, 74] on li "Avançado" at bounding box center [187, 79] width 125 height 11
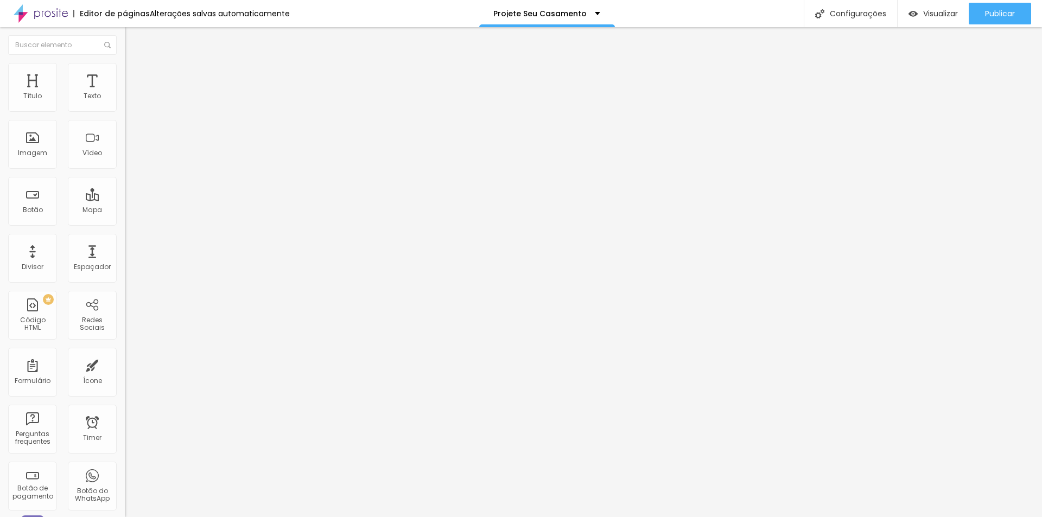
drag, startPoint x: 64, startPoint y: 105, endPoint x: -199, endPoint y: 121, distance: 262.7
click at [125, 211] on input "range" at bounding box center [160, 215] width 70 height 9
drag, startPoint x: 22, startPoint y: 125, endPoint x: -39, endPoint y: 133, distance: 61.3
click at [125, 364] on input "range" at bounding box center [160, 368] width 70 height 9
click at [1003, 16] on span "Publicar" at bounding box center [1000, 13] width 30 height 9
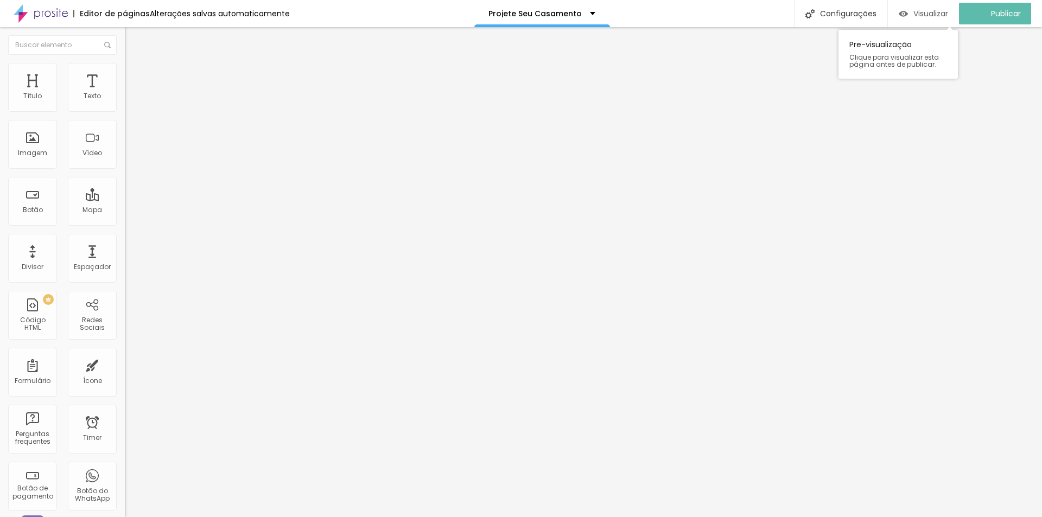
click at [934, 14] on span "Visualizar" at bounding box center [931, 13] width 35 height 9
click at [125, 75] on ul "Conteúdo Estilo Avançado" at bounding box center [187, 68] width 125 height 33
click at [125, 70] on li "Estilo" at bounding box center [187, 68] width 125 height 11
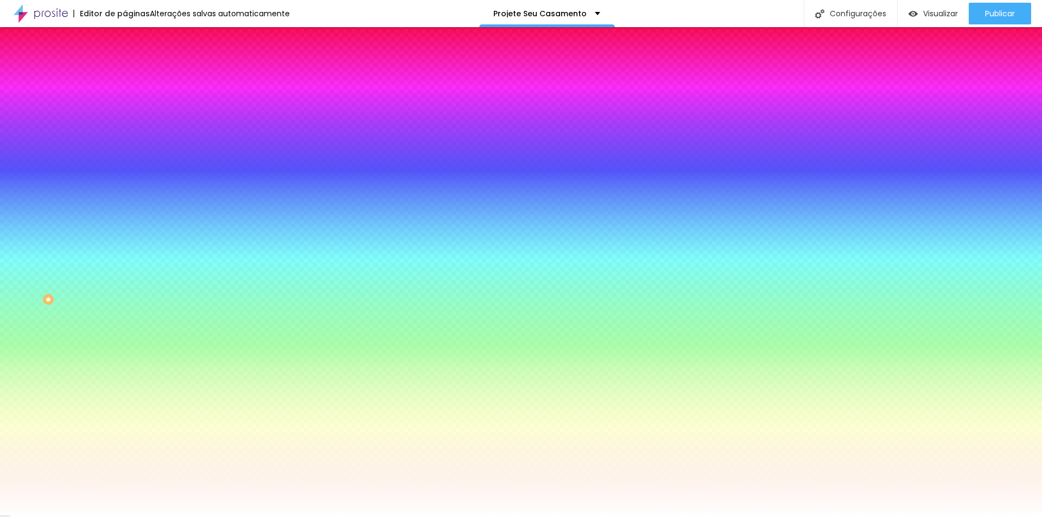
click at [125, 148] on div at bounding box center [187, 148] width 125 height 0
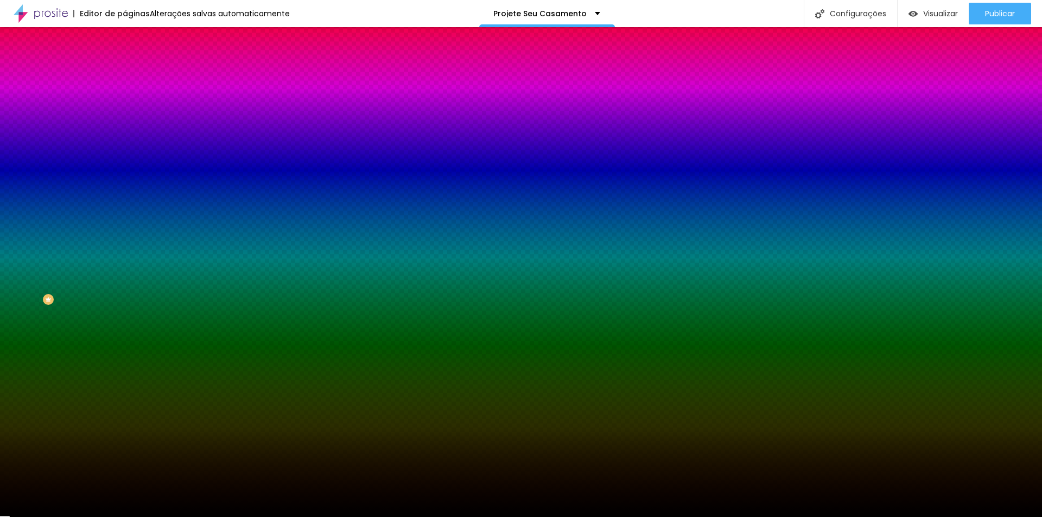
drag, startPoint x: 24, startPoint y: 278, endPoint x: -10, endPoint y: 323, distance: 56.6
click at [0, 323] on html "Editor de páginas Alterações salvas automaticamente Projete Seu Casamento Confi…" at bounding box center [521, 258] width 1042 height 517
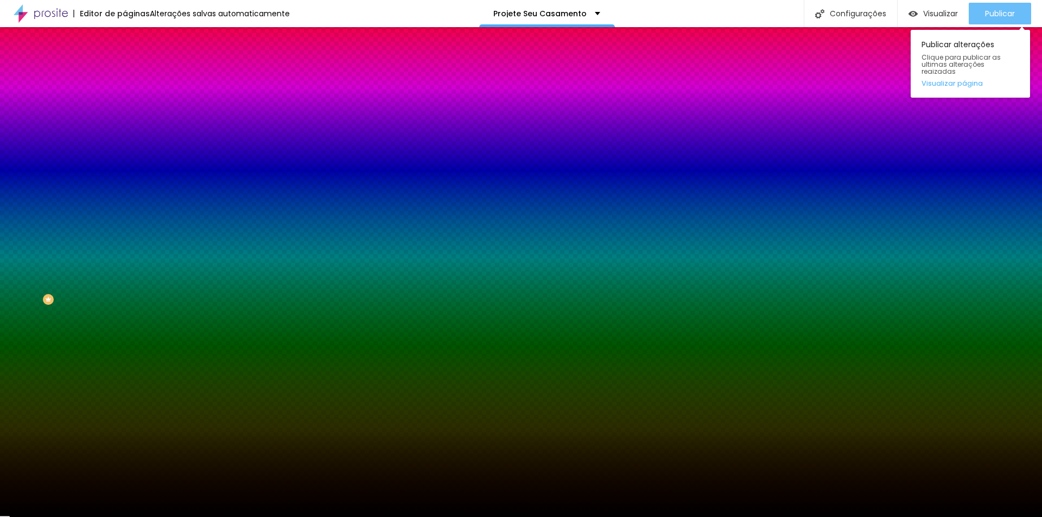
click at [988, 9] on span "Publicar" at bounding box center [1000, 13] width 30 height 9
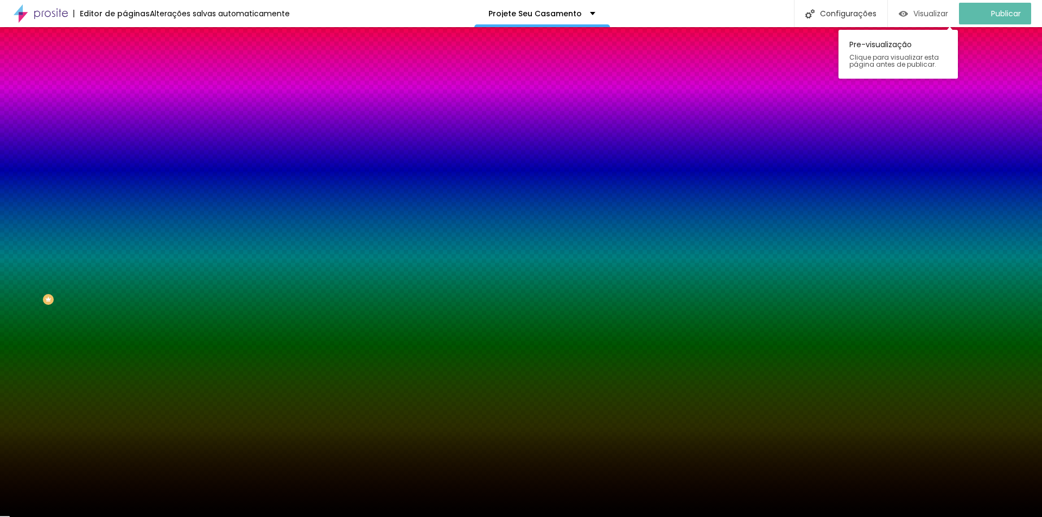
click at [926, 12] on span "Visualizar" at bounding box center [931, 13] width 35 height 9
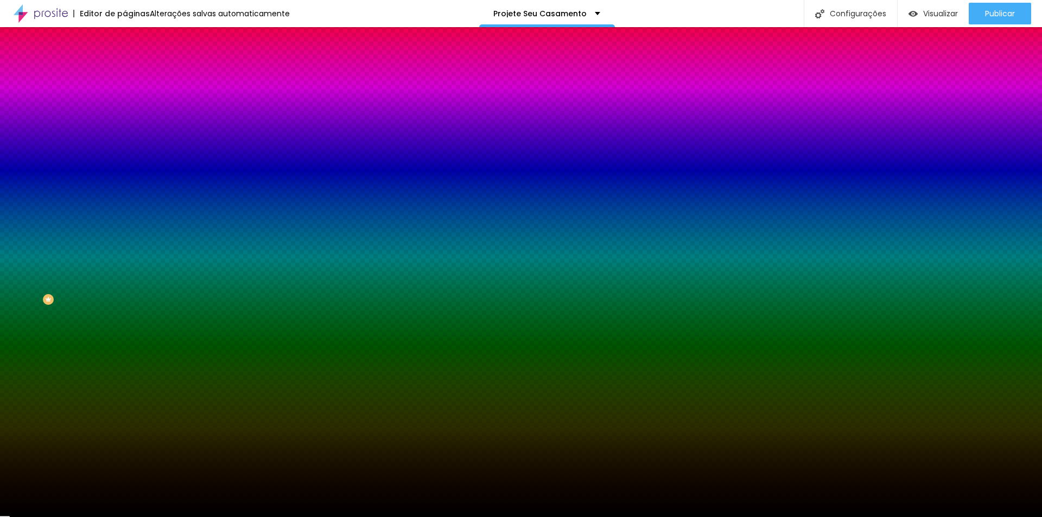
click at [133, 40] on img "button" at bounding box center [137, 39] width 9 height 9
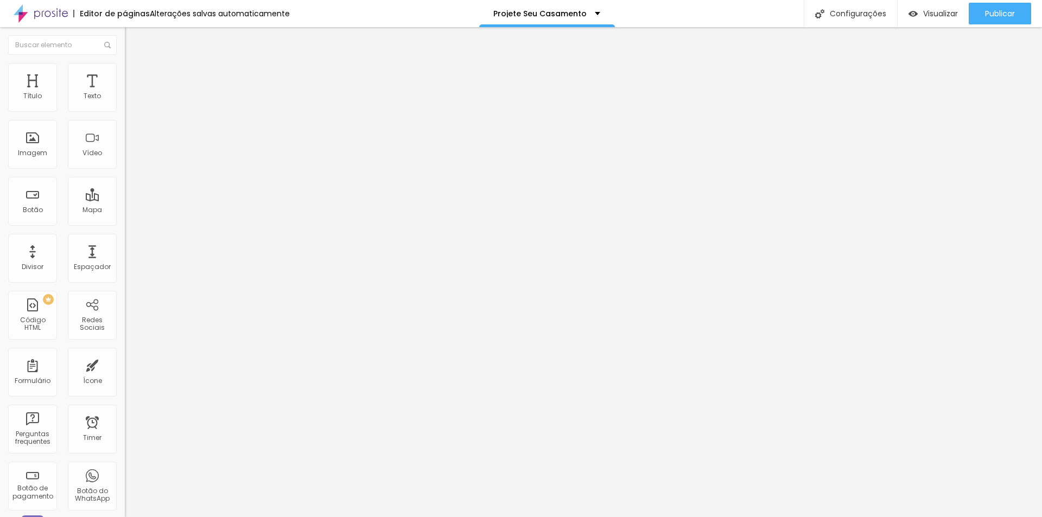
click at [133, 41] on img "button" at bounding box center [137, 39] width 9 height 9
click at [135, 75] on span "Estilo" at bounding box center [143, 70] width 17 height 9
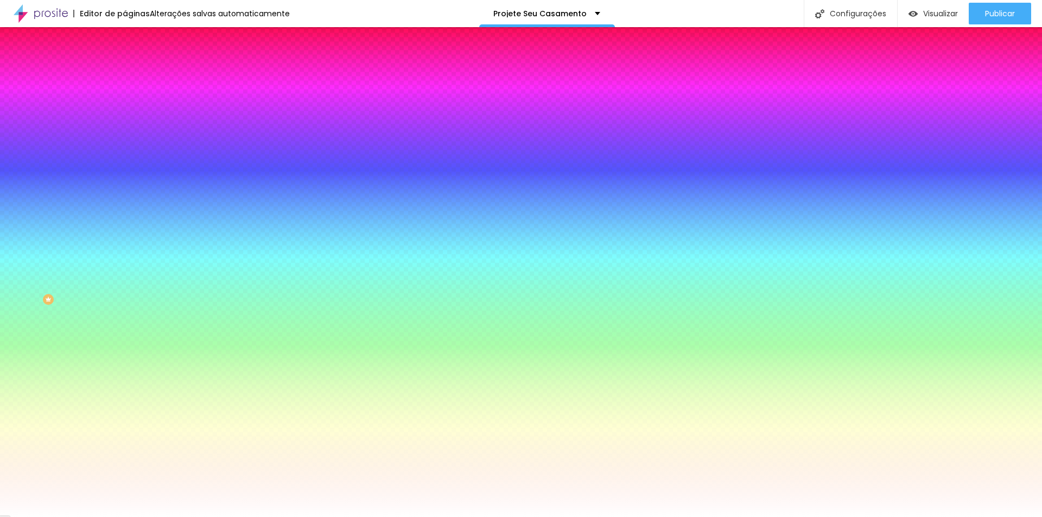
click at [125, 39] on button "Editar Coluna" at bounding box center [187, 39] width 125 height 25
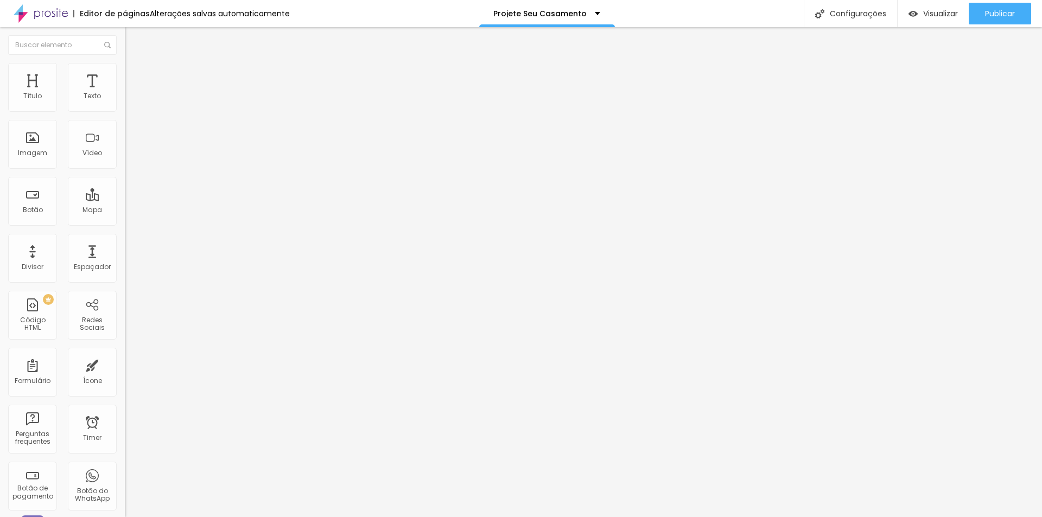
click at [125, 71] on li "Estilo" at bounding box center [187, 68] width 125 height 11
click at [135, 77] on span "Avançado" at bounding box center [153, 81] width 36 height 9
drag, startPoint x: 28, startPoint y: 108, endPoint x: 160, endPoint y: 119, distance: 132.4
click at [160, 211] on input "range" at bounding box center [160, 215] width 70 height 9
drag, startPoint x: 27, startPoint y: 126, endPoint x: -66, endPoint y: 134, distance: 93.7
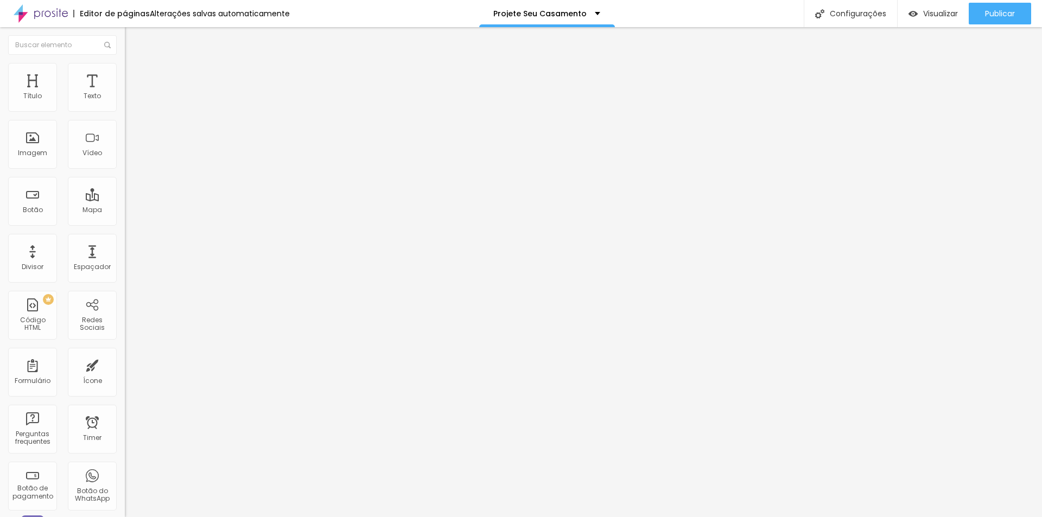
click at [125, 364] on input "range" at bounding box center [160, 368] width 70 height 9
drag, startPoint x: 27, startPoint y: 132, endPoint x: 96, endPoint y: 133, distance: 69.5
click at [125, 238] on div "0 Espaço de baixo" at bounding box center [187, 315] width 125 height 154
drag, startPoint x: 28, startPoint y: 126, endPoint x: 114, endPoint y: 132, distance: 85.9
click at [125, 364] on input "range" at bounding box center [160, 368] width 70 height 9
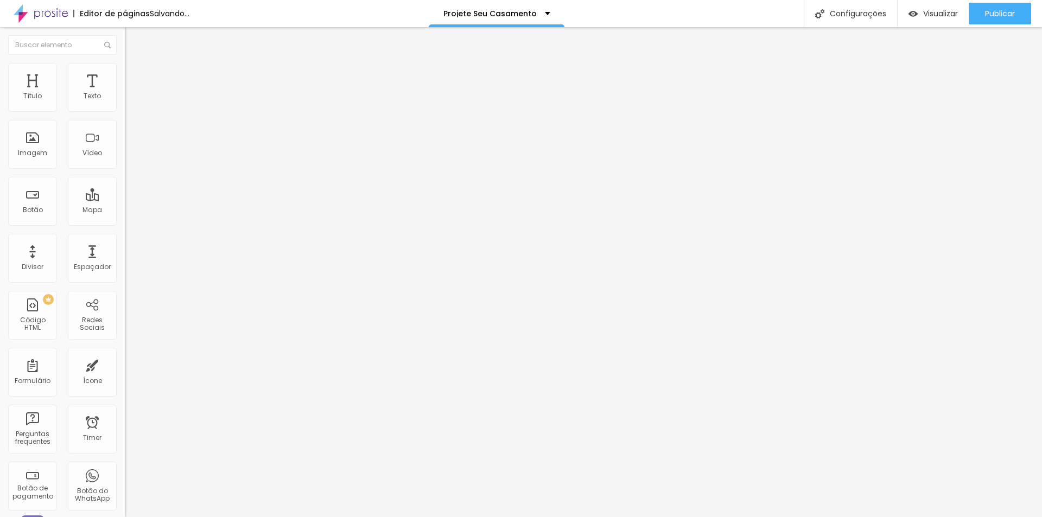
drag, startPoint x: 18, startPoint y: 132, endPoint x: -43, endPoint y: 135, distance: 61.4
click at [125, 364] on input "range" at bounding box center [160, 368] width 70 height 9
drag, startPoint x: 40, startPoint y: 109, endPoint x: -30, endPoint y: 116, distance: 70.4
click at [125, 211] on input "range" at bounding box center [160, 215] width 70 height 9
drag, startPoint x: 28, startPoint y: 106, endPoint x: 115, endPoint y: 105, distance: 87.4
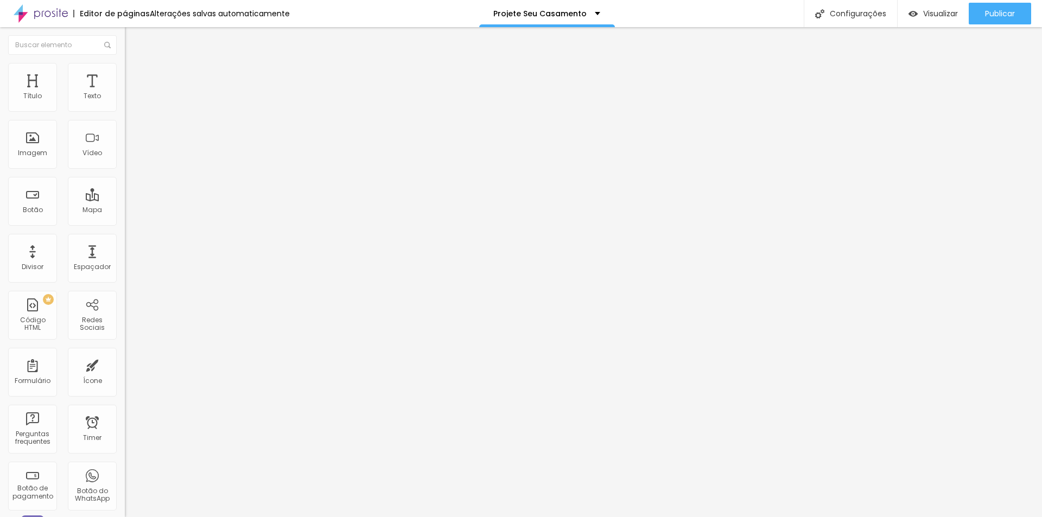
click at [125, 211] on input "range" at bounding box center [160, 215] width 70 height 9
click at [125, 70] on img at bounding box center [130, 68] width 10 height 10
drag, startPoint x: 112, startPoint y: 114, endPoint x: 140, endPoint y: 122, distance: 28.9
click at [140, 111] on input "range" at bounding box center [160, 107] width 70 height 9
drag, startPoint x: 46, startPoint y: 136, endPoint x: 105, endPoint y: 142, distance: 59.4
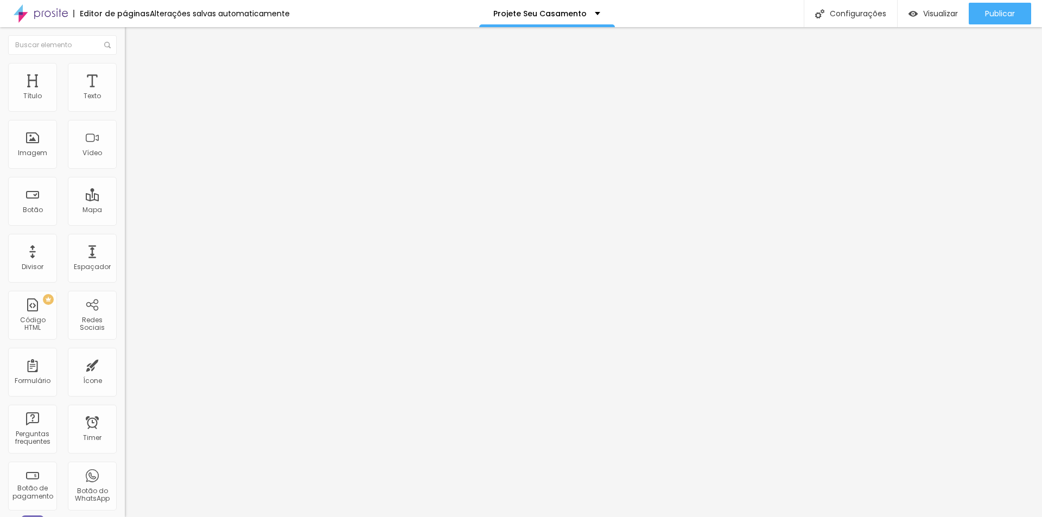
click at [125, 238] on input "range" at bounding box center [160, 242] width 70 height 9
drag, startPoint x: 75, startPoint y: 141, endPoint x: 21, endPoint y: 126, distance: 55.9
click at [125, 238] on input "range" at bounding box center [160, 242] width 70 height 9
click at [125, 74] on img at bounding box center [130, 79] width 10 height 10
click at [135, 75] on span "Estilo" at bounding box center [143, 70] width 17 height 9
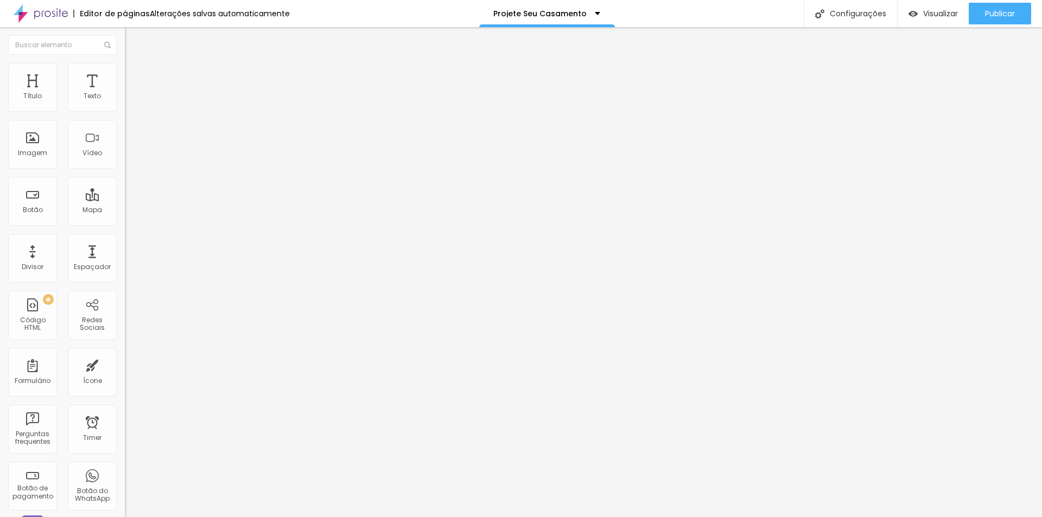
click at [125, 63] on li "Conteúdo" at bounding box center [187, 57] width 125 height 11
click at [125, 93] on span "Adicionar imagem" at bounding box center [160, 88] width 70 height 9
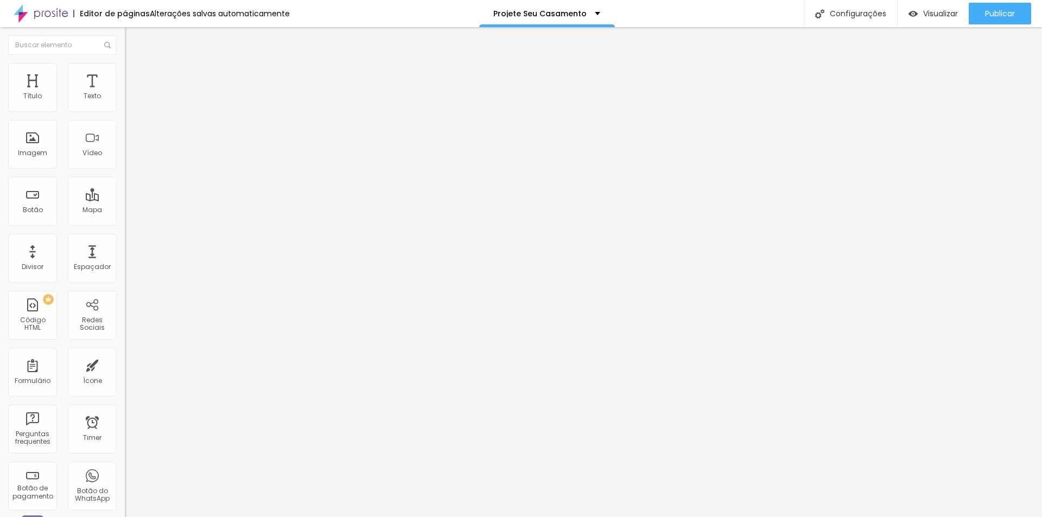
click at [235, 517] on div at bounding box center [521, 524] width 1042 height 0
click at [135, 73] on span "Estilo" at bounding box center [143, 70] width 17 height 9
drag, startPoint x: 110, startPoint y: 116, endPoint x: 176, endPoint y: 126, distance: 67.0
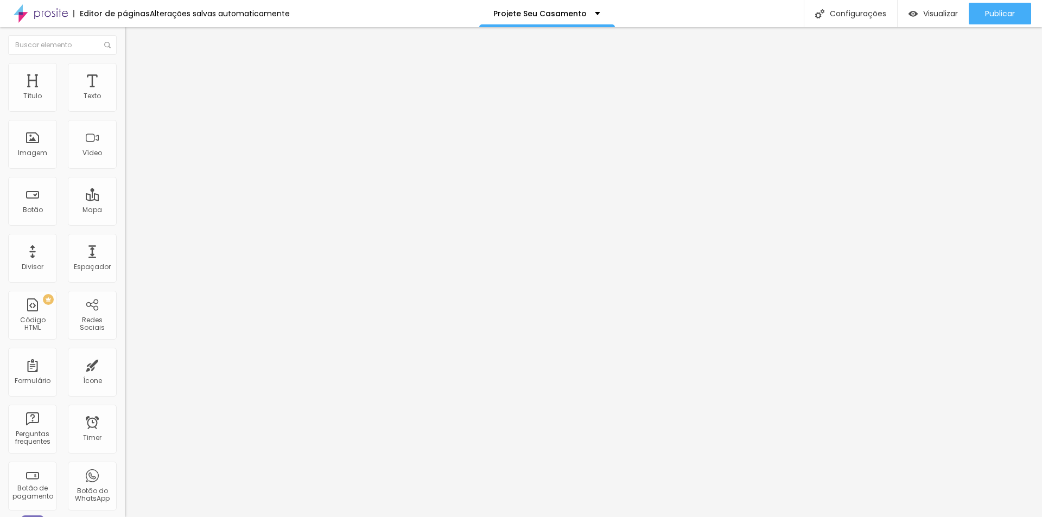
click at [176, 111] on input "range" at bounding box center [160, 107] width 70 height 9
click at [125, 74] on img at bounding box center [130, 79] width 10 height 10
drag, startPoint x: 24, startPoint y: 126, endPoint x: 129, endPoint y: 136, distance: 105.2
click at [129, 364] on input "range" at bounding box center [160, 368] width 70 height 9
drag, startPoint x: 88, startPoint y: 107, endPoint x: -93, endPoint y: 123, distance: 182.1
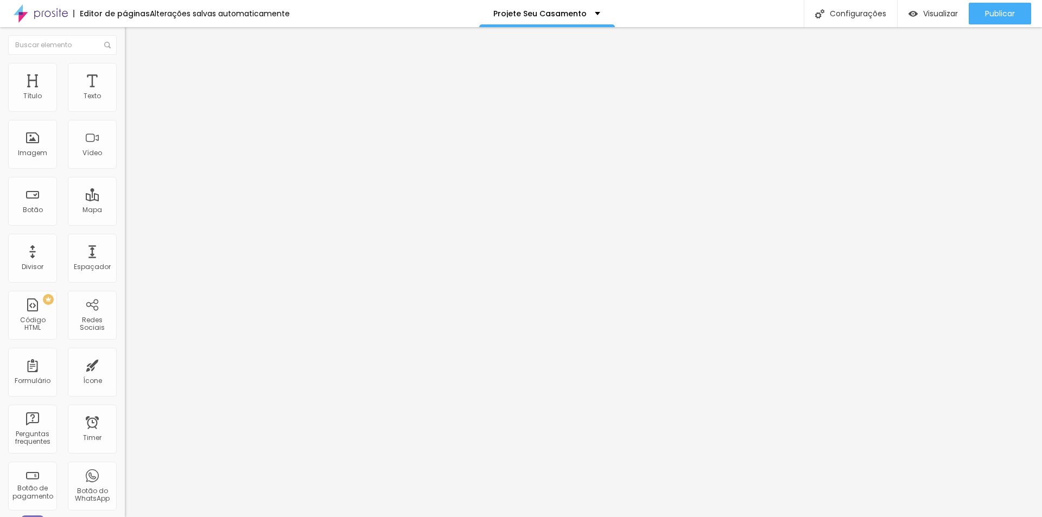
click at [125, 211] on input "range" at bounding box center [160, 215] width 70 height 9
drag, startPoint x: 87, startPoint y: 128, endPoint x: -92, endPoint y: 125, distance: 178.6
click at [125, 364] on input "range" at bounding box center [160, 368] width 70 height 9
click at [125, 420] on div "Editar Imagem Conteúdo Estilo Avançado 0 Espaço de cima 0 Espaço de baixo ID Ht…" at bounding box center [187, 272] width 125 height 490
click at [125, 64] on li "Estilo" at bounding box center [187, 68] width 125 height 11
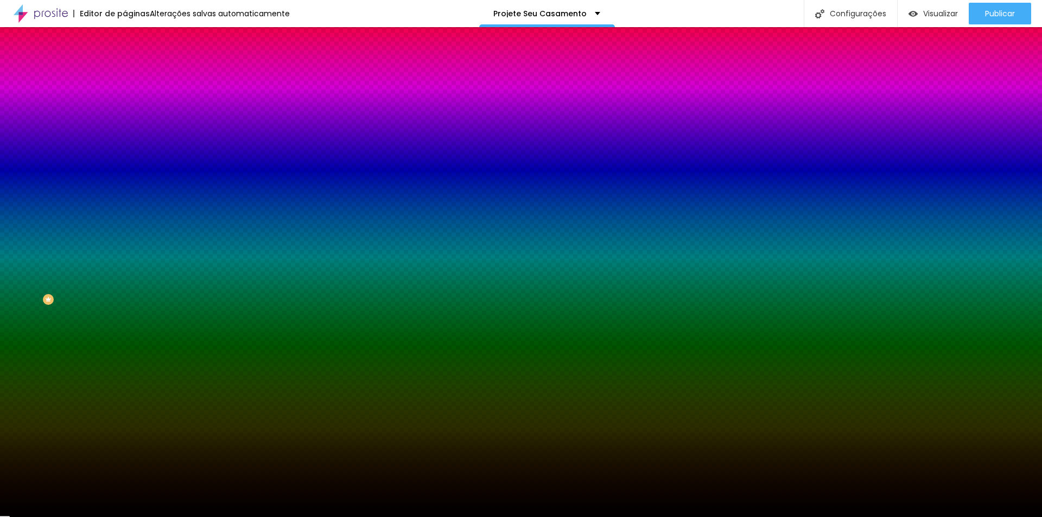
click at [135, 77] on span "Avançado" at bounding box center [153, 81] width 36 height 9
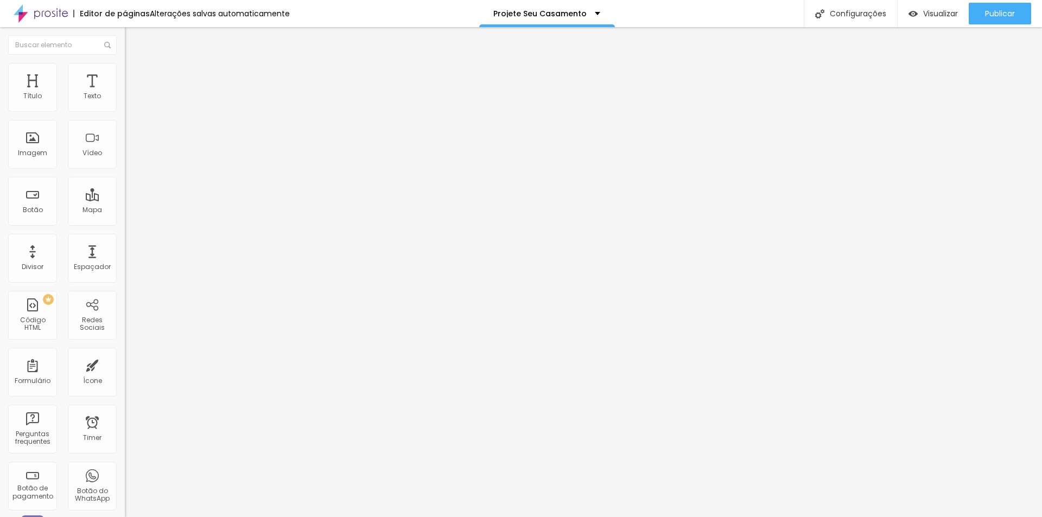
drag, startPoint x: 67, startPoint y: 107, endPoint x: -202, endPoint y: 143, distance: 271.7
click at [125, 211] on input "range" at bounding box center [160, 215] width 70 height 9
drag, startPoint x: 25, startPoint y: 129, endPoint x: -90, endPoint y: 135, distance: 115.3
click at [125, 364] on input "range" at bounding box center [160, 368] width 70 height 9
drag, startPoint x: 21, startPoint y: 127, endPoint x: -138, endPoint y: 132, distance: 159.2
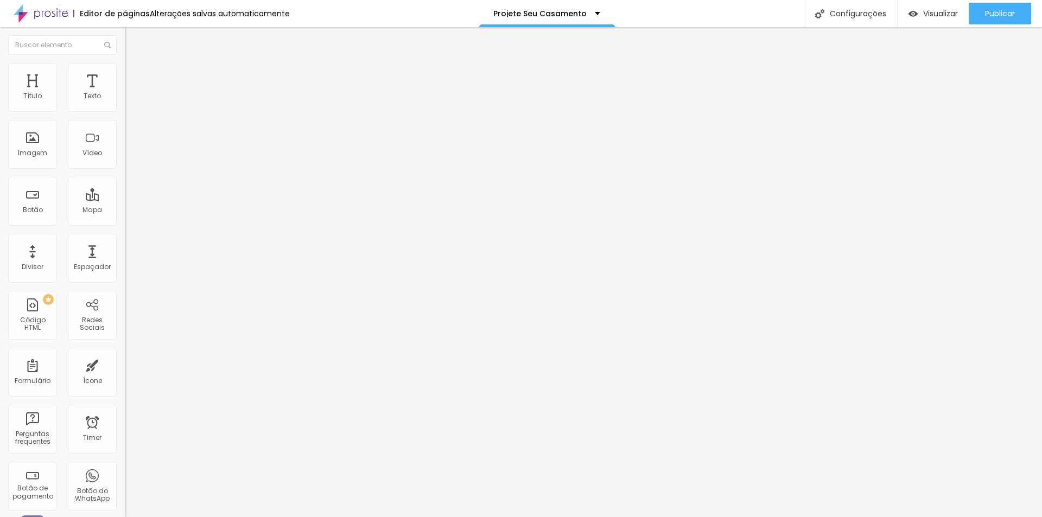
click at [125, 364] on input "range" at bounding box center [160, 368] width 70 height 9
click at [125, 74] on li "Avançado" at bounding box center [187, 79] width 125 height 11
drag, startPoint x: 27, startPoint y: 107, endPoint x: -1, endPoint y: 111, distance: 28.4
click at [125, 211] on input "range" at bounding box center [160, 215] width 70 height 9
click at [125, 69] on ul "Conteúdo Estilo Avançado" at bounding box center [187, 68] width 125 height 33
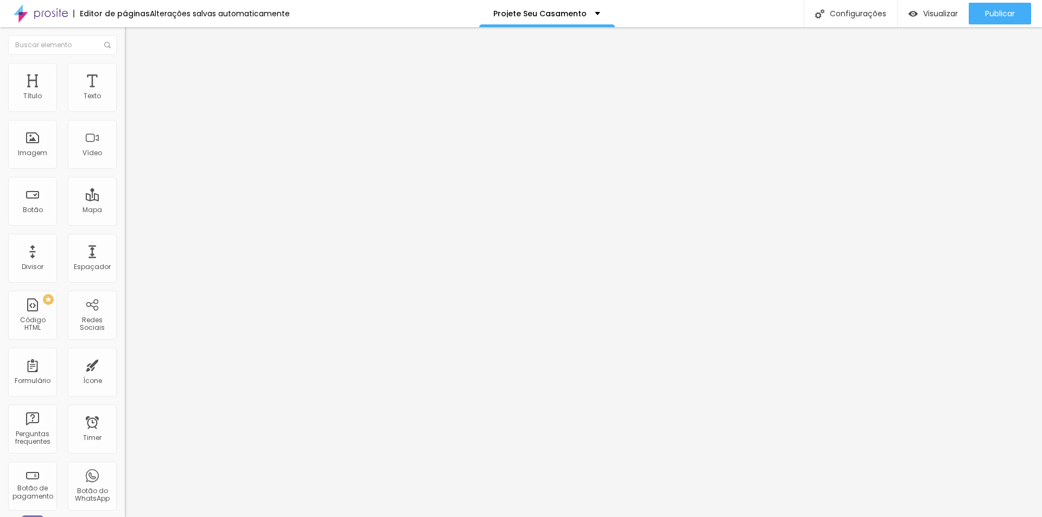
click at [135, 73] on span "Estilo" at bounding box center [143, 70] width 17 height 9
click at [125, 63] on li "Conteúdo" at bounding box center [187, 57] width 125 height 11
click at [986, 13] on span "Publicar" at bounding box center [1000, 13] width 30 height 9
click at [930, 14] on span "Visualizar" at bounding box center [931, 13] width 35 height 9
click at [125, 287] on div "Editar Seção Conteúdo Estilo Avançado Modo Encaixotado Encaixotado Completo" at bounding box center [187, 272] width 125 height 490
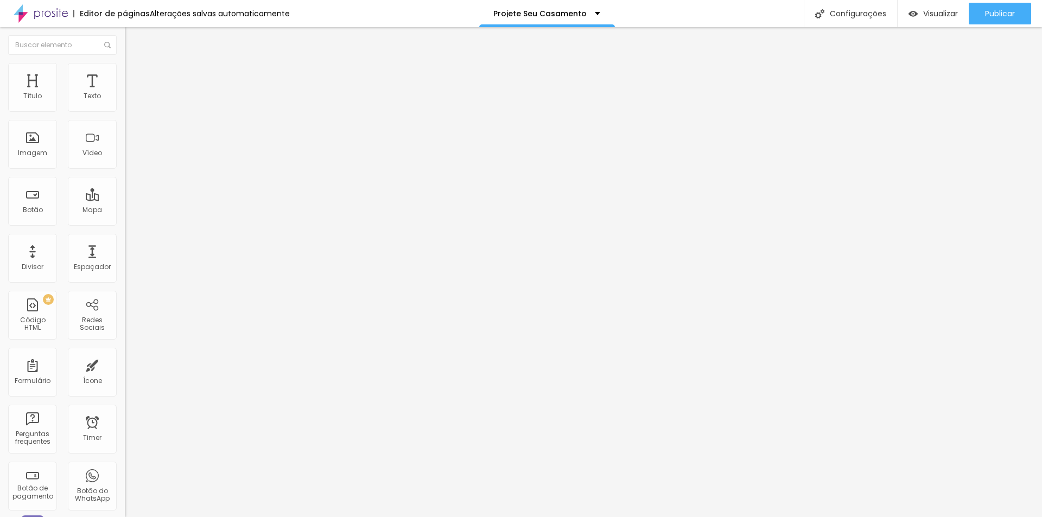
click at [133, 39] on img "button" at bounding box center [137, 39] width 9 height 9
click at [125, 71] on li "Avançado" at bounding box center [187, 68] width 125 height 11
click at [125, 67] on ul "Conteúdo Avançado" at bounding box center [187, 63] width 125 height 22
click at [125, 62] on img at bounding box center [130, 57] width 10 height 10
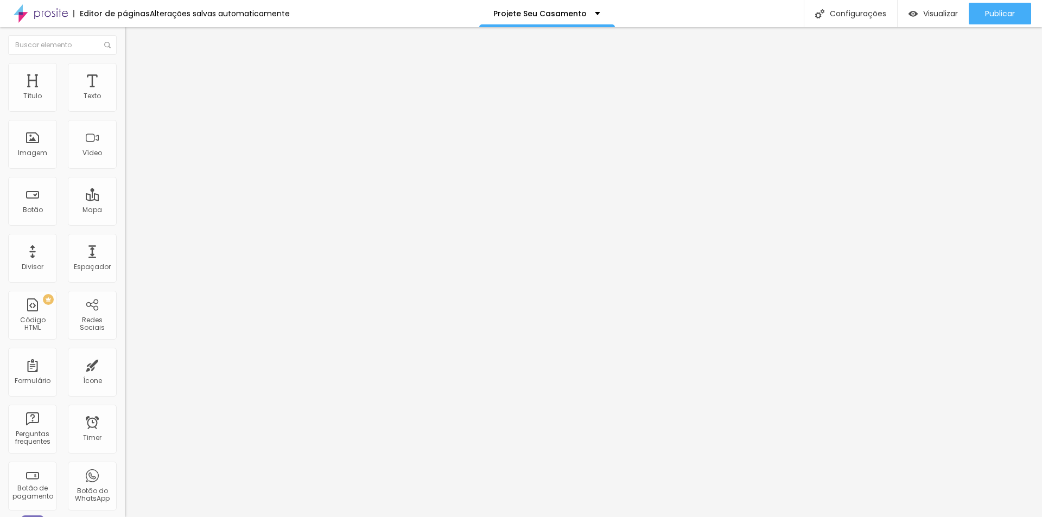
drag, startPoint x: 25, startPoint y: 106, endPoint x: 37, endPoint y: 120, distance: 18.4
click at [125, 200] on input "range" at bounding box center [160, 204] width 70 height 9
click at [125, 231] on div "Editar Espaçador Conteúdo Avançado 136 px Tamanho" at bounding box center [187, 272] width 125 height 490
click at [125, 159] on div "Editar Espaçador Conteúdo Avançado 136 px Tamanho" at bounding box center [187, 272] width 125 height 490
click at [133, 37] on img "button" at bounding box center [137, 39] width 9 height 9
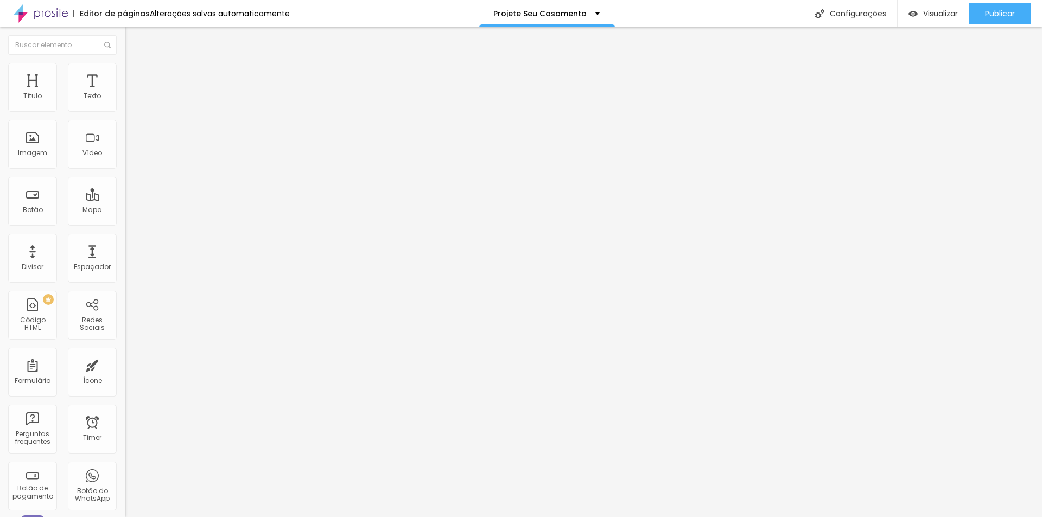
drag, startPoint x: 36, startPoint y: 105, endPoint x: 17, endPoint y: 119, distance: 23.8
click at [125, 200] on input "range" at bounding box center [160, 204] width 70 height 9
click at [135, 75] on span "Estilo" at bounding box center [143, 70] width 17 height 9
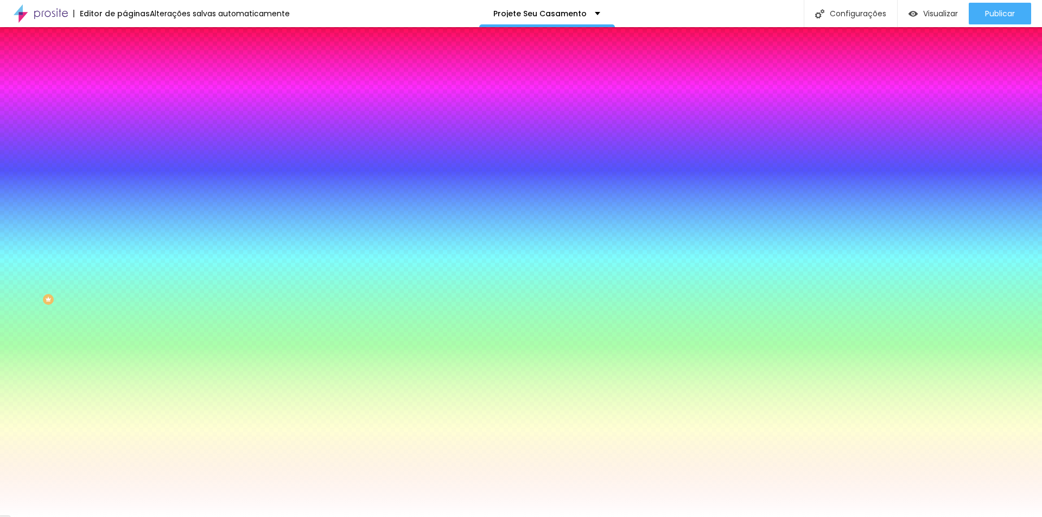
click at [125, 62] on img at bounding box center [130, 57] width 10 height 10
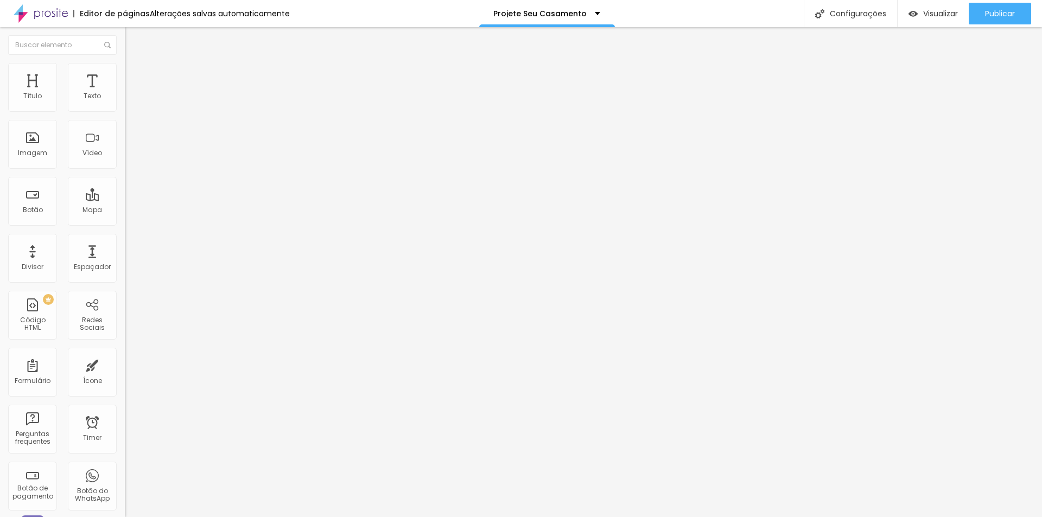
click at [133, 40] on img "button" at bounding box center [137, 39] width 9 height 9
click at [133, 42] on img "button" at bounding box center [137, 39] width 9 height 9
click at [125, 42] on button "Editar Imagem" at bounding box center [187, 39] width 125 height 25
click at [133, 41] on img "button" at bounding box center [137, 39] width 9 height 9
click at [125, 239] on div "Editar Seção Conteúdo Estilo Avançado Modo Encaixotado Encaixotado Completo" at bounding box center [187, 272] width 125 height 490
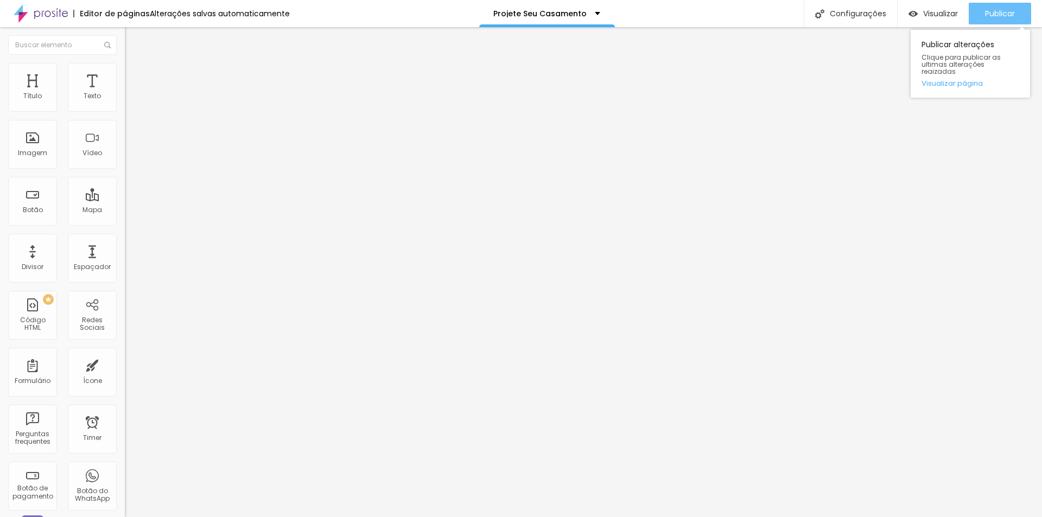
click at [990, 10] on span "Publicar" at bounding box center [1000, 13] width 30 height 9
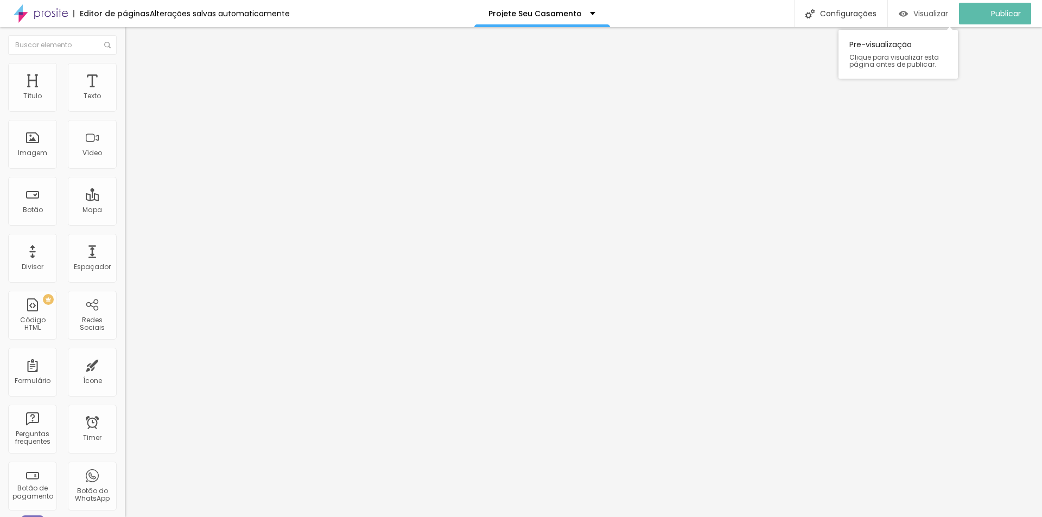
click at [927, 12] on span "Visualizar" at bounding box center [931, 13] width 35 height 9
click at [135, 75] on span "Estilo" at bounding box center [143, 70] width 17 height 9
drag, startPoint x: 111, startPoint y: 115, endPoint x: 78, endPoint y: 119, distance: 33.3
click at [125, 111] on input "range" at bounding box center [160, 107] width 70 height 9
click at [125, 77] on ul "Conteúdo Estilo Avançado" at bounding box center [187, 68] width 125 height 33
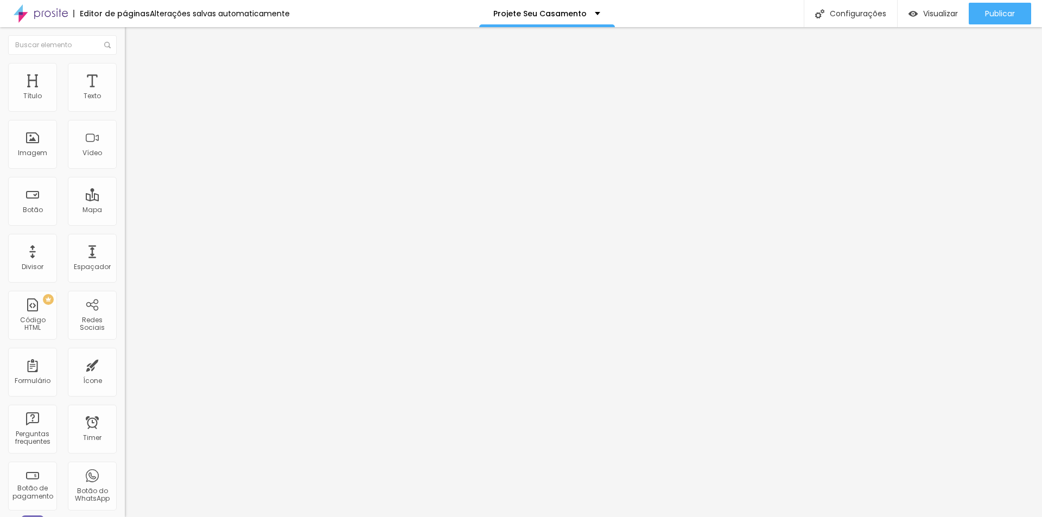
drag, startPoint x: 65, startPoint y: 71, endPoint x: 86, endPoint y: 78, distance: 22.3
click at [125, 71] on li "Estilo" at bounding box center [187, 68] width 125 height 11
click at [125, 74] on img at bounding box center [130, 79] width 10 height 10
click at [125, 66] on ul "Conteúdo Estilo Avançado" at bounding box center [187, 68] width 125 height 33
click at [125, 64] on img at bounding box center [130, 68] width 10 height 10
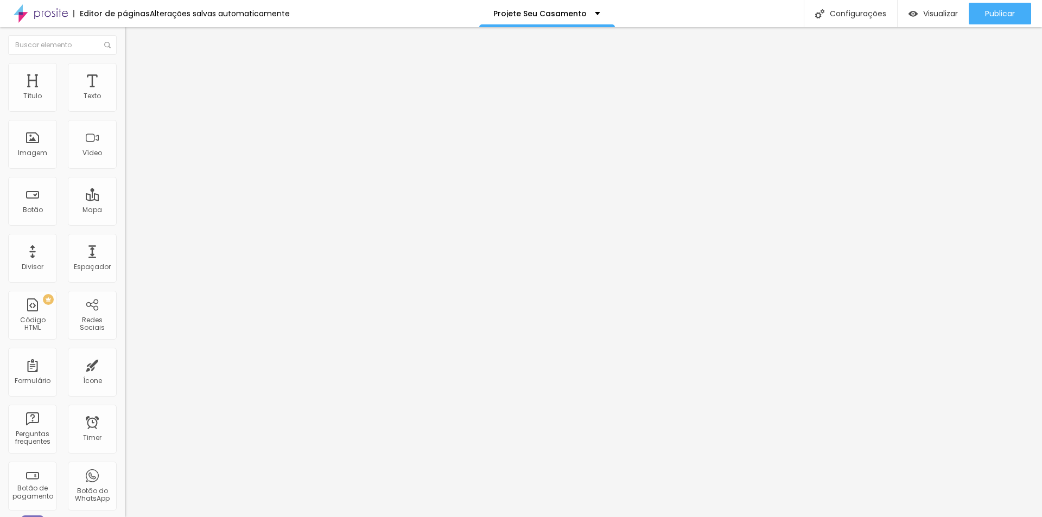
drag, startPoint x: 114, startPoint y: 116, endPoint x: 75, endPoint y: 116, distance: 39.1
click at [125, 111] on input "range" at bounding box center [160, 107] width 70 height 9
click at [125, 66] on img at bounding box center [130, 68] width 10 height 10
click at [135, 73] on span "Estilo" at bounding box center [143, 70] width 17 height 9
click at [125, 103] on div "65 px %" at bounding box center [187, 96] width 125 height 11
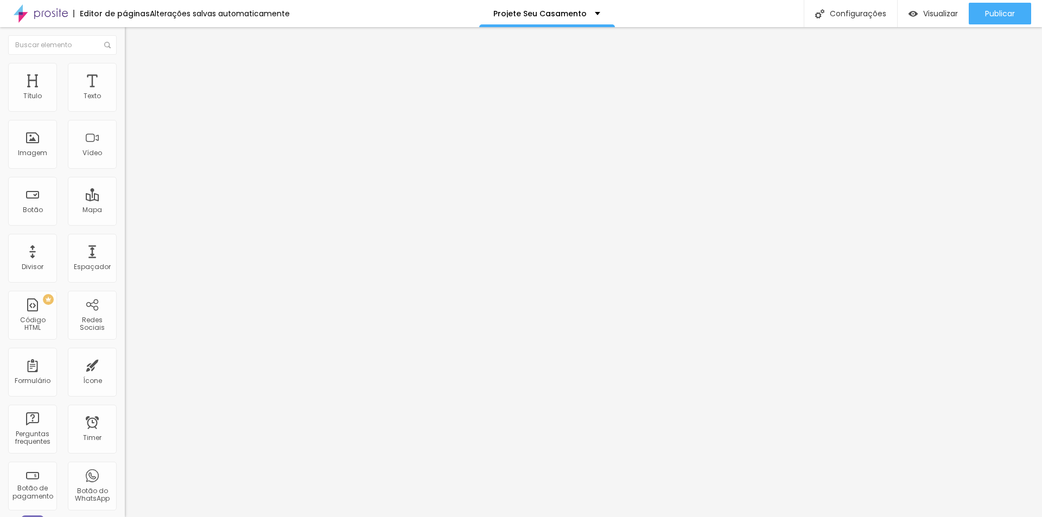
drag, startPoint x: 77, startPoint y: 105, endPoint x: 96, endPoint y: 105, distance: 18.5
click at [125, 103] on div "65 px %" at bounding box center [187, 96] width 125 height 11
click at [135, 75] on span "Estilo" at bounding box center [143, 70] width 17 height 9
click at [125, 71] on li "Estilo" at bounding box center [187, 68] width 125 height 11
click at [172, 103] on button "px" at bounding box center [180, 96] width 17 height 11
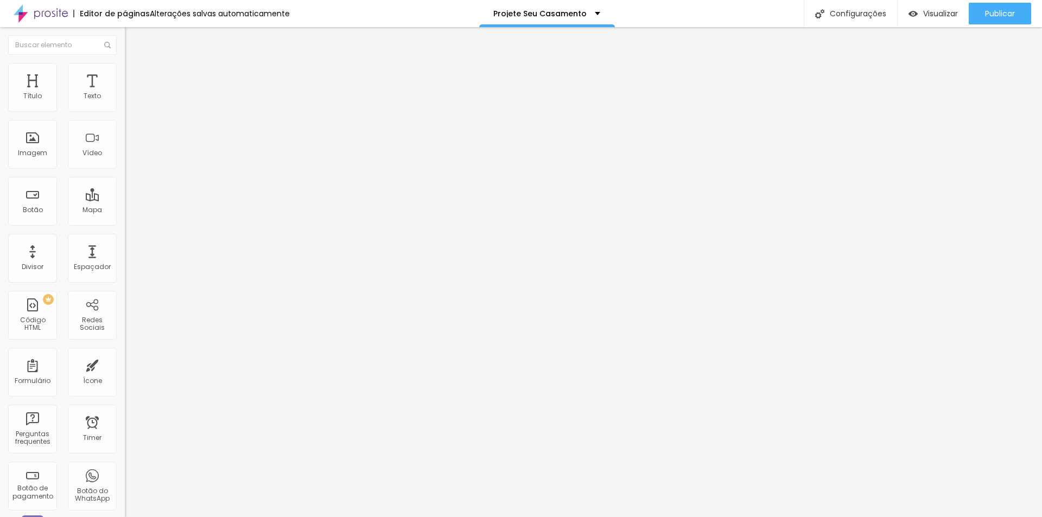
click at [125, 103] on input "600" at bounding box center [151, 96] width 53 height 11
drag, startPoint x: 87, startPoint y: 105, endPoint x: 46, endPoint y: 112, distance: 41.9
click at [125, 103] on div "Tamanho 600 px %" at bounding box center [187, 94] width 125 height 18
drag, startPoint x: 53, startPoint y: 115, endPoint x: 29, endPoint y: 122, distance: 25.6
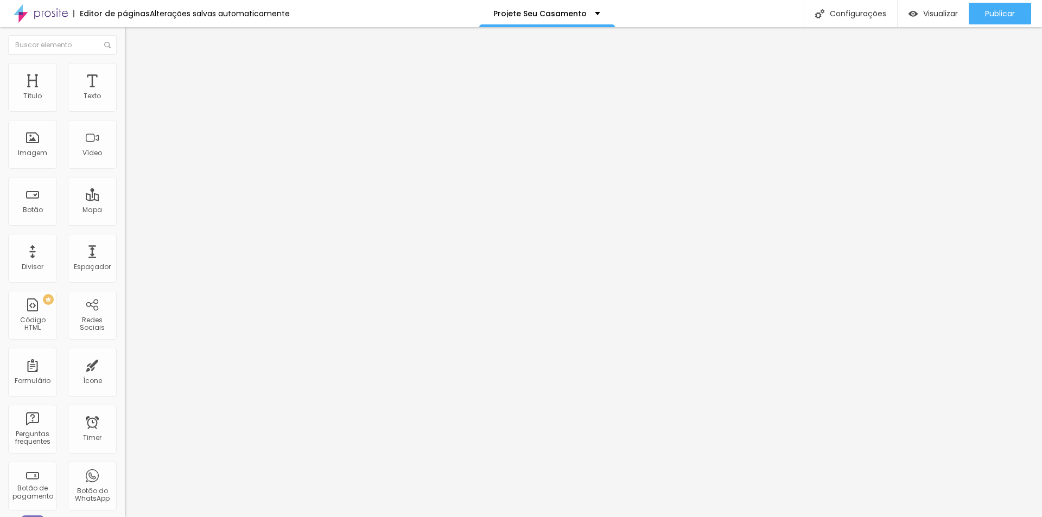
click at [125, 111] on input "range" at bounding box center [160, 107] width 70 height 9
click at [125, 281] on div "Editar Imagem Conteúdo Estilo Avançado Tamanho 270 px % 0 Borda arredondada Som…" at bounding box center [187, 272] width 125 height 490
click at [125, 103] on input "270" at bounding box center [151, 96] width 53 height 11
click at [133, 40] on img "button" at bounding box center [137, 39] width 9 height 9
click at [125, 72] on li "Estilo" at bounding box center [187, 68] width 125 height 11
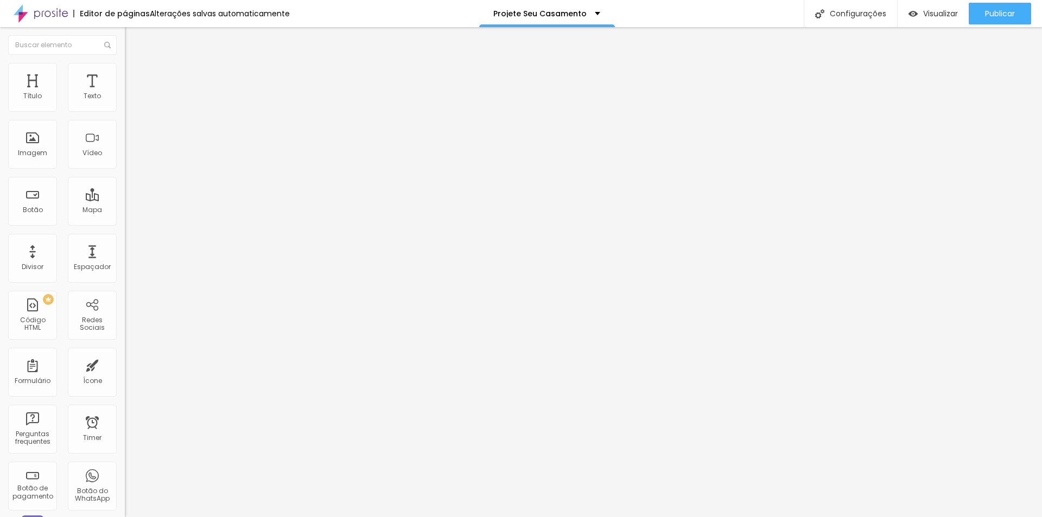
click at [125, 67] on img at bounding box center [130, 68] width 10 height 10
click at [125, 103] on input "270" at bounding box center [151, 96] width 53 height 11
click at [178, 103] on button "px" at bounding box center [186, 96] width 17 height 11
drag, startPoint x: 86, startPoint y: 106, endPoint x: 61, endPoint y: 107, distance: 25.5
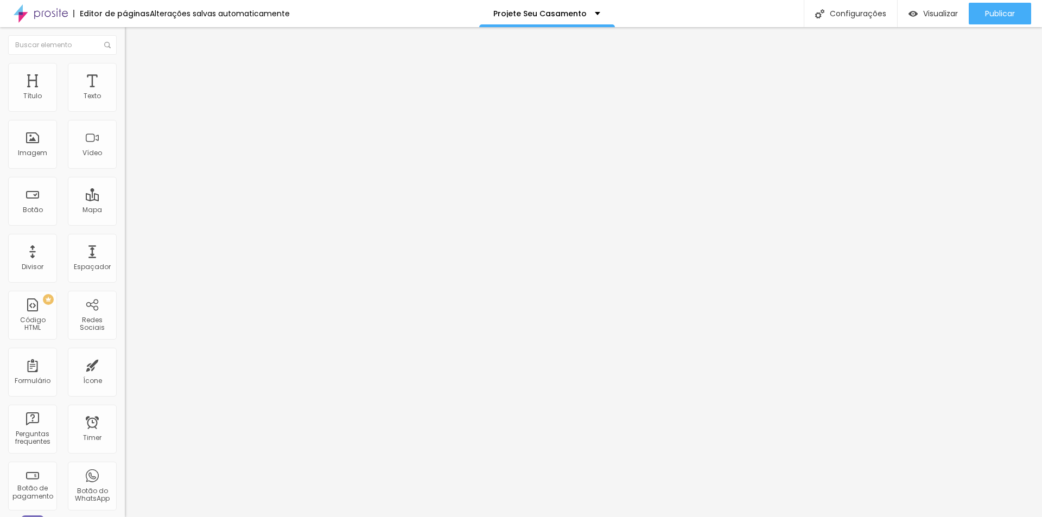
click at [125, 103] on div "Tamanho 600 px %" at bounding box center [187, 94] width 125 height 18
drag, startPoint x: 15, startPoint y: 116, endPoint x: 22, endPoint y: 117, distance: 6.5
click at [125, 111] on input "range" at bounding box center [160, 107] width 70 height 9
click at [984, 13] on button "Publicar" at bounding box center [1000, 14] width 62 height 22
click at [935, 12] on span "Visualizar" at bounding box center [931, 13] width 35 height 9
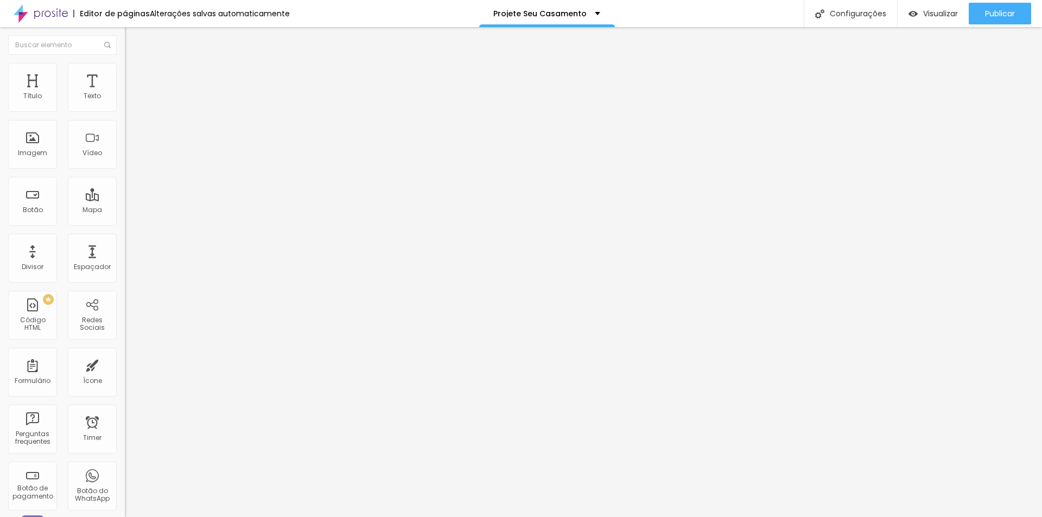
click at [125, 65] on img at bounding box center [130, 68] width 10 height 10
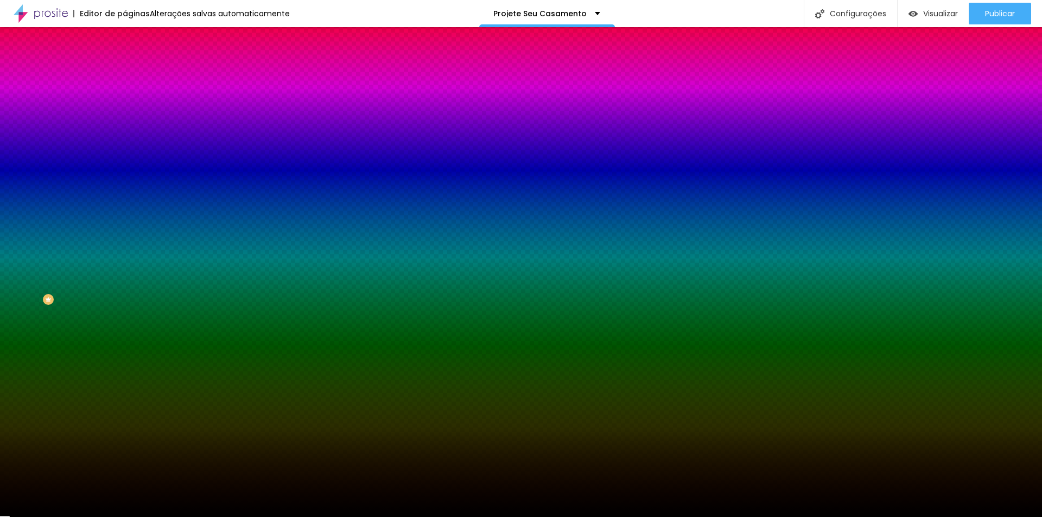
drag, startPoint x: 98, startPoint y: 68, endPoint x: 94, endPoint y: 93, distance: 24.7
click at [125, 74] on img at bounding box center [130, 79] width 10 height 10
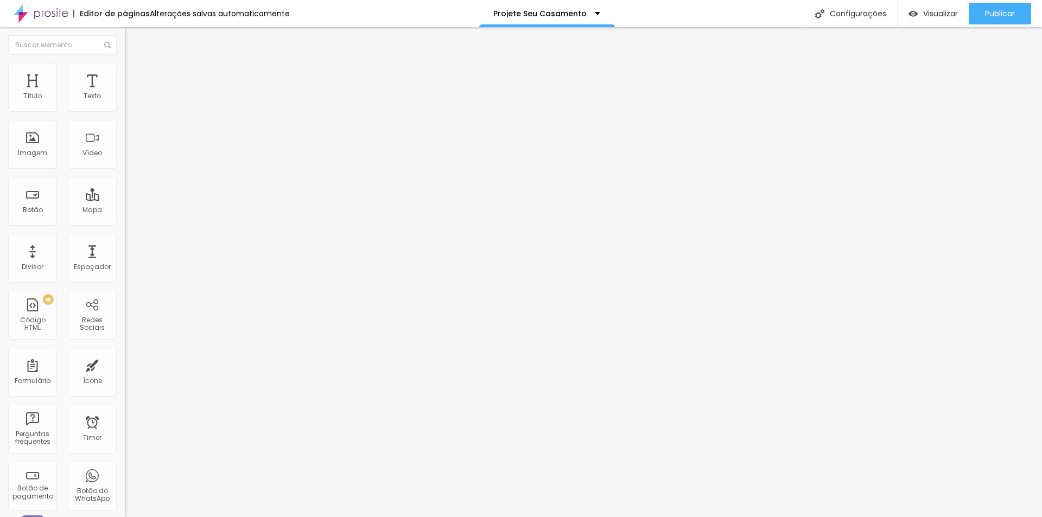
click at [125, 66] on img at bounding box center [130, 68] width 10 height 10
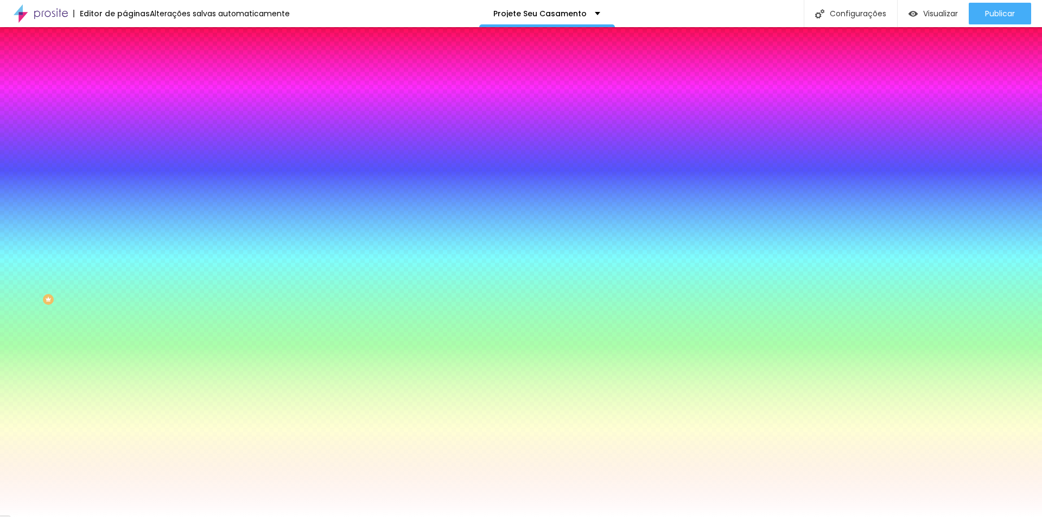
click at [125, 148] on div at bounding box center [187, 148] width 125 height 0
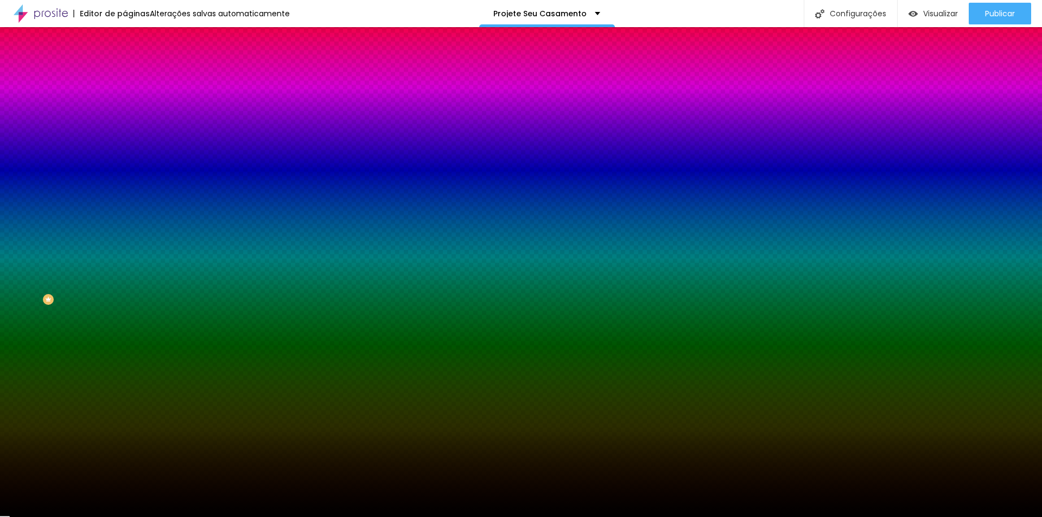
drag, startPoint x: 53, startPoint y: 257, endPoint x: 25, endPoint y: 308, distance: 58.3
click at [0, 312] on html "Editor de páginas Alterações salvas automaticamente Projete Seu Casamento Confi…" at bounding box center [521, 258] width 1042 height 517
drag, startPoint x: 63, startPoint y: 366, endPoint x: 74, endPoint y: 360, distance: 12.9
click at [125, 364] on div "Editar Seção Conteúdo Estilo Avançado Imagem de fundo Adicionar imagem Efeito d…" at bounding box center [187, 272] width 125 height 490
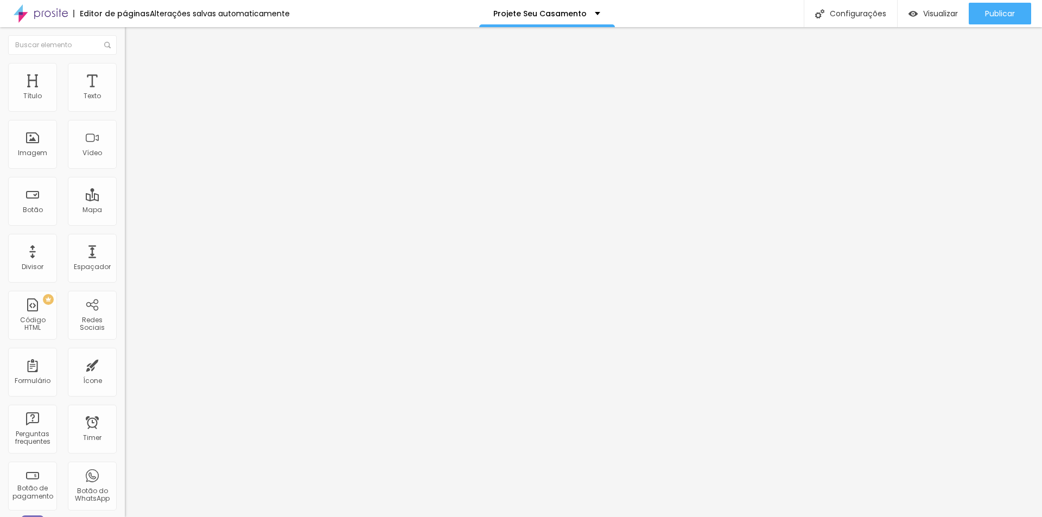
click at [125, 64] on img at bounding box center [130, 68] width 10 height 10
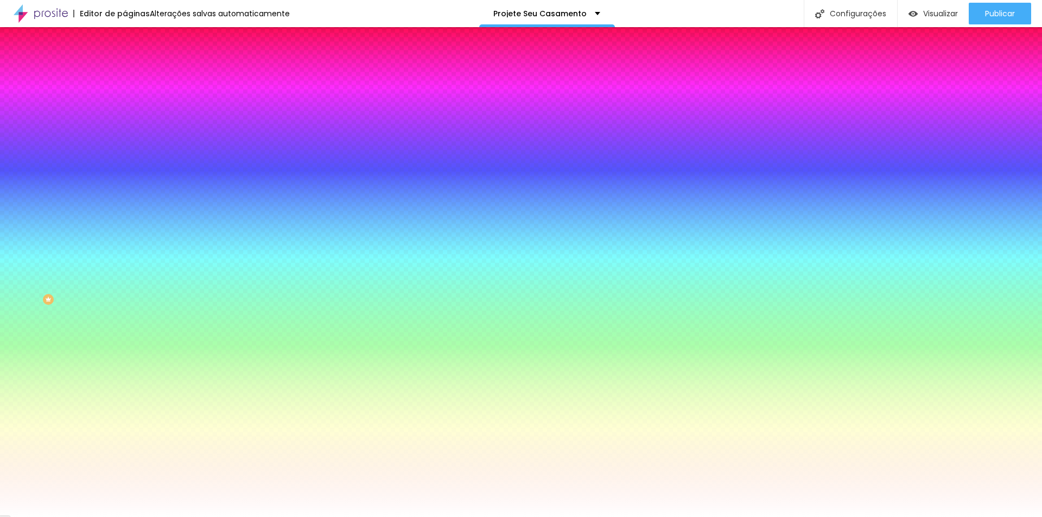
click at [125, 61] on img at bounding box center [130, 57] width 10 height 10
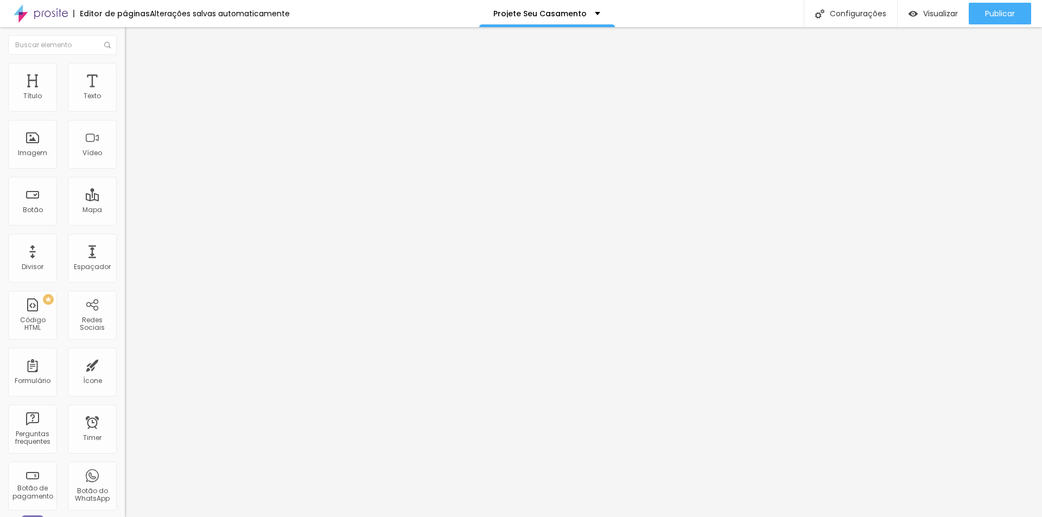
click at [133, 38] on img "button" at bounding box center [137, 39] width 9 height 9
click at [125, 71] on li "Estilo" at bounding box center [187, 68] width 125 height 11
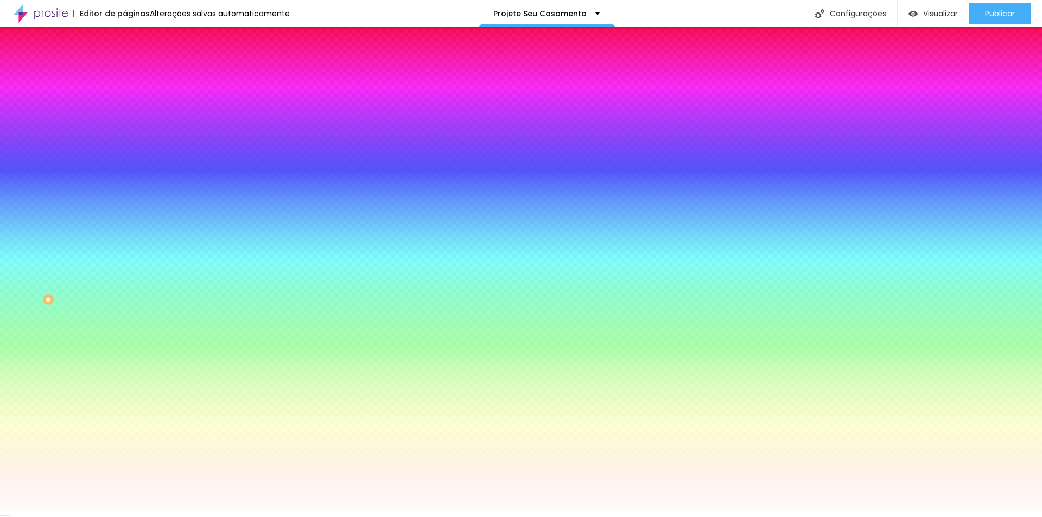
click at [133, 42] on img "button" at bounding box center [137, 39] width 9 height 9
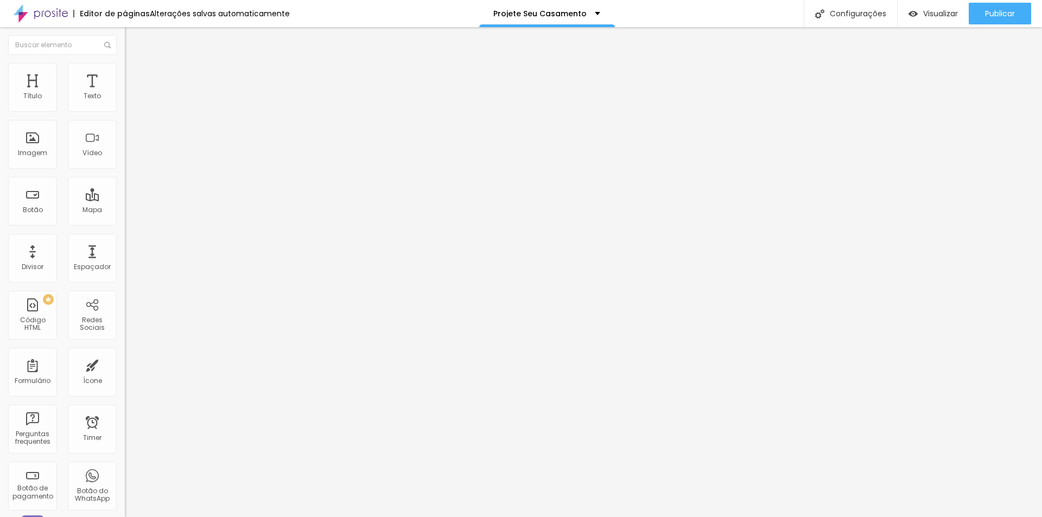
click at [125, 66] on img at bounding box center [130, 68] width 10 height 10
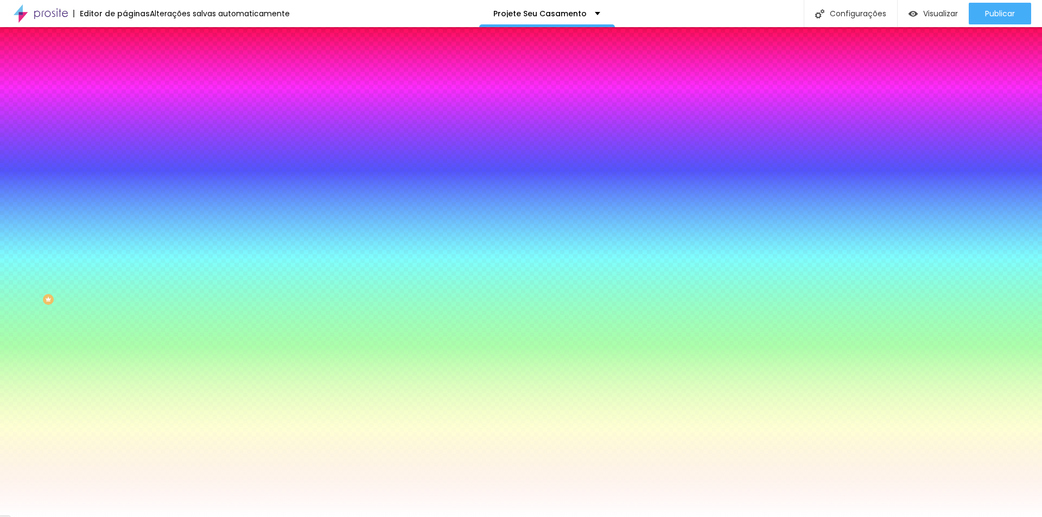
click at [125, 148] on div at bounding box center [187, 148] width 125 height 0
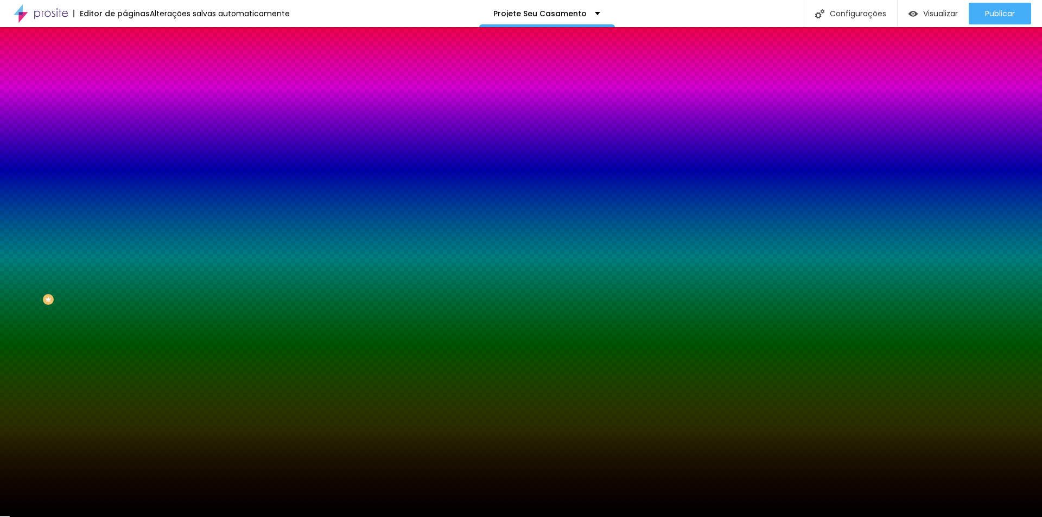
drag, startPoint x: 58, startPoint y: 253, endPoint x: 4, endPoint y: 327, distance: 91.6
click at [125, 327] on div "Editar Seção Conteúdo Estilo Avançado Imagem de fundo Adicionar imagem Efeito d…" at bounding box center [187, 272] width 125 height 490
click at [125, 395] on div "Editar Seção Conteúdo Estilo Avançado Imagem de fundo Adicionar imagem Efeito d…" at bounding box center [187, 272] width 125 height 490
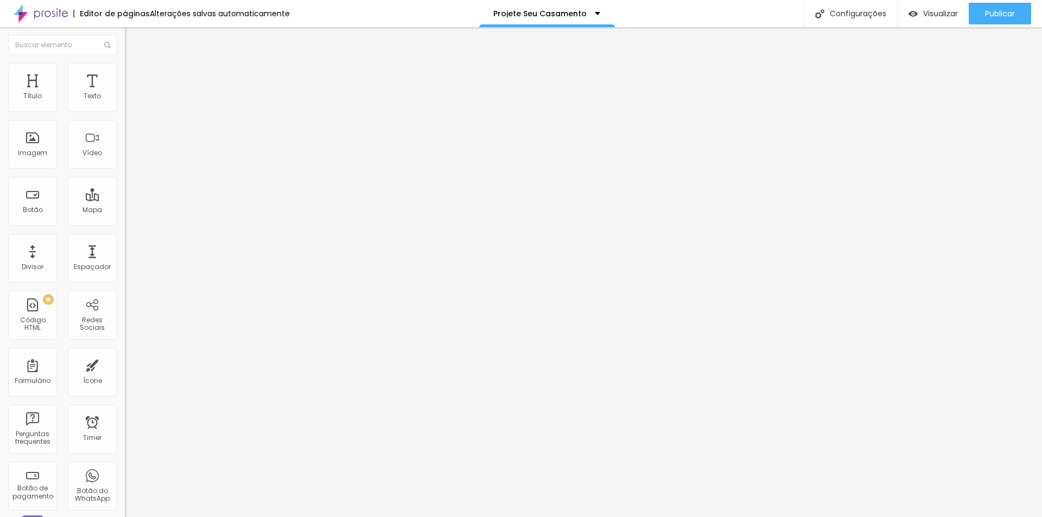
drag, startPoint x: 53, startPoint y: 250, endPoint x: 58, endPoint y: 253, distance: 5.9
click at [125, 250] on div "Editar Coluna Conteúdo Estilo Avançado Alinhamento" at bounding box center [187, 272] width 125 height 490
click at [125, 244] on div "Editar Coluna Conteúdo Estilo Avançado Alinhamento" at bounding box center [187, 272] width 125 height 490
click at [1005, 12] on span "Publicar" at bounding box center [1000, 13] width 30 height 9
click at [933, 11] on span "Visualizar" at bounding box center [931, 13] width 35 height 9
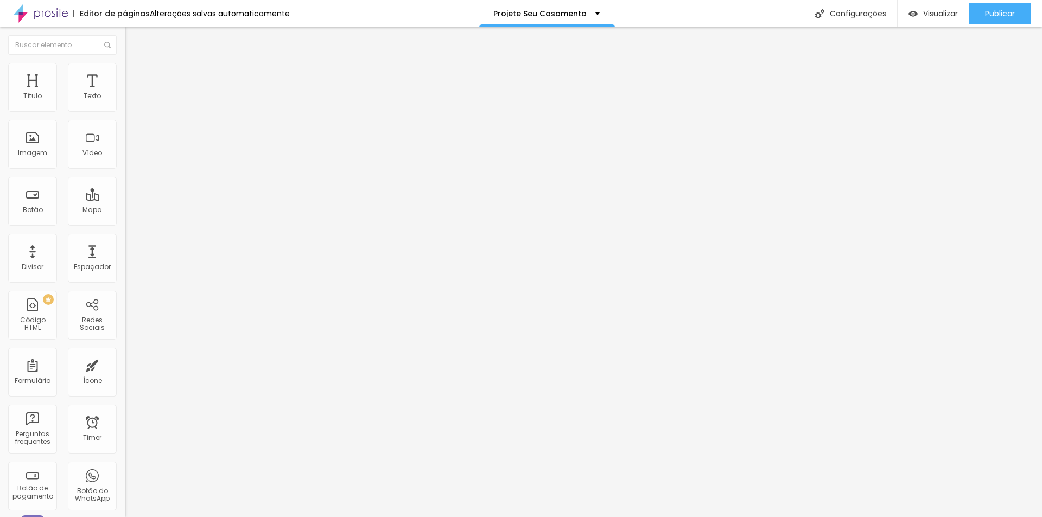
click at [125, 65] on img at bounding box center [130, 68] width 10 height 10
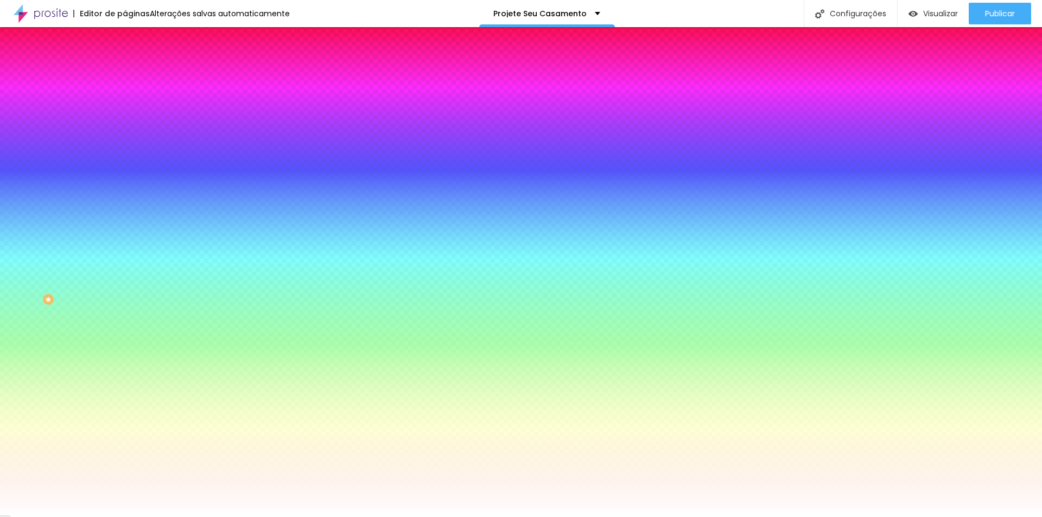
click at [135, 77] on span "Avançado" at bounding box center [153, 81] width 36 height 9
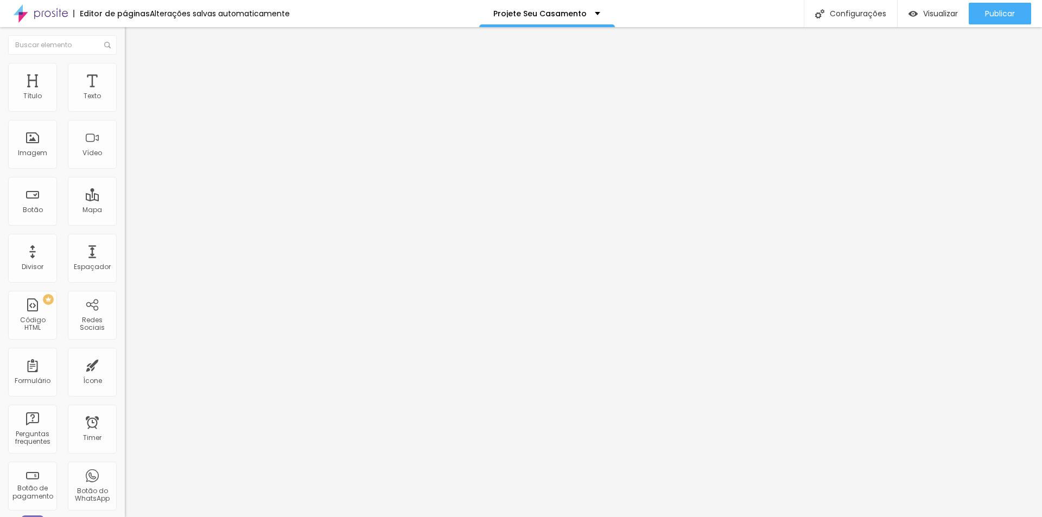
drag, startPoint x: 44, startPoint y: 106, endPoint x: -5, endPoint y: 107, distance: 49.4
click at [125, 211] on input "range" at bounding box center [160, 215] width 70 height 9
click at [135, 73] on span "Estilo" at bounding box center [143, 70] width 17 height 9
click at [125, 63] on img at bounding box center [130, 68] width 10 height 10
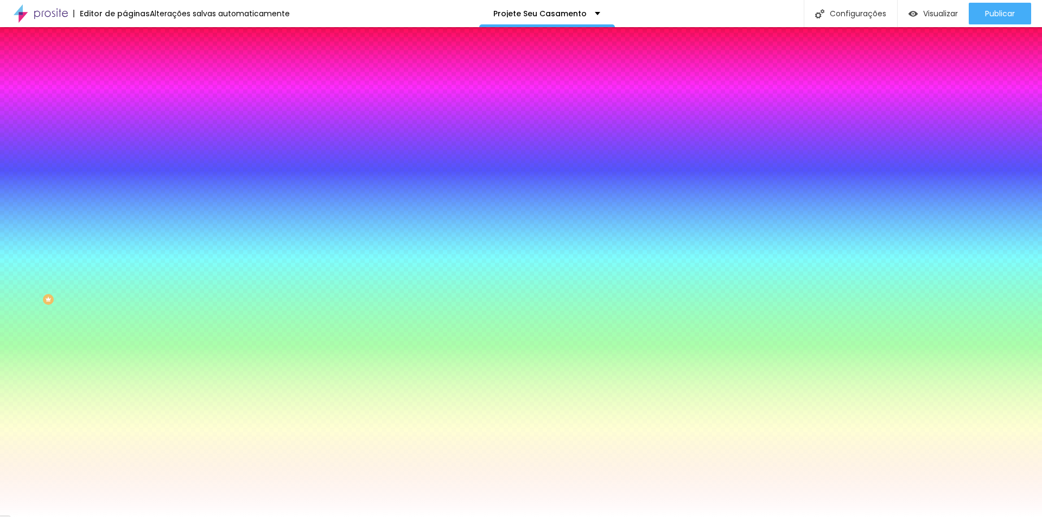
click at [125, 74] on li "Avançado" at bounding box center [187, 79] width 125 height 11
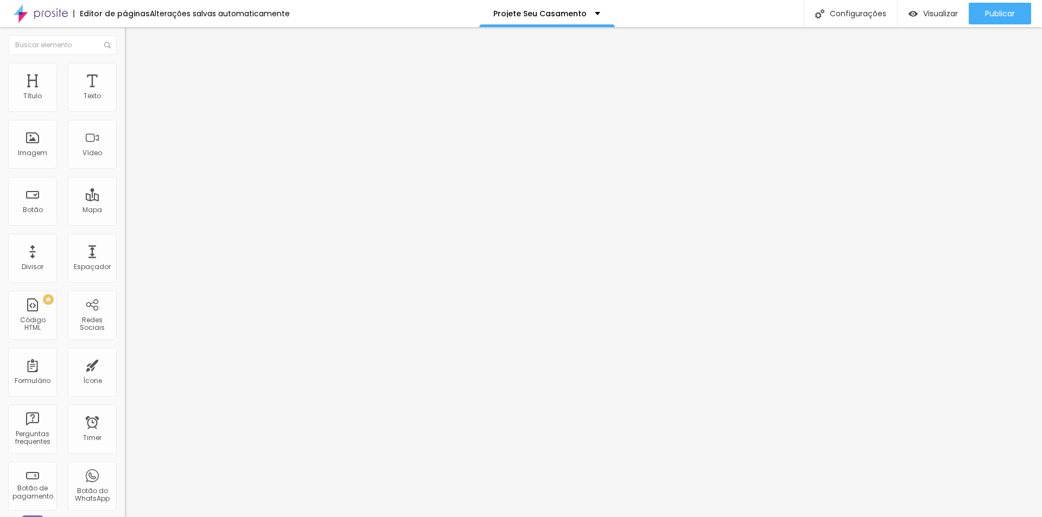
drag, startPoint x: 42, startPoint y: 105, endPoint x: -44, endPoint y: 113, distance: 86.7
click at [125, 211] on input "range" at bounding box center [160, 215] width 70 height 9
click at [133, 39] on img "button" at bounding box center [137, 39] width 9 height 9
click at [125, 100] on span "Adicionar imagem" at bounding box center [160, 95] width 70 height 9
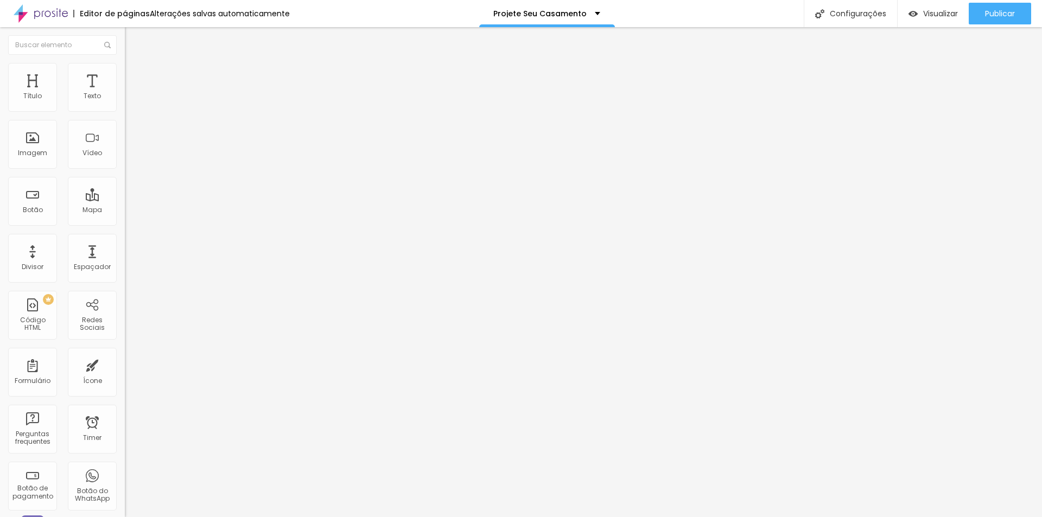
click at [125, 145] on span "Adicionar imagem" at bounding box center [160, 140] width 70 height 9
drag, startPoint x: 126, startPoint y: 158, endPoint x: 118, endPoint y: 164, distance: 10.1
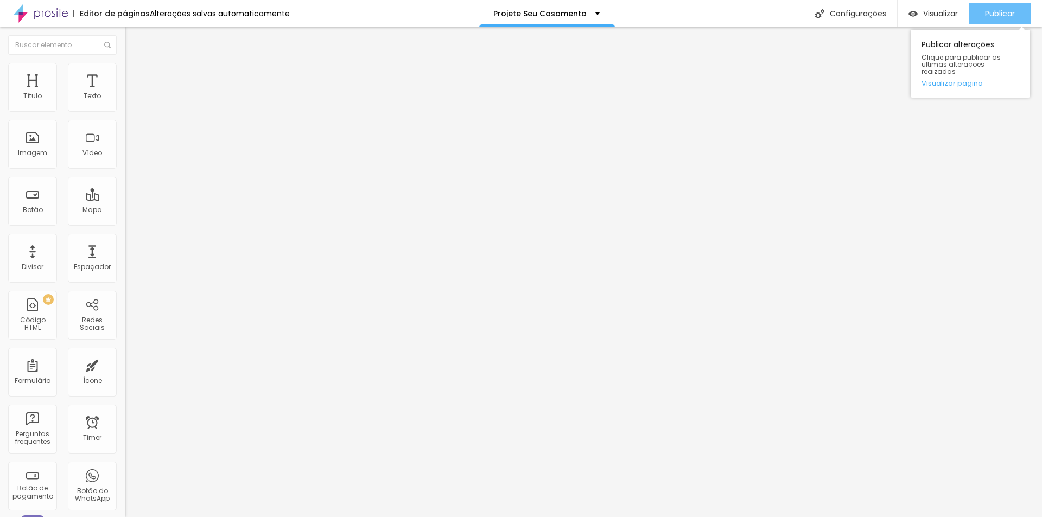
click at [1002, 13] on span "Publicar" at bounding box center [1000, 13] width 30 height 9
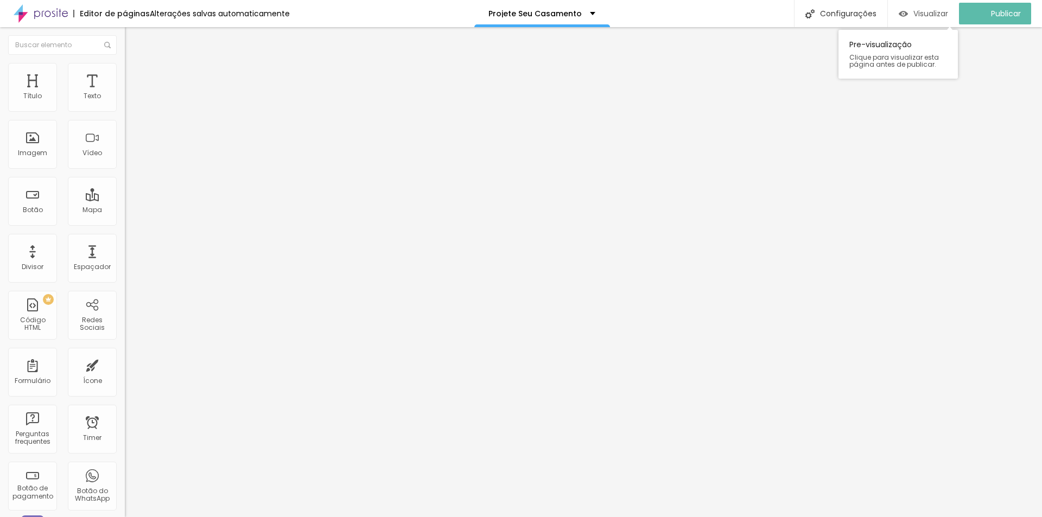
click at [947, 17] on span "Visualizar" at bounding box center [931, 13] width 35 height 9
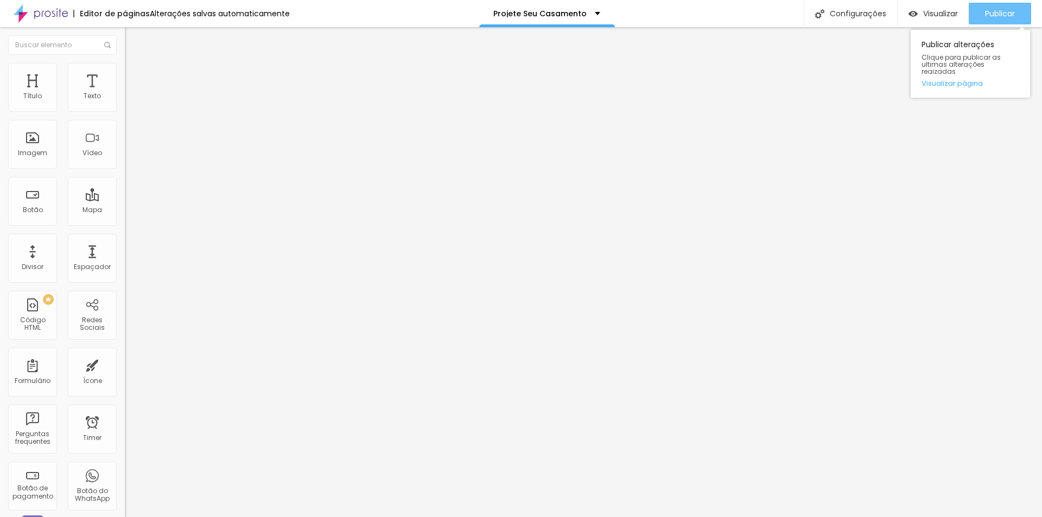
click at [1001, 14] on span "Publicar" at bounding box center [1000, 13] width 30 height 9
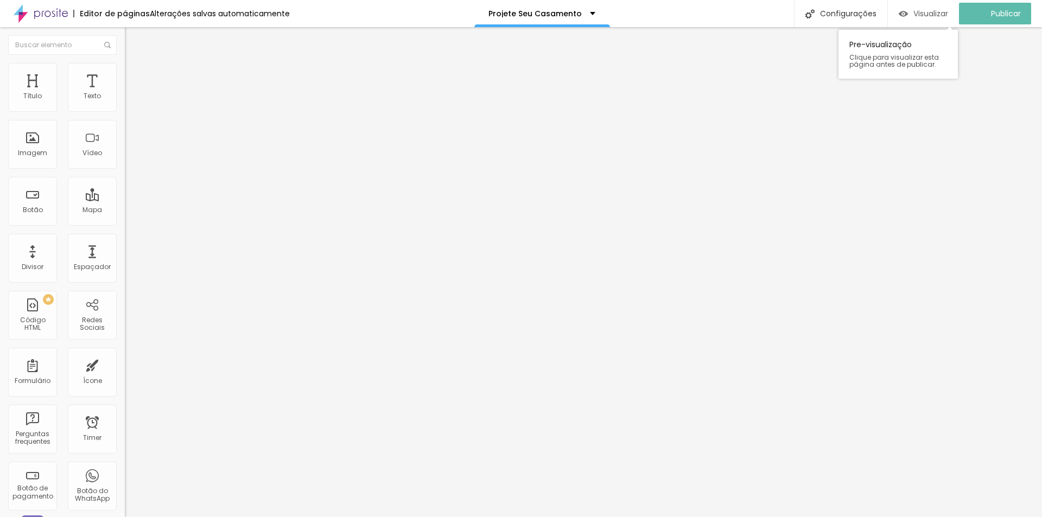
click at [941, 8] on div "Visualizar" at bounding box center [923, 14] width 49 height 22
